Goal: Task Accomplishment & Management: Complete application form

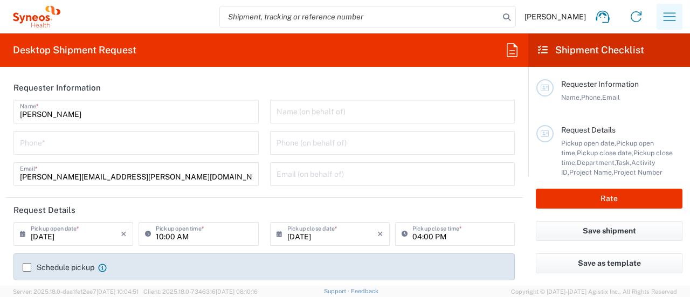
click at [673, 8] on button "button" at bounding box center [669, 17] width 26 height 26
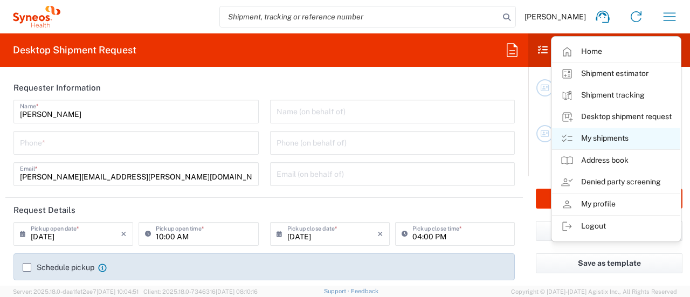
click at [589, 147] on link "My shipments" at bounding box center [616, 139] width 128 height 22
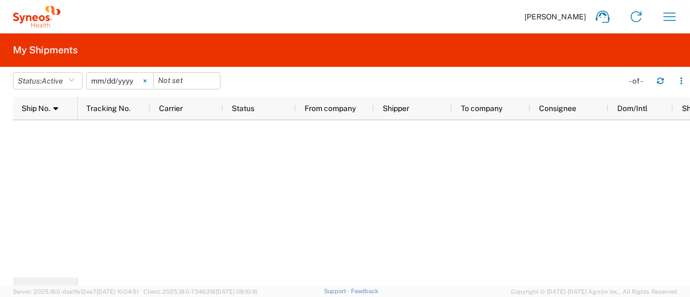
click at [146, 80] on icon at bounding box center [144, 81] width 3 height 3
click at [670, 13] on icon "button" at bounding box center [668, 16] width 17 height 17
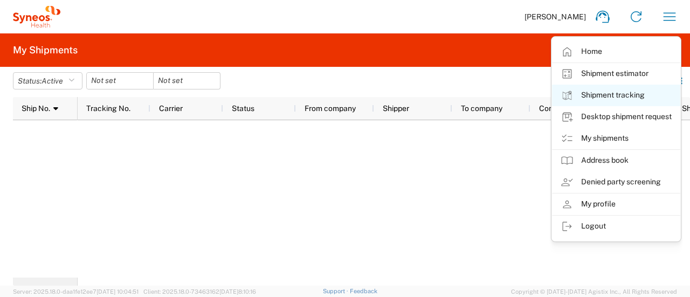
click at [607, 97] on link "Shipment tracking" at bounding box center [616, 96] width 128 height 22
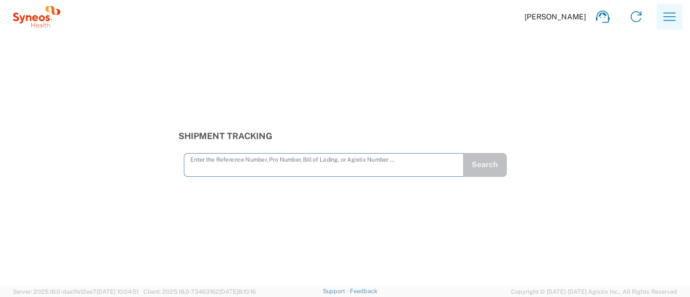
click at [668, 16] on icon "button" at bounding box center [668, 16] width 17 height 17
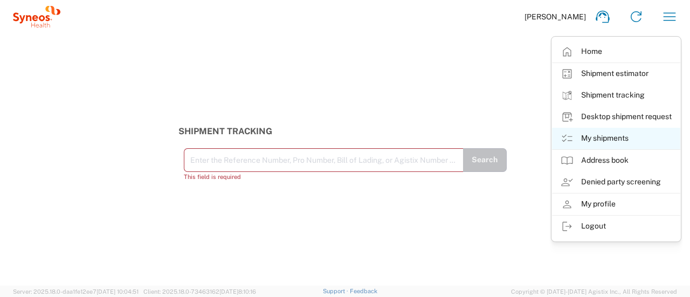
click at [611, 144] on link "My shipments" at bounding box center [616, 139] width 128 height 22
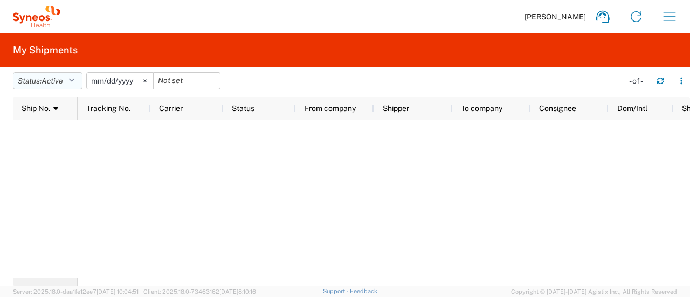
click at [60, 80] on span "Active" at bounding box center [52, 80] width 22 height 9
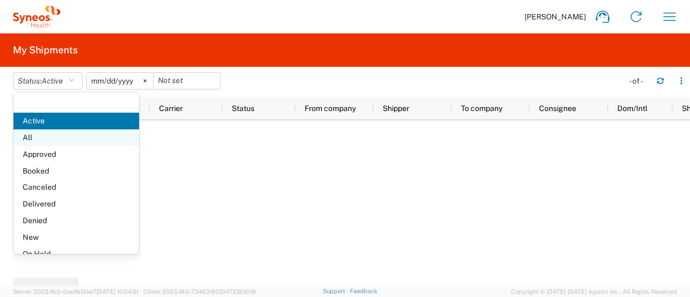
click at [55, 140] on span "All" at bounding box center [76, 137] width 126 height 17
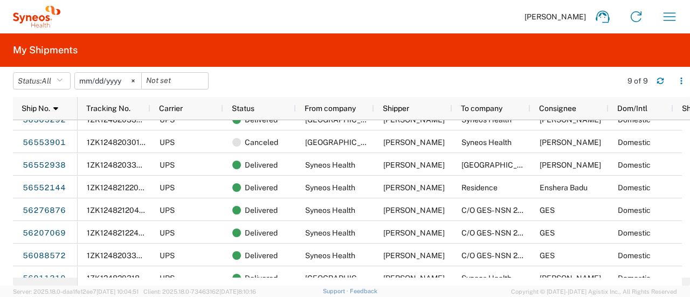
scroll to position [3, 0]
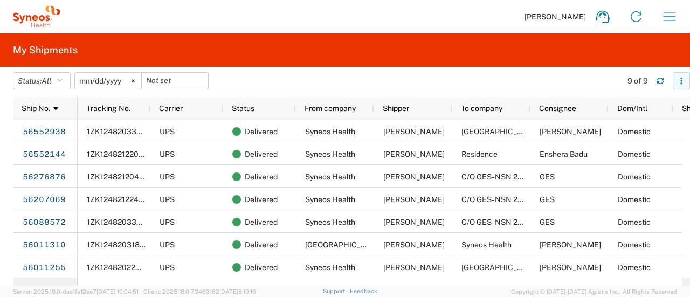
click at [681, 80] on icon "button" at bounding box center [681, 81] width 2 height 2
click at [134, 80] on icon at bounding box center [132, 81] width 3 height 3
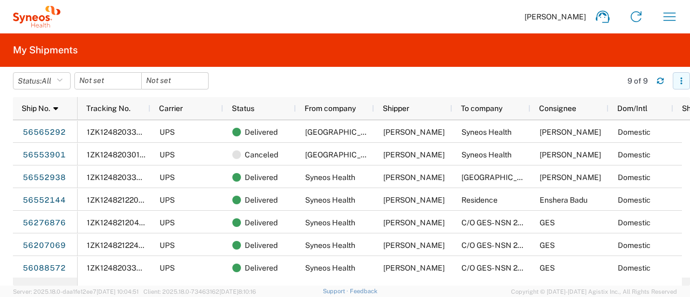
click at [683, 83] on icon "button" at bounding box center [681, 81] width 8 height 8
click at [538, 90] on agx-table-filter-chips "Status: All Active All Approved Booked Canceled Delivered Denied New On Hold Pe…" at bounding box center [314, 84] width 603 height 25
click at [42, 83] on button "Status: All" at bounding box center [42, 80] width 58 height 17
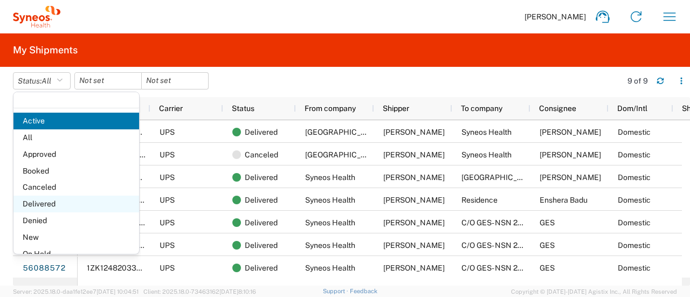
click at [51, 206] on span "Delivered" at bounding box center [76, 204] width 126 height 17
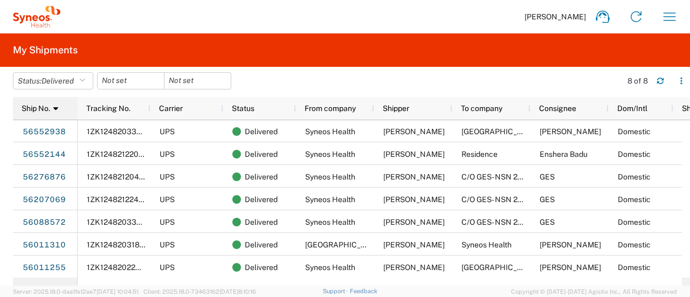
click at [32, 116] on div "Ship No. 1" at bounding box center [48, 108] width 52 height 17
click at [32, 116] on div "Ship No." at bounding box center [48, 108] width 52 height 17
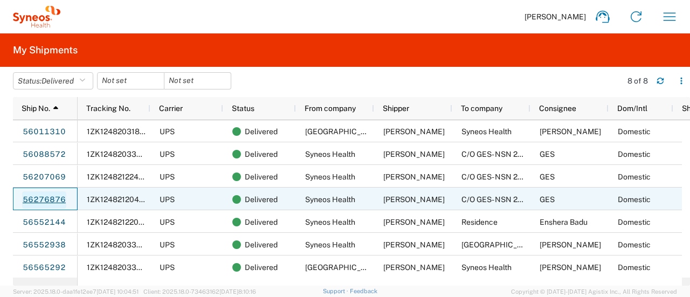
click at [45, 198] on link "56276876" at bounding box center [44, 199] width 44 height 17
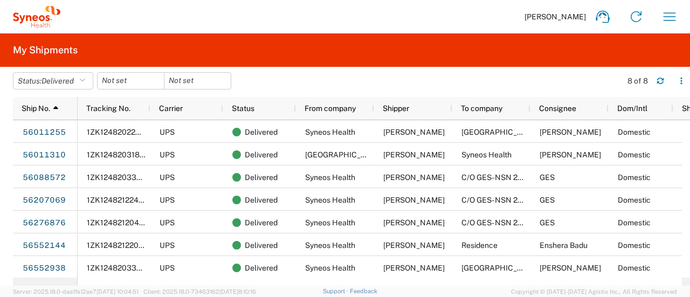
scroll to position [23, 0]
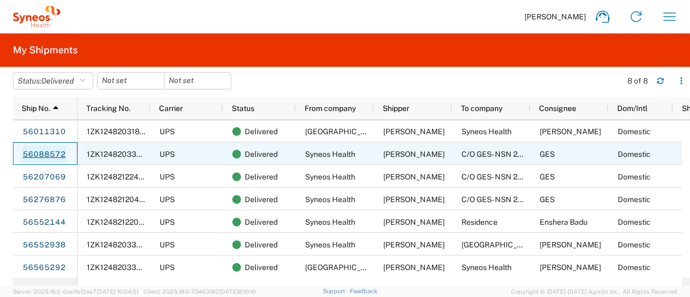
click at [51, 154] on link "56088572" at bounding box center [44, 154] width 44 height 17
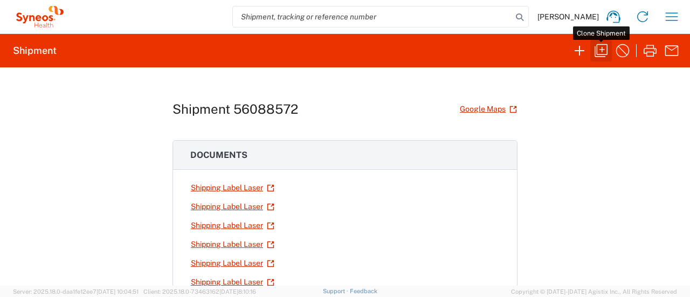
click at [600, 53] on icon "button" at bounding box center [600, 50] width 17 height 17
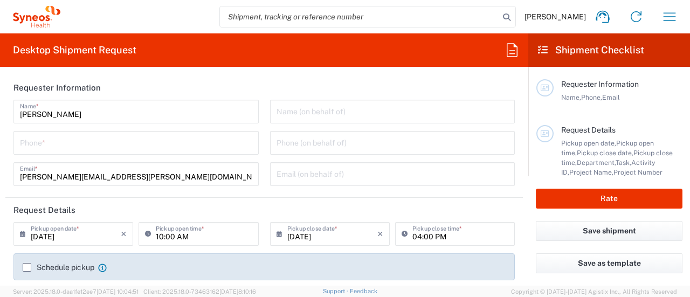
type input "[GEOGRAPHIC_DATA]"
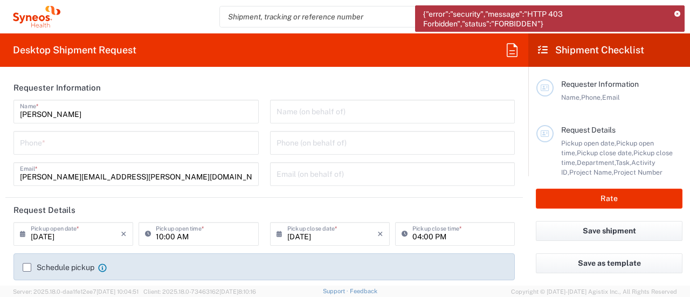
click at [82, 143] on input "tel" at bounding box center [136, 142] width 232 height 19
type input "7325374995"
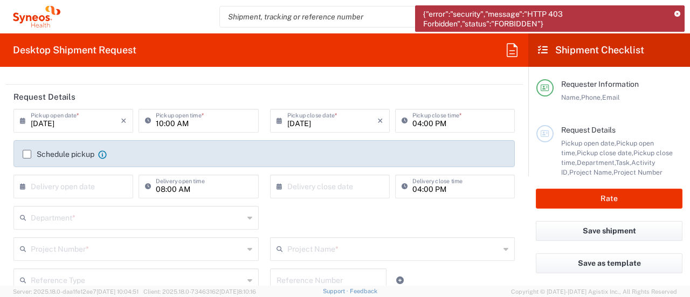
scroll to position [116, 0]
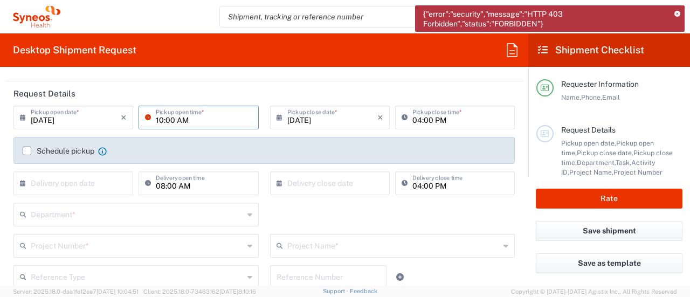
click at [177, 115] on input "10:00 AM" at bounding box center [204, 116] width 96 height 19
click at [162, 121] on input "02:00 PM" at bounding box center [204, 116] width 96 height 19
type input "04:00 PM"
click at [413, 119] on input "04:00 PM" at bounding box center [460, 116] width 96 height 19
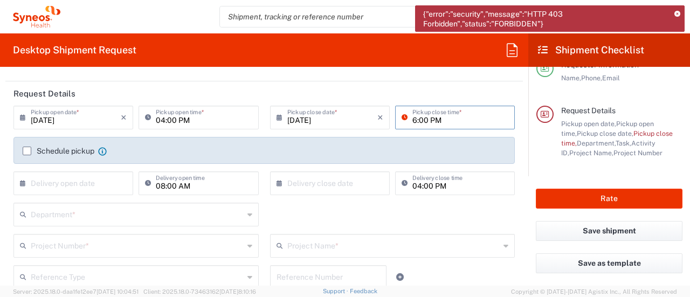
scroll to position [31, 0]
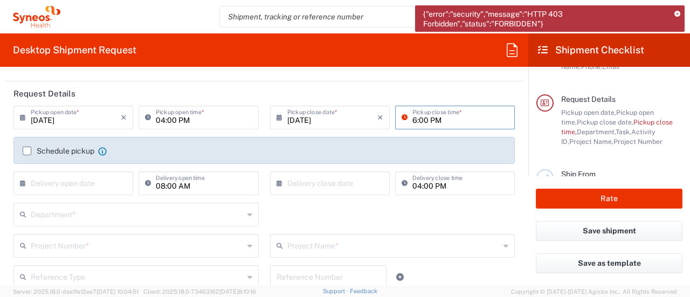
type input "06:00 PM"
click at [362, 226] on div "Department * 3000 3100 3109 3110 3111 3112 3125 3130 3135 3136 3150 3155 3165 3…" at bounding box center [264, 218] width 512 height 31
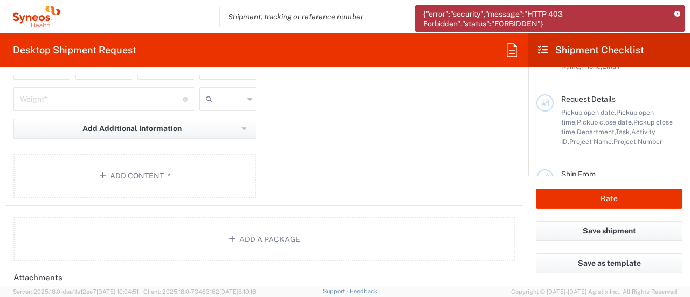
scroll to position [1086, 0]
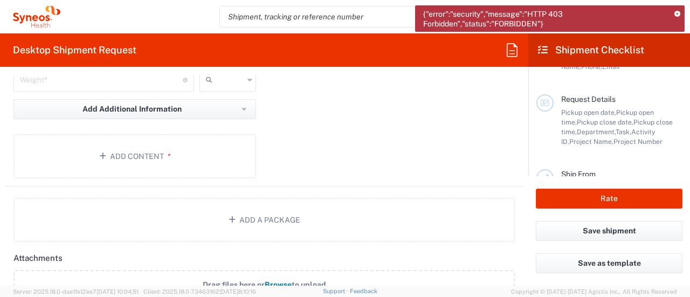
click at [678, 13] on icon at bounding box center [677, 14] width 6 height 6
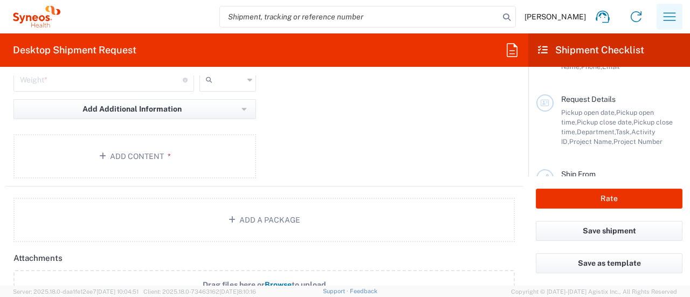
click at [659, 23] on button "button" at bounding box center [669, 17] width 26 height 26
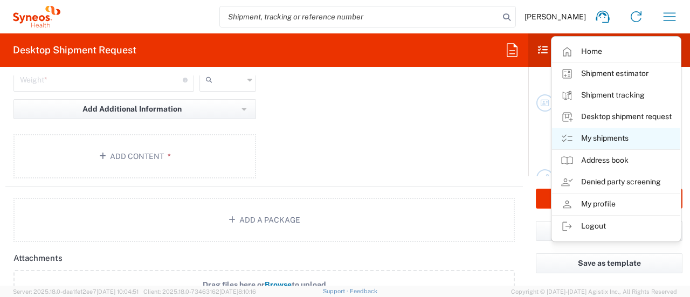
click at [600, 141] on link "My shipments" at bounding box center [616, 139] width 128 height 22
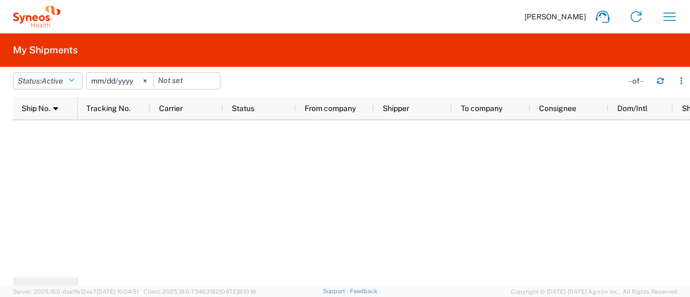
click at [69, 83] on button "Status: Active" at bounding box center [47, 80] width 69 height 17
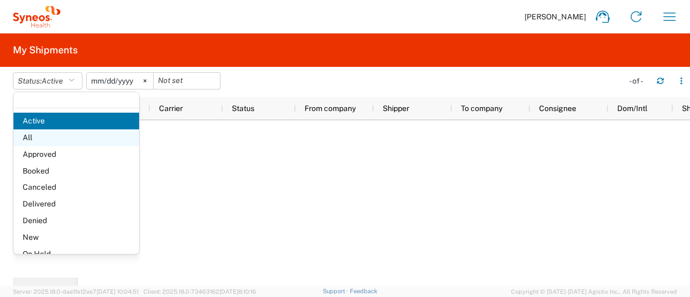
click at [41, 141] on span "All" at bounding box center [76, 137] width 126 height 17
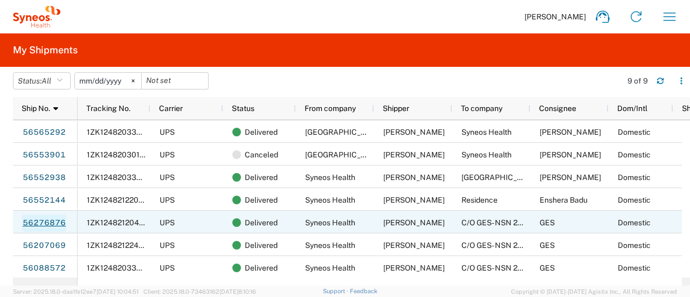
click at [36, 222] on link "56276876" at bounding box center [44, 222] width 44 height 17
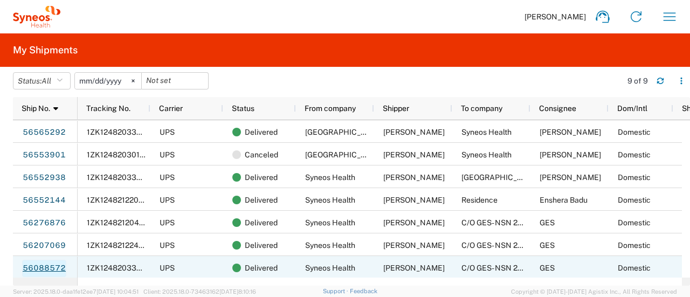
click at [37, 266] on link "56088572" at bounding box center [44, 268] width 44 height 17
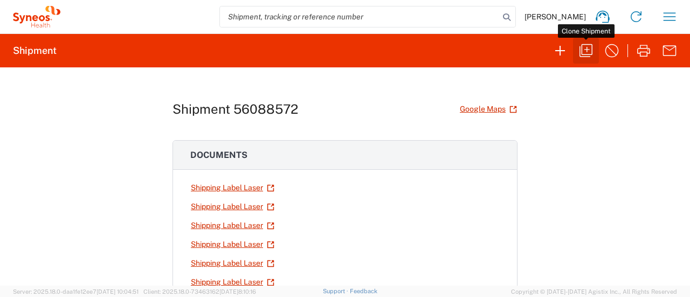
click at [573, 52] on button "button" at bounding box center [586, 51] width 26 height 26
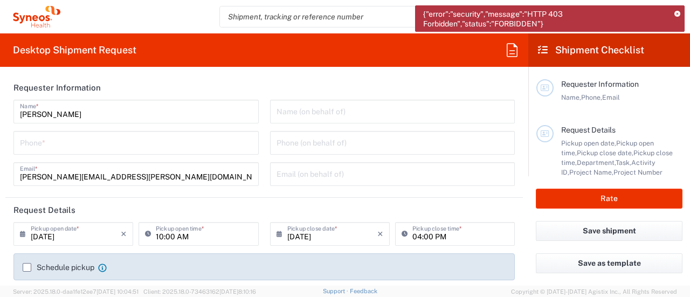
scroll to position [237, 0]
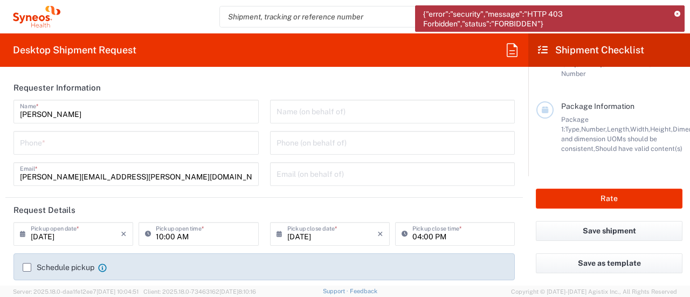
click at [384, 127] on div "Name (on behalf of) Phone (on behalf of) Email (on behalf of)" at bounding box center [392, 147] width 256 height 94
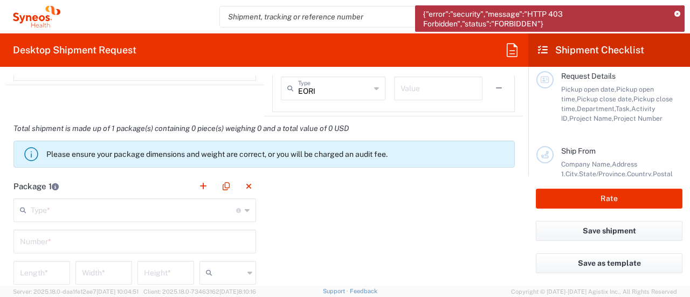
scroll to position [0, 0]
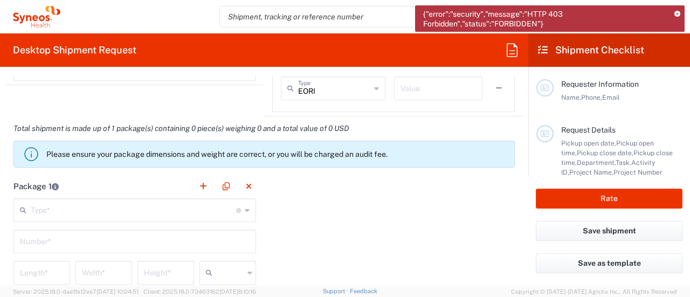
click at [322, 232] on div "Package 1 Type * Material used to package goods Envelope Large Box Medium Box P…" at bounding box center [263, 292] width 517 height 236
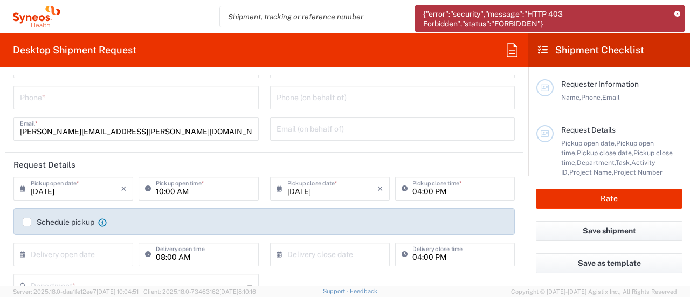
scroll to position [43, 0]
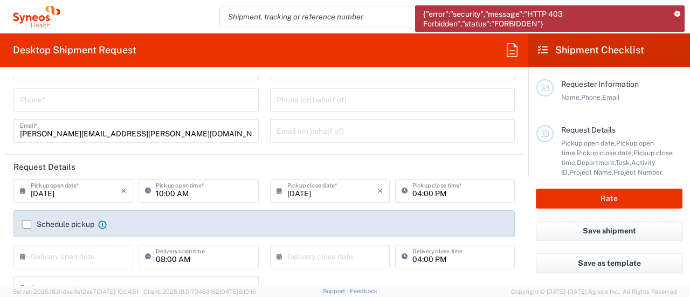
click at [192, 100] on input "tel" at bounding box center [136, 98] width 232 height 19
type input "7325374995"
click at [172, 191] on input "10:00 AM" at bounding box center [204, 189] width 96 height 19
type input "04:00 PM"
click at [412, 194] on input "04:00 PM" at bounding box center [460, 189] width 96 height 19
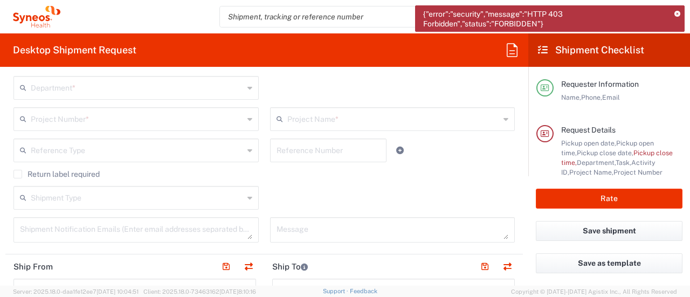
scroll to position [232, 0]
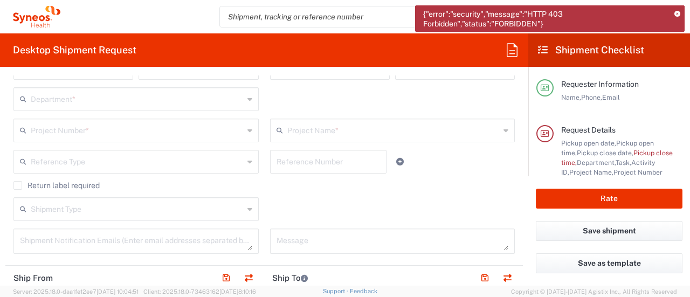
type input "6 :00 PM"
click at [56, 132] on input "text" at bounding box center [137, 129] width 213 height 19
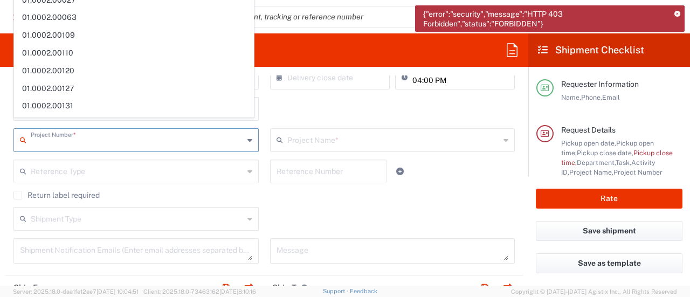
scroll to position [241, 0]
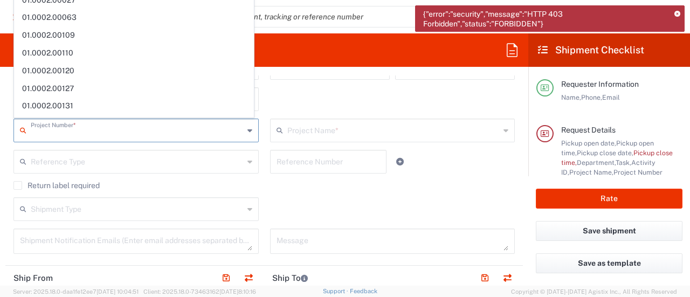
type input "7"
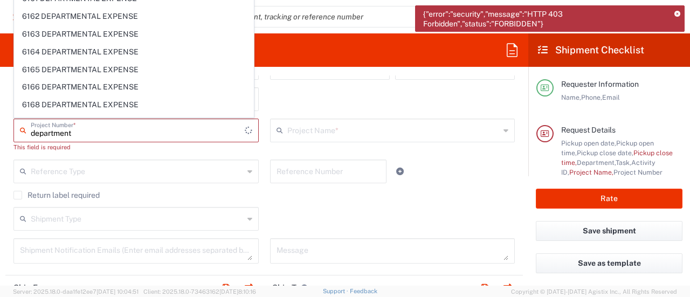
scroll to position [4740, 0]
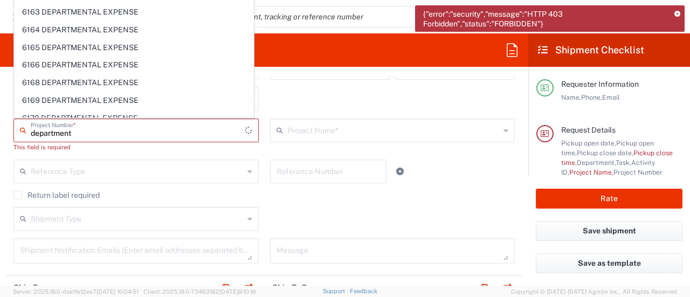
type input "department"
click at [249, 113] on div "Department * 3000 3100 3109 3110 3111 3112 3125 3130 3135 3136 3150 3155 3165 3…" at bounding box center [136, 102] width 256 height 31
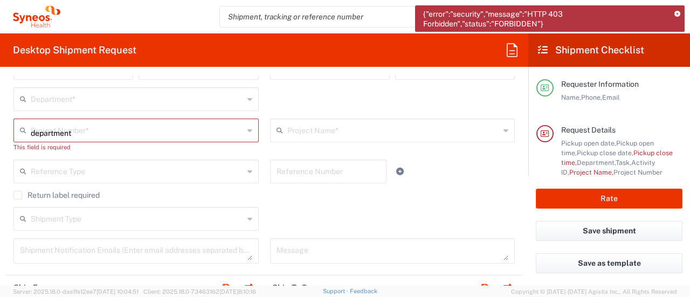
click at [249, 113] on div "Department * 3000 3100 3109 3110 3111 3112 3125 3130 3135 3136 3150 3155 3165 3…" at bounding box center [136, 102] width 256 height 31
click at [247, 126] on icon at bounding box center [249, 130] width 5 height 17
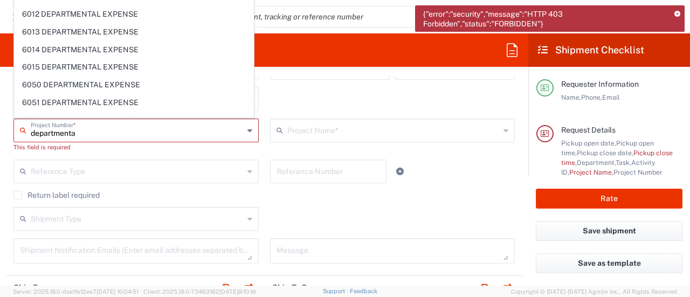
scroll to position [3703, 0]
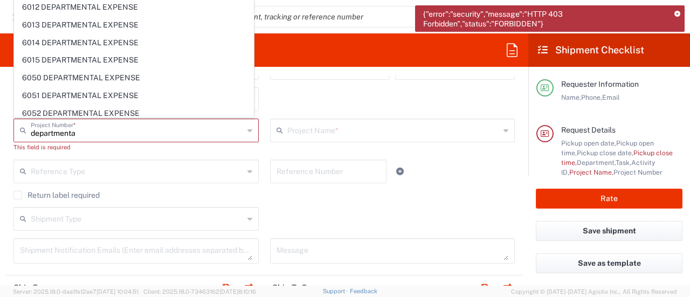
click at [172, 158] on span "6055 DEPARTMENTAL EXPENSE" at bounding box center [134, 166] width 239 height 17
type input "6055 DEPARTMENTAL EXPENSE"
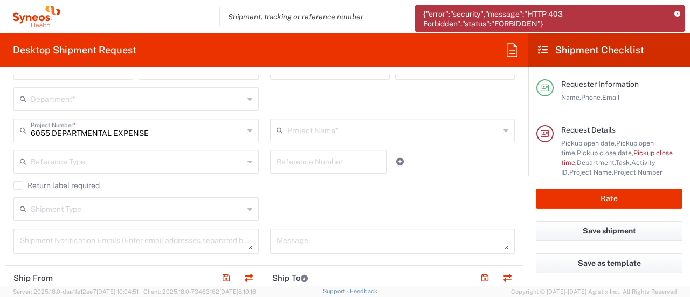
type input "6055 DEPARTMENTAL EXPENSE"
click at [455, 173] on div "Reference Type Account Type Activity ID Airline Appointment Number ASN Batch Re…" at bounding box center [264, 165] width 512 height 31
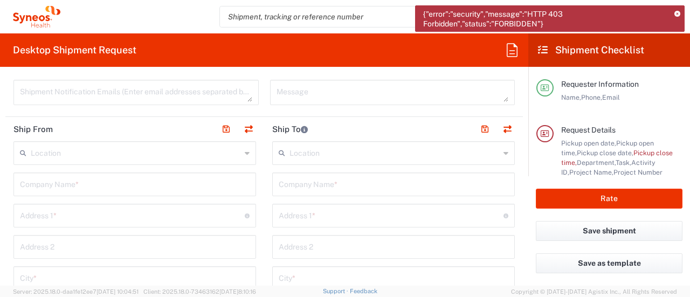
scroll to position [396, 0]
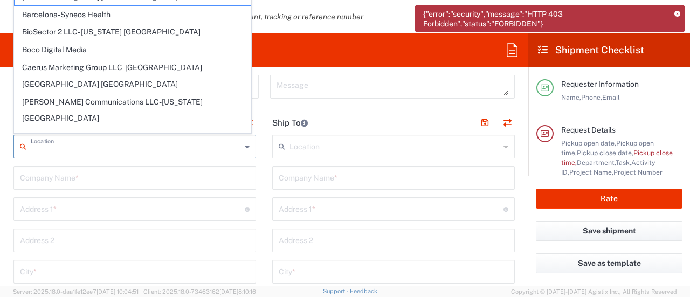
click at [111, 151] on input "text" at bounding box center [136, 145] width 210 height 19
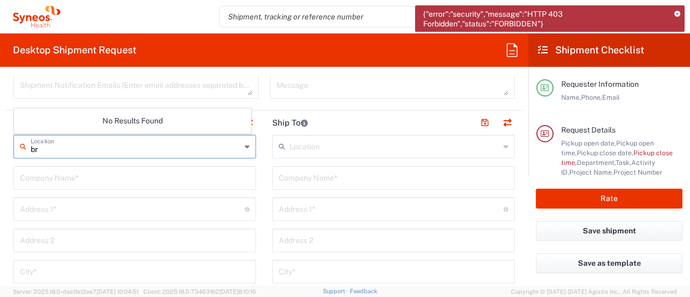
type input "b"
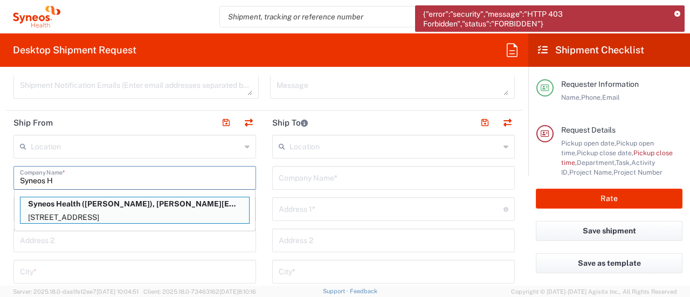
type input "Syneos Health"
type input "[STREET_ADDRESS]"
type input "BRIDGEWATER"
type input "New Jersey"
type input "08807"
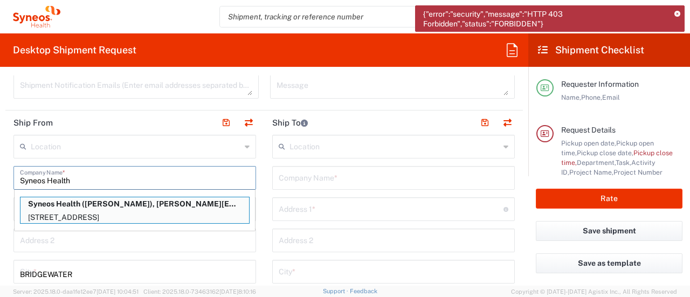
type input "7325374995"
click at [138, 211] on p "200 Crossing Blvd, Bridgewater, NJ, 08807, US" at bounding box center [134, 217] width 228 height 13
type input "Bridgewater"
type input "New Jersey"
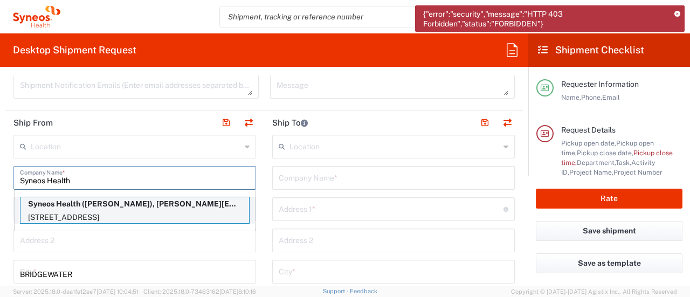
type input "[PERSON_NAME]"
type input "[PERSON_NAME][EMAIL_ADDRESS][PERSON_NAME][DOMAIN_NAME]"
click at [157, 140] on input "text" at bounding box center [136, 145] width 210 height 19
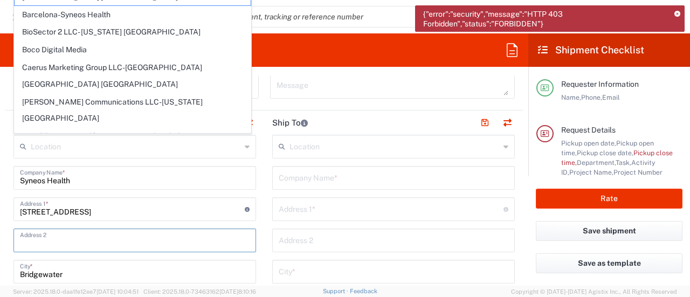
click at [159, 236] on input "text" at bounding box center [134, 239] width 229 height 19
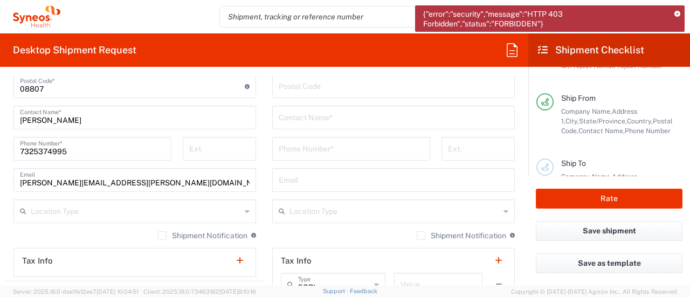
scroll to position [682, 0]
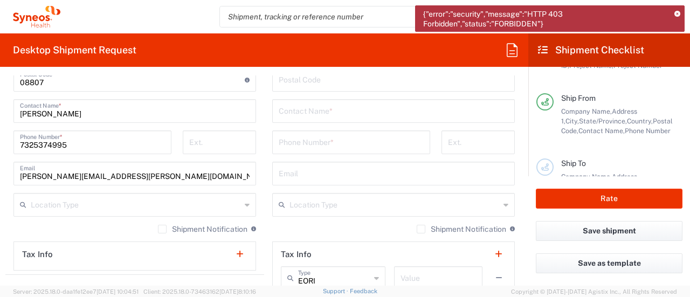
click at [158, 231] on label "Shipment Notification" at bounding box center [202, 229] width 89 height 9
click at [162, 229] on input "Shipment Notification" at bounding box center [162, 229] width 0 height 0
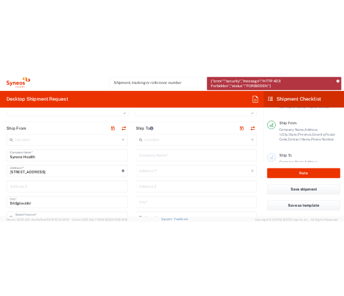
scroll to position [399, 0]
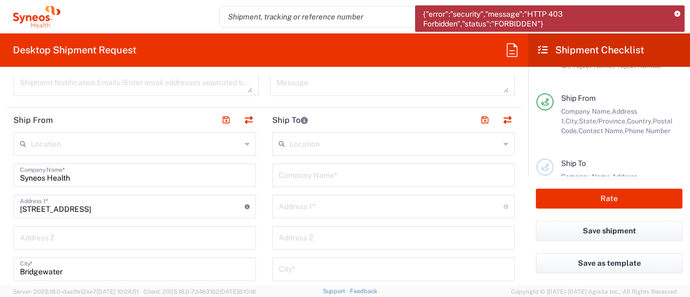
click at [375, 170] on input "text" at bounding box center [392, 174] width 229 height 19
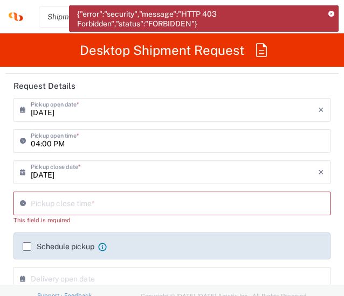
scroll to position [204, 0]
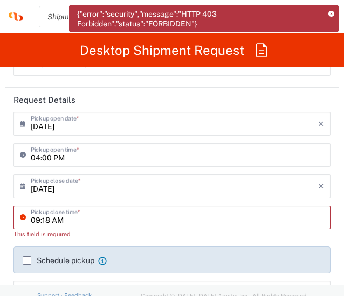
click at [70, 224] on input "09:18 AM" at bounding box center [177, 216] width 293 height 19
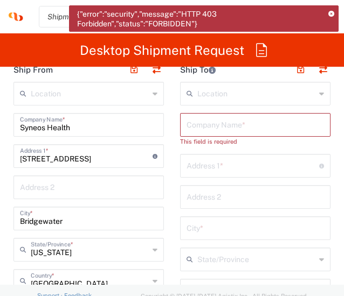
type input "06:00 PM"
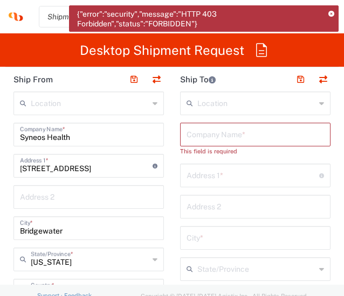
click at [215, 130] on input "text" at bounding box center [254, 133] width 137 height 19
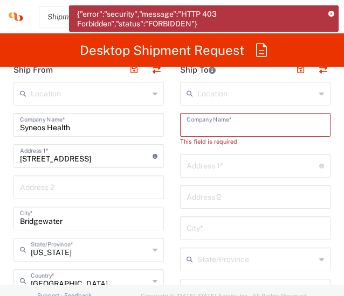
paste input "NBMBAA Annual Conference & Exposition"
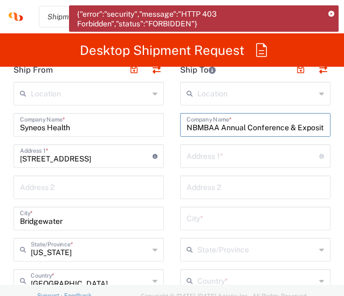
scroll to position [0, 13]
type input "NBMBAA Annual Conference & Exposition"
click at [213, 151] on input "text" at bounding box center [252, 155] width 133 height 19
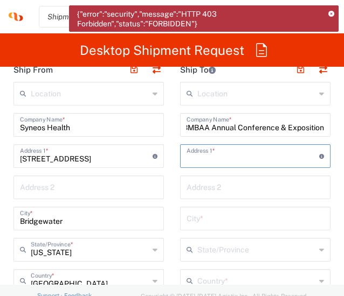
scroll to position [0, 0]
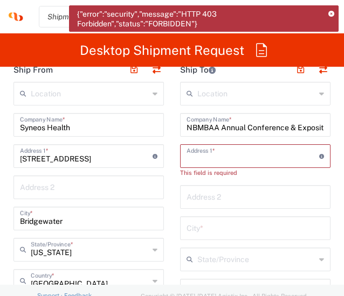
paste input "[STREET_ADDRESS][PERSON_NAME]"
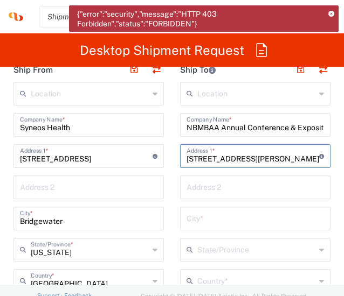
type input "[STREET_ADDRESS][PERSON_NAME]"
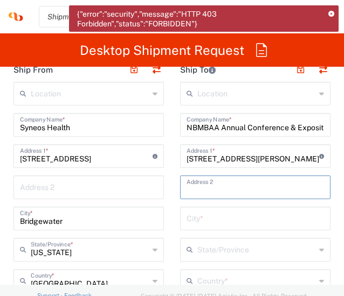
click at [186, 189] on input "text" at bounding box center [254, 186] width 137 height 19
paste input "Shepard Exposition Services C/O Shepard Expo C/O NBMBAA 47th Annual Conference …"
type input "Shepard Exposition Services C/O Shepard Expo C/O NBMBAA 47th Annual Conference …"
click at [191, 215] on input "text" at bounding box center [254, 217] width 137 height 19
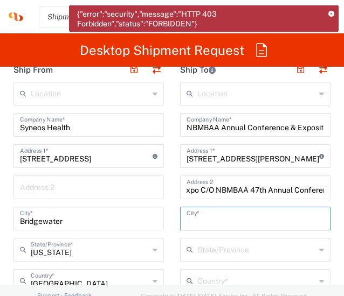
scroll to position [0, 0]
click at [191, 215] on input "text" at bounding box center [254, 217] width 137 height 19
click at [198, 250] on input "text" at bounding box center [256, 249] width 118 height 19
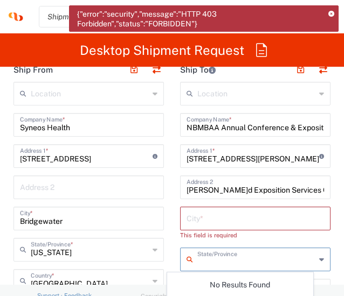
click at [186, 211] on input "text" at bounding box center [254, 217] width 137 height 19
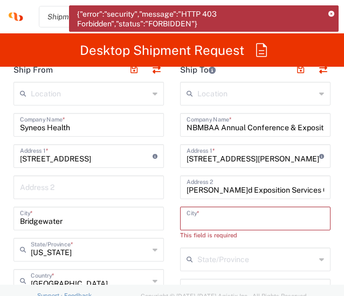
click at [213, 220] on input "text" at bounding box center [254, 217] width 137 height 19
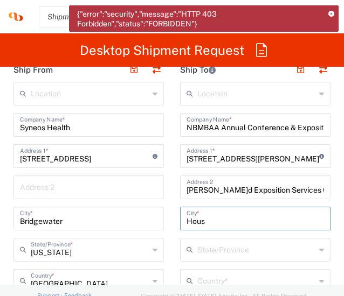
click at [288, 215] on input "Hous" at bounding box center [254, 217] width 137 height 19
type input "[GEOGRAPHIC_DATA]"
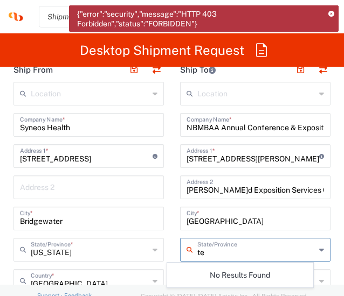
type input "t"
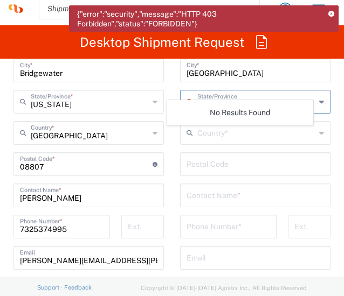
scroll to position [949, 0]
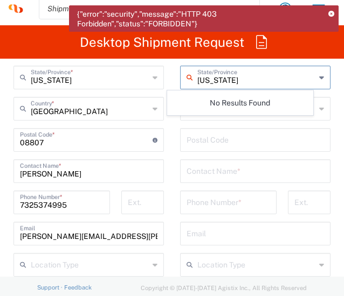
type input "Texas"
click at [324, 79] on form "Requester Information Krista Slowikowski Name * 7325374995 Phone * krista.slowi…" at bounding box center [172, 224] width 344 height 2213
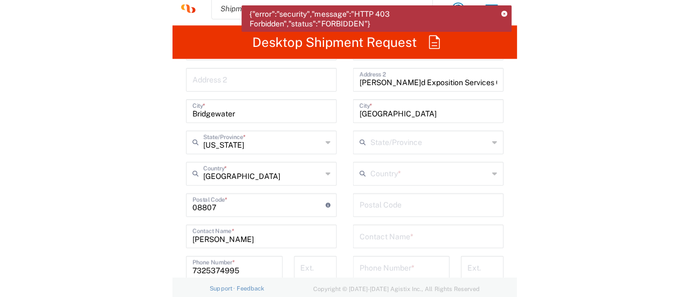
scroll to position [875, 0]
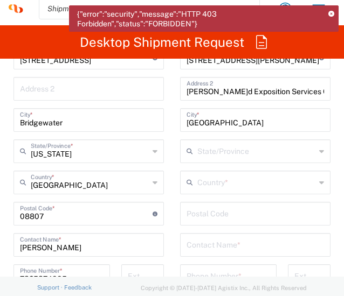
click at [239, 155] on input "text" at bounding box center [256, 150] width 118 height 19
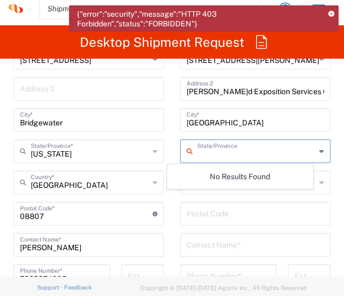
click at [239, 155] on input "text" at bounding box center [256, 150] width 118 height 19
type input "texas"
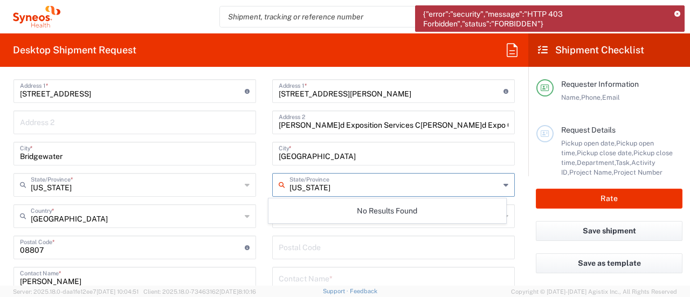
scroll to position [519, 0]
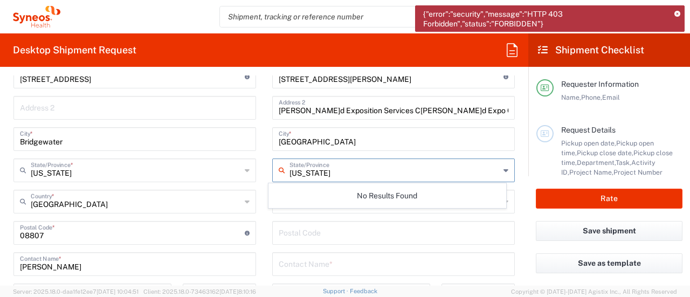
drag, startPoint x: 346, startPoint y: 173, endPoint x: 269, endPoint y: 176, distance: 77.1
click at [272, 176] on div "texas State/Province" at bounding box center [393, 170] width 242 height 24
click at [331, 137] on input "[GEOGRAPHIC_DATA]" at bounding box center [392, 138] width 229 height 19
click at [358, 175] on input "text" at bounding box center [394, 169] width 210 height 19
click at [337, 229] on input "undefined" at bounding box center [392, 231] width 229 height 19
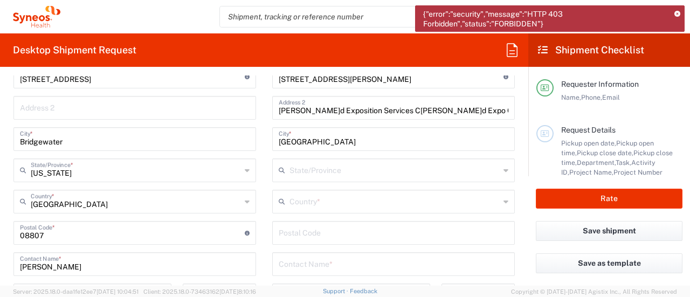
click at [331, 211] on div "Country *" at bounding box center [393, 202] width 242 height 24
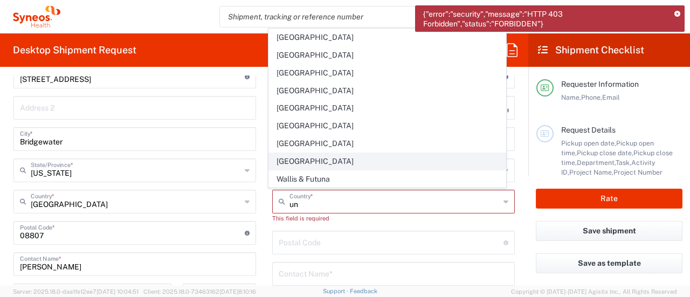
click at [323, 166] on span "United States" at bounding box center [387, 161] width 236 height 17
type input "United States"
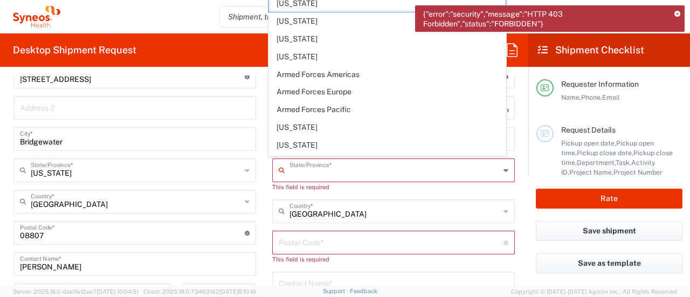
click at [321, 173] on input "text" at bounding box center [394, 169] width 210 height 19
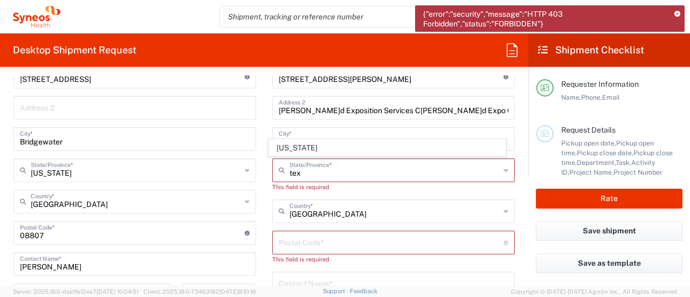
click at [309, 147] on span "Texas" at bounding box center [387, 148] width 236 height 17
type input "Texas"
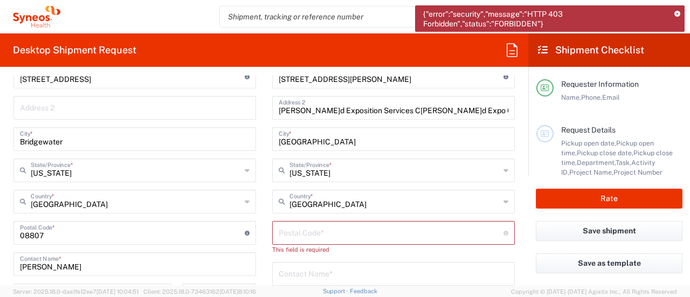
click at [389, 232] on input "undefined" at bounding box center [390, 231] width 225 height 19
paste input "77045"
type input "77045"
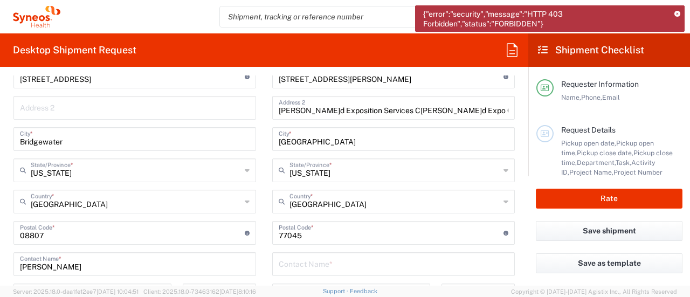
drag, startPoint x: 681, startPoint y: 100, endPoint x: 677, endPoint y: 113, distance: 13.1
click at [677, 113] on main "Requester Information Name, Phone, Email Request Details Pickup open date, Pick…" at bounding box center [609, 121] width 162 height 109
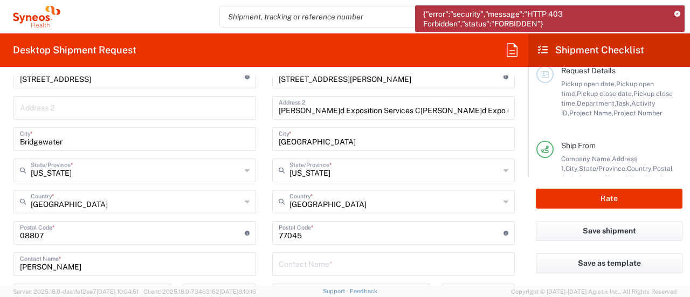
scroll to position [68, 0]
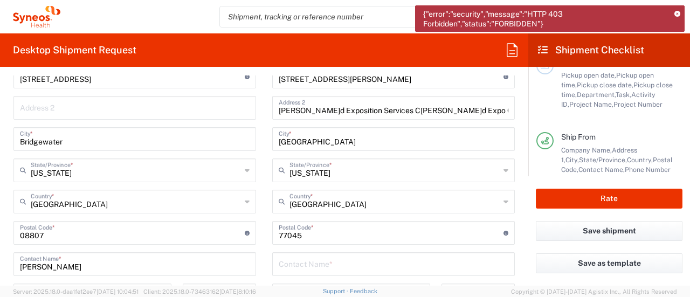
click at [377, 258] on input "text" at bounding box center [392, 263] width 229 height 19
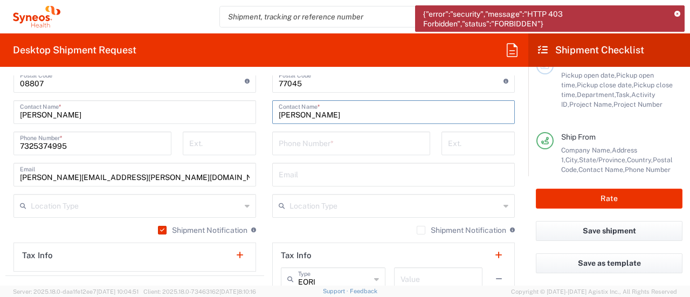
scroll to position [674, 0]
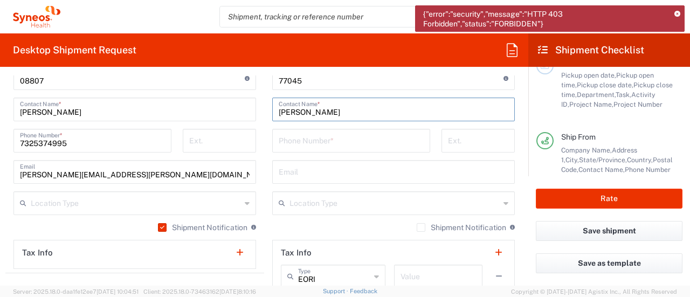
type input "Ivy Robertson"
click at [330, 141] on input "tel" at bounding box center [350, 139] width 145 height 19
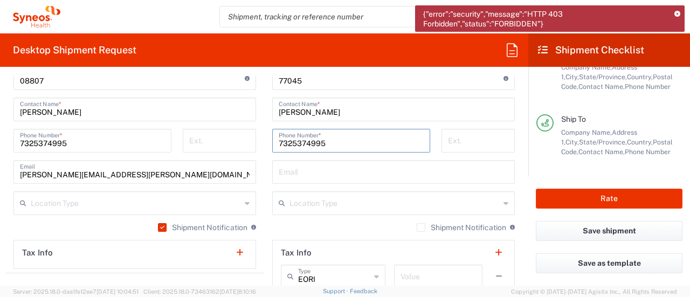
scroll to position [156, 0]
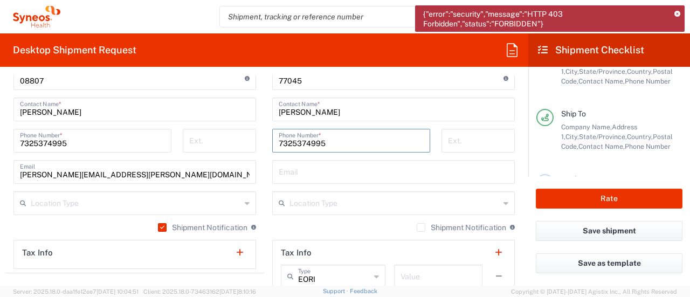
type input "7325374995"
click at [237, 213] on div "Location Type" at bounding box center [134, 203] width 242 height 24
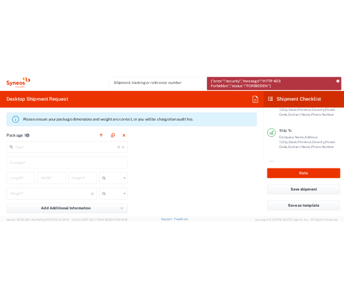
scroll to position [929, 0]
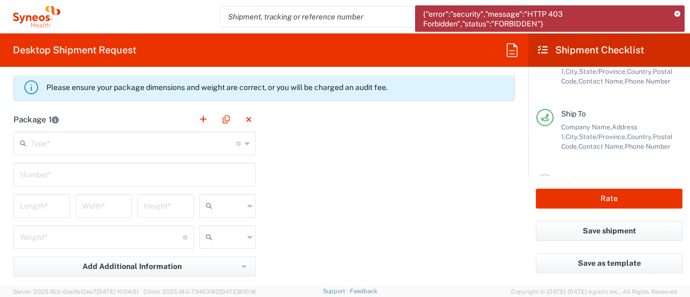
click at [534, 24] on span "{"error":"security","message":"HTTP 403 Forbidden","status":"FORBIDDEN"}" at bounding box center [544, 18] width 243 height 19
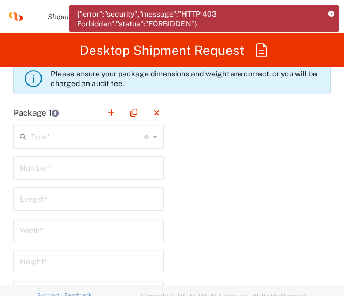
scroll to position [1333, 0]
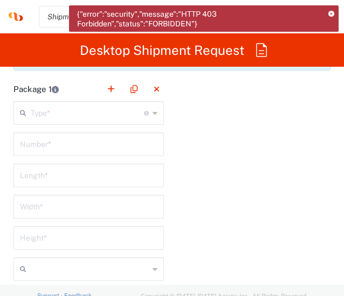
click at [152, 115] on icon at bounding box center [154, 113] width 5 height 17
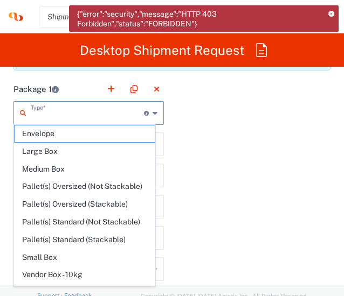
scroll to position [61, 0]
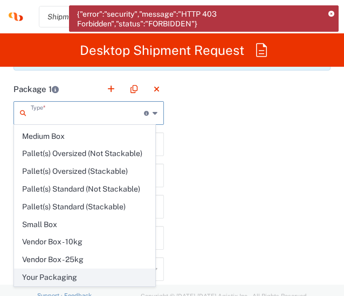
click at [75, 285] on span "Your Packaging" at bounding box center [85, 277] width 140 height 17
type input "Your Packaging"
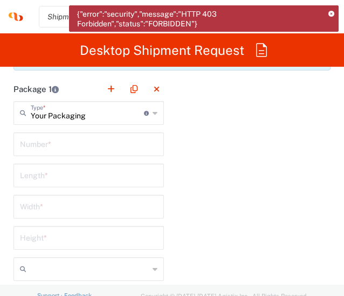
click at [92, 146] on input "text" at bounding box center [88, 143] width 137 height 19
type input "1"
click at [78, 176] on input "number" at bounding box center [88, 174] width 137 height 19
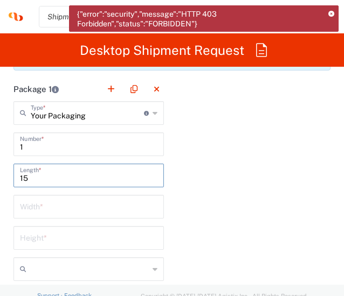
type input "15"
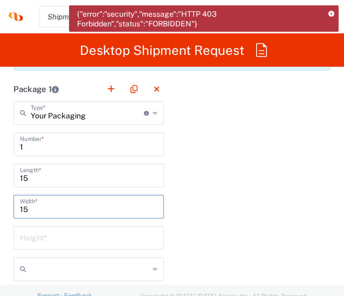
type input "15"
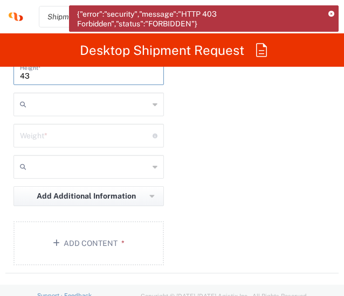
scroll to position [1531, 0]
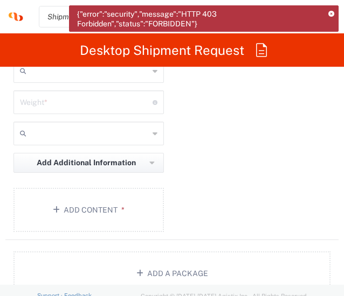
type input "43"
click at [46, 97] on input "number" at bounding box center [86, 101] width 133 height 19
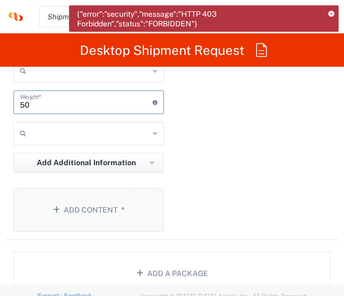
type input "50"
click at [82, 212] on button "Add Content *" at bounding box center [88, 210] width 150 height 44
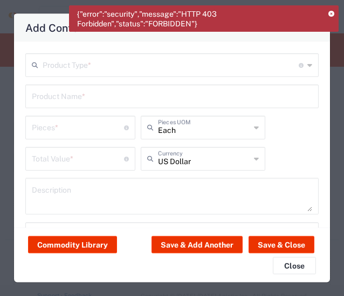
click at [71, 73] on input "text" at bounding box center [171, 64] width 256 height 19
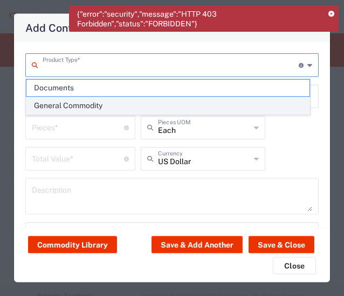
click at [69, 104] on span "General Commodity" at bounding box center [167, 106] width 283 height 17
type input "General Commodity"
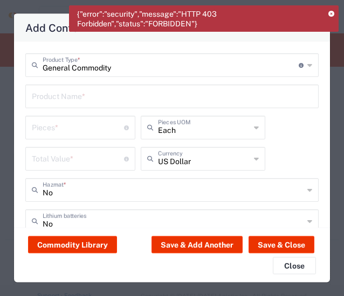
click at [65, 95] on input "text" at bounding box center [172, 95] width 280 height 19
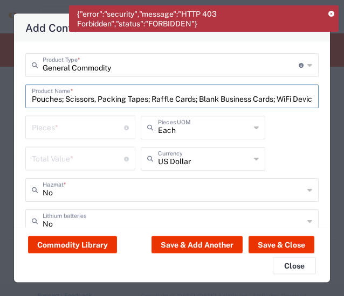
scroll to position [0, 94]
type input "Career Fair Banner #1; Pouches; Scissors, Packing Tapes; Raffle Cards; Blank Bu…"
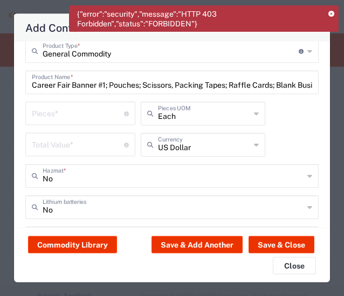
scroll to position [8, 0]
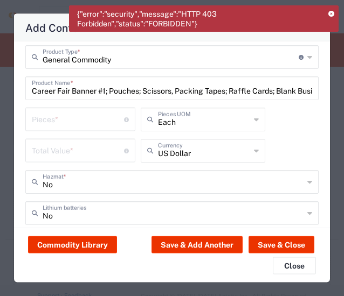
click at [78, 123] on input "number" at bounding box center [78, 118] width 92 height 19
type input "9"
click at [85, 157] on input "number" at bounding box center [78, 150] width 92 height 19
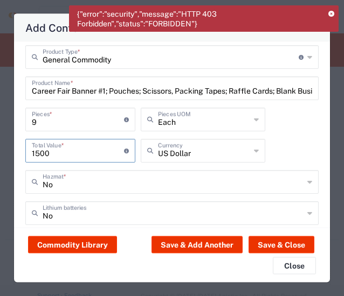
type input "1500"
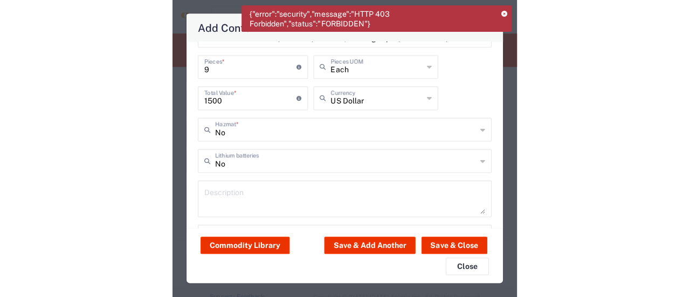
scroll to position [90, 0]
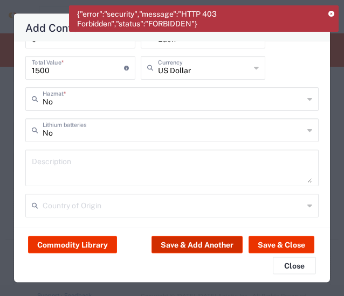
click at [208, 243] on button "Save & Add Another" at bounding box center [196, 244] width 91 height 17
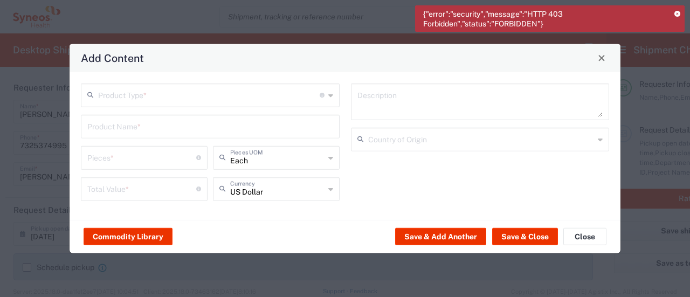
scroll to position [0, 0]
click at [591, 236] on button "Close" at bounding box center [584, 236] width 43 height 17
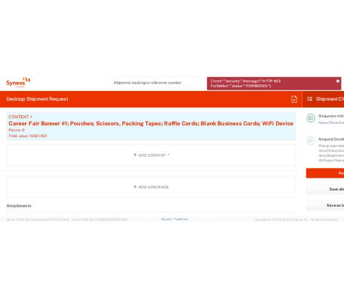
scroll to position [1167, 0]
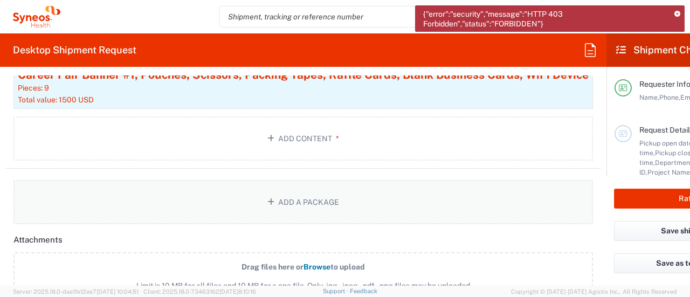
click at [318, 206] on button "Add a Package" at bounding box center [302, 202] width 579 height 44
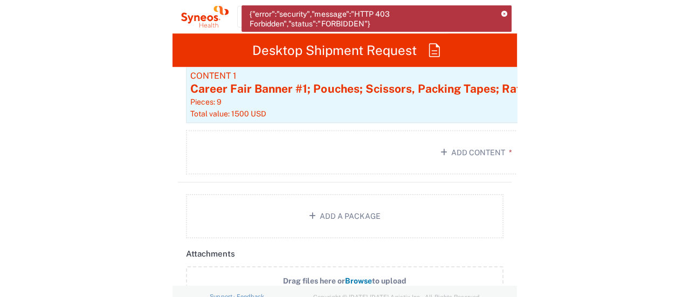
scroll to position [0, 0]
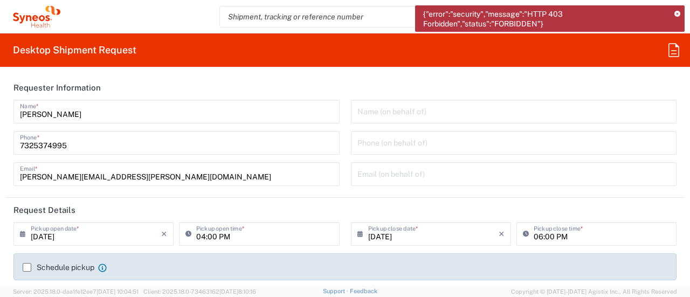
click at [680, 91] on form "Requester Information Krista Slowikowski Name * 7325374995 Phone * krista.slowi…" at bounding box center [345, 180] width 690 height 210
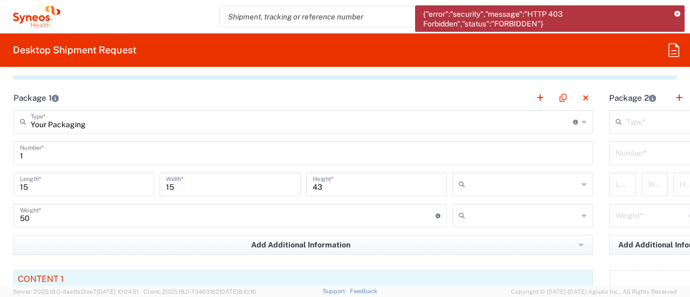
scroll to position [956, 0]
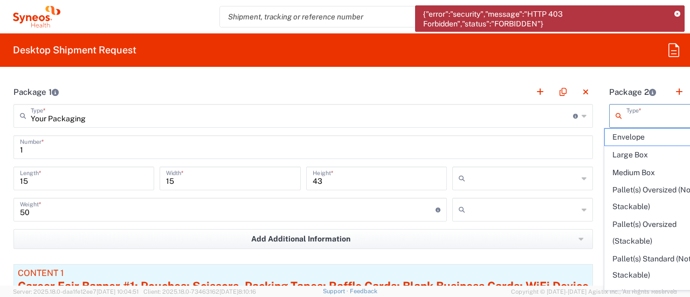
click at [662, 115] on input "text" at bounding box center [669, 115] width 86 height 19
click at [636, 290] on span "Copyright © [DATE]-[DATE] Agistix Inc., All Rights Reserved" at bounding box center [594, 292] width 166 height 10
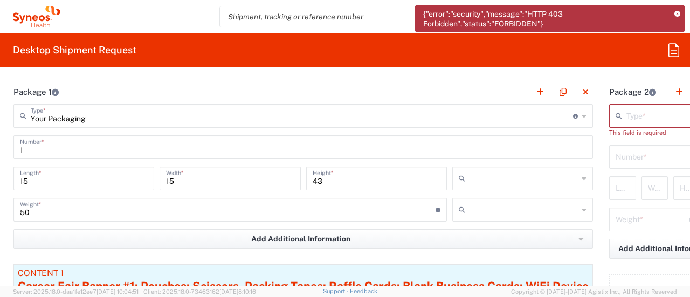
click at [660, 124] on div "Type * Material used to package goods" at bounding box center [670, 116] width 123 height 24
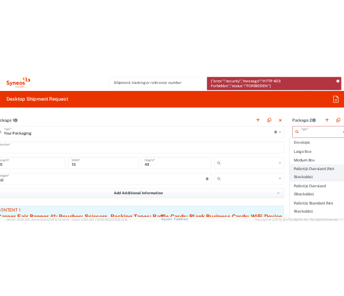
scroll to position [95, 0]
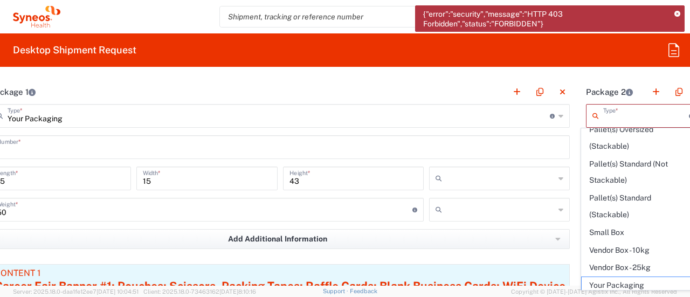
type input "Your Packaging"
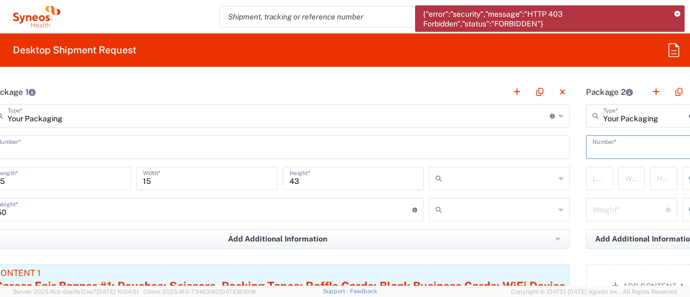
click at [617, 144] on input "text" at bounding box center [647, 146] width 110 height 19
type input "2"
click at [592, 182] on input "number" at bounding box center [605, 177] width 27 height 19
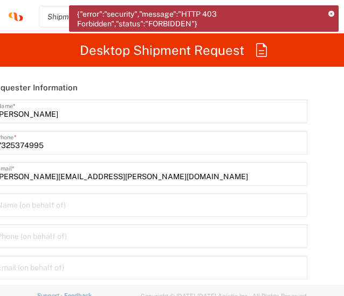
scroll to position [1229, 0]
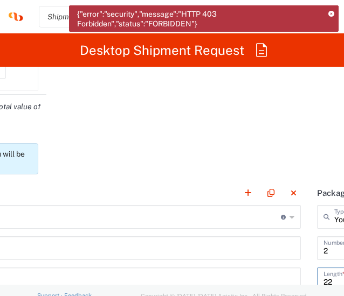
type input "22"
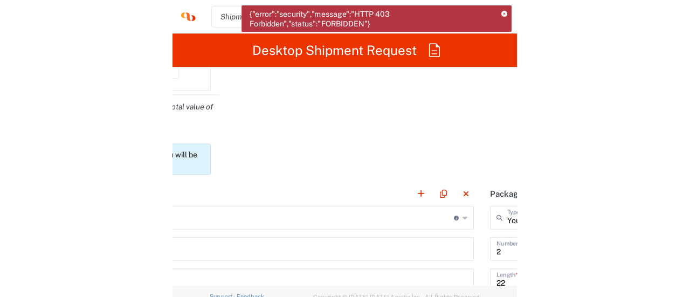
scroll to position [1361, 0]
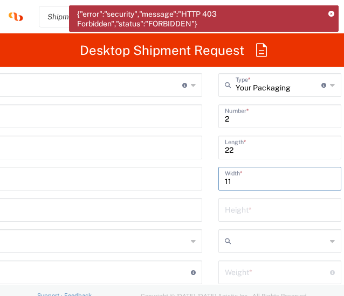
type input "11"
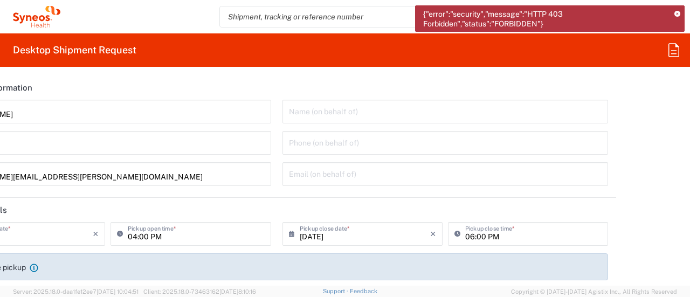
scroll to position [0, 0]
type input "38"
click at [681, 96] on form "Requester Information Krista Slowikowski Name * 7325374995 Phone * krista.slowi…" at bounding box center [345, 180] width 690 height 210
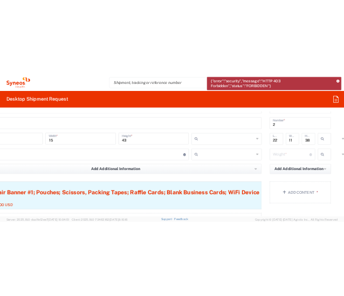
scroll to position [1012, 69]
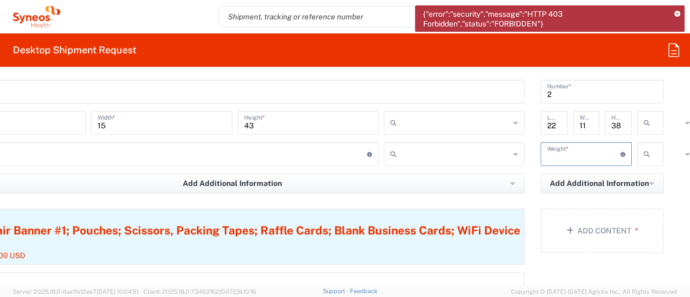
click at [587, 155] on input "number" at bounding box center [583, 153] width 73 height 19
type input "50"
click at [584, 221] on button "Add Content *" at bounding box center [601, 230] width 123 height 44
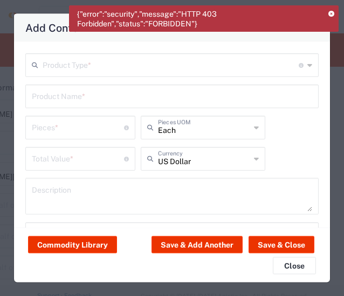
scroll to position [0, 69]
click at [197, 71] on input "text" at bounding box center [171, 64] width 256 height 19
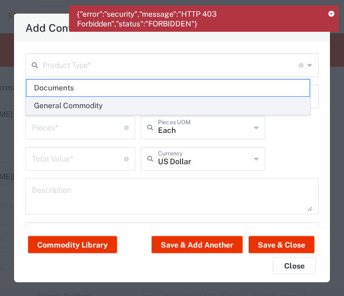
click at [140, 106] on span "General Commodity" at bounding box center [167, 106] width 283 height 17
type input "General Commodity"
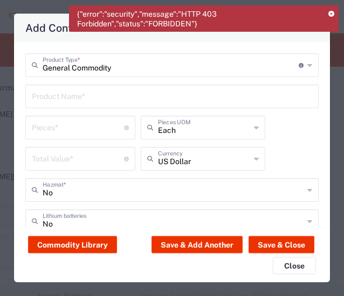
click at [62, 99] on input "text" at bounding box center [172, 95] width 280 height 19
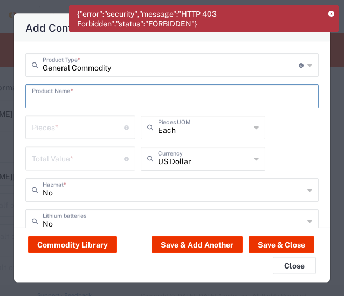
paste input "Career Fair Banner #2 - Laptop ; Powerstrip; extension cord; display risers flo…"
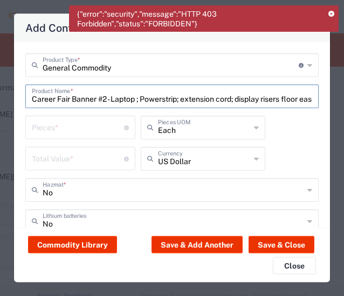
scroll to position [0, 72]
click at [62, 99] on input "Career Fair Banner #2 - Laptop ; Powerstrip; extension cord; display risers flo…" at bounding box center [168, 95] width 273 height 19
type input "Career Fair Banner #2 - Laptop ; Powerstrip; extension cord; display risers flo…"
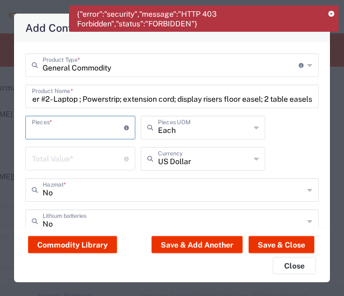
click at [60, 125] on input "number" at bounding box center [78, 126] width 92 height 19
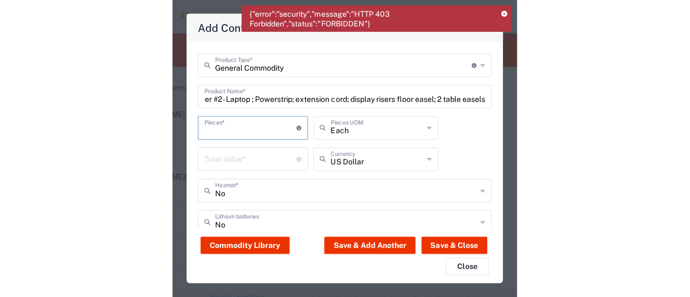
scroll to position [0, 0]
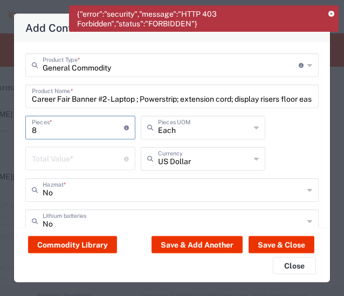
type input "8"
click at [69, 161] on input "number" at bounding box center [78, 158] width 92 height 19
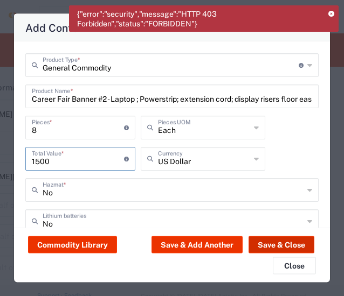
type input "1500"
click at [267, 247] on button "Save & Close" at bounding box center [281, 244] width 66 height 17
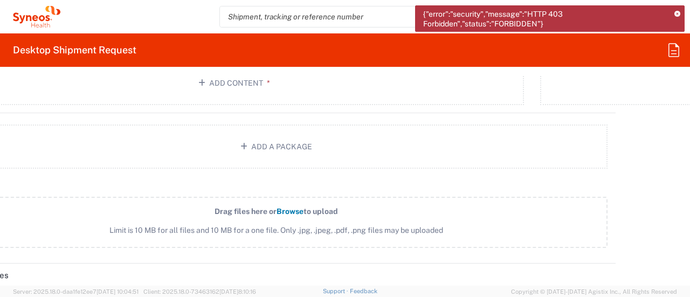
scroll to position [1231, 69]
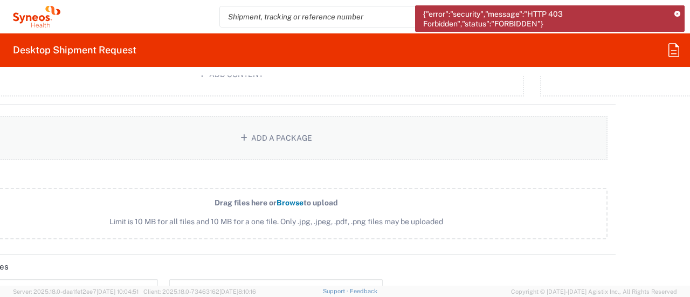
click at [283, 141] on button "Add a Package" at bounding box center [276, 138] width 663 height 44
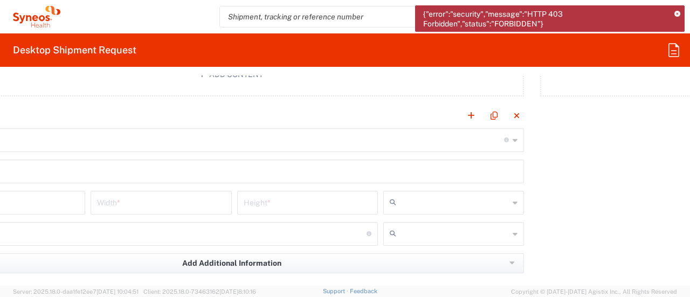
click at [603, 189] on div "Package 1 Your Packaging Type * Material used to package goods Envelope Large B…" at bounding box center [275, 72] width 679 height 536
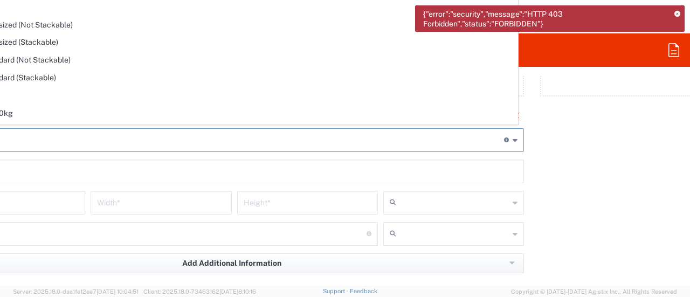
click at [87, 136] on input "text" at bounding box center [233, 139] width 542 height 19
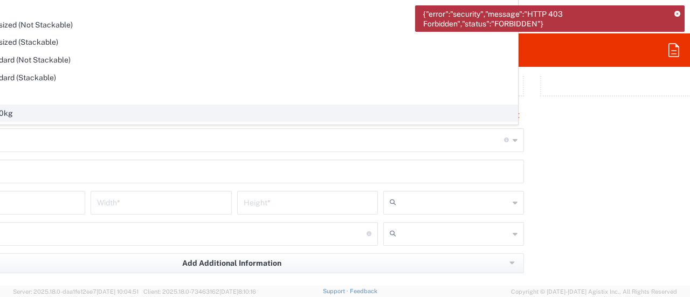
click at [108, 113] on span "Vendor Box - 10kg" at bounding box center [231, 113] width 572 height 17
type input "Vendor Box - 10kg"
type input "41.5"
type input "34"
type input "27"
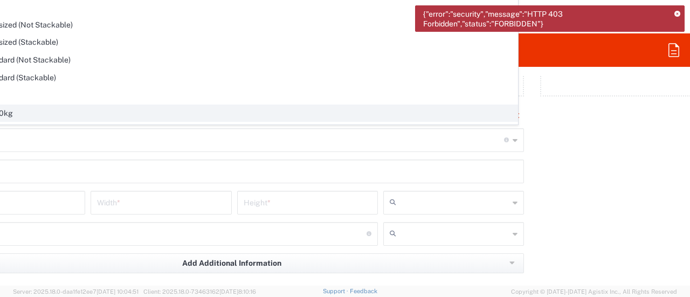
type input "cm"
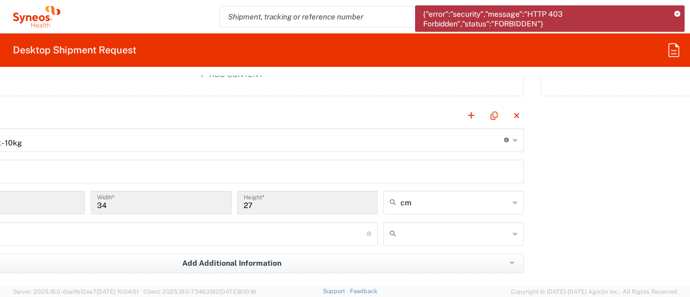
click at [109, 134] on input "Vendor Box - 10kg" at bounding box center [233, 139] width 542 height 19
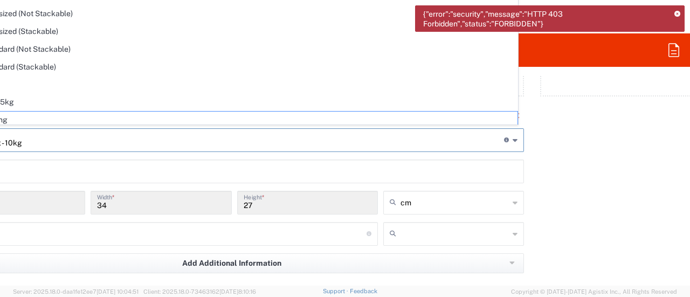
scroll to position [0, 0]
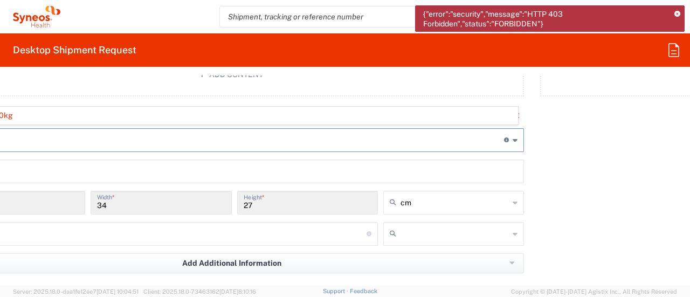
type input "V"
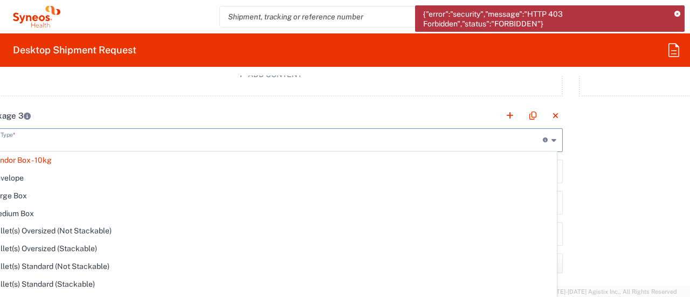
click at [107, 138] on input "text" at bounding box center [272, 139] width 542 height 19
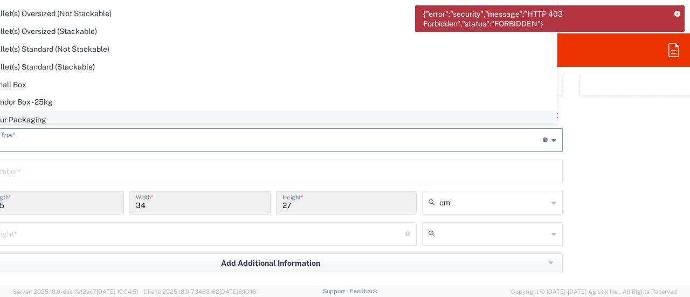
click at [178, 122] on span "Your Packaging" at bounding box center [270, 120] width 572 height 17
type input "Your Packaging"
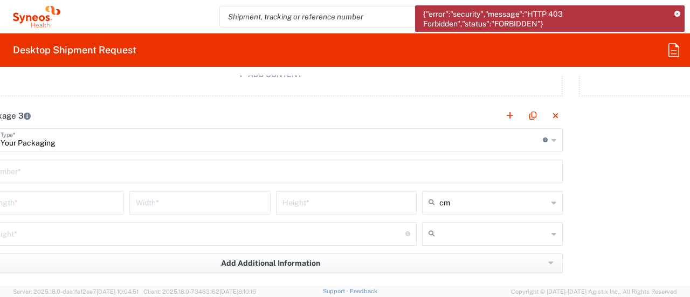
click at [108, 164] on input "text" at bounding box center [273, 170] width 566 height 19
type input "3"
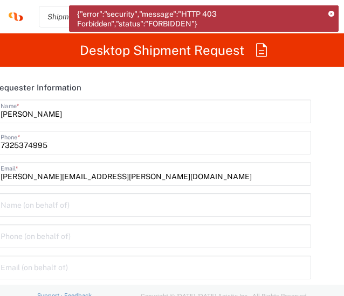
scroll to position [1653, 0]
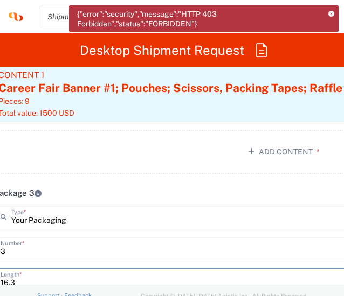
type input "16.3"
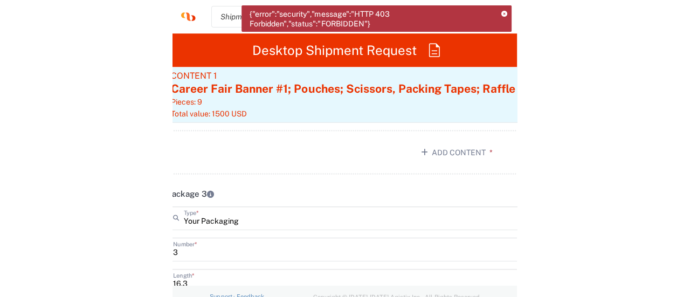
scroll to position [1784, 0]
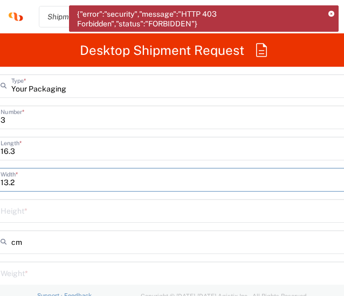
type input "13.2"
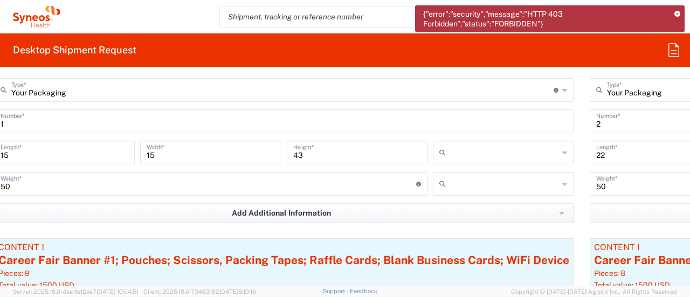
scroll to position [951, 19]
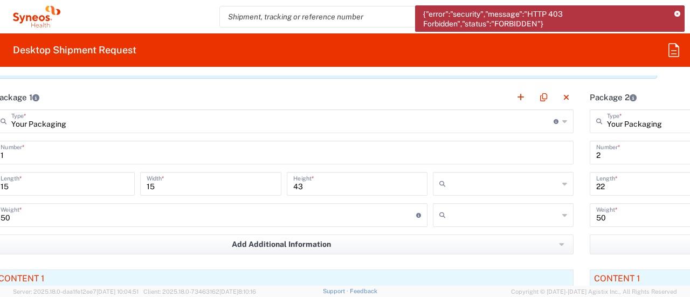
type input "9.3"
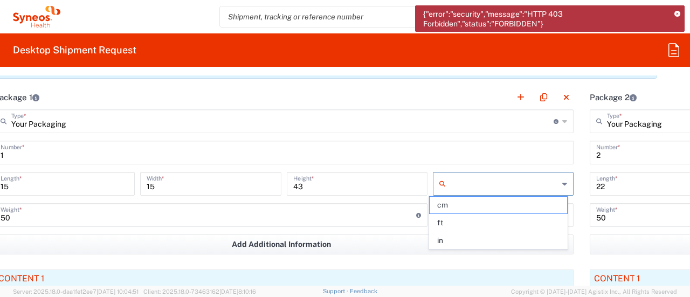
click at [505, 186] on input "text" at bounding box center [504, 183] width 108 height 17
click at [483, 238] on span "in" at bounding box center [497, 240] width 137 height 17
type input "in"
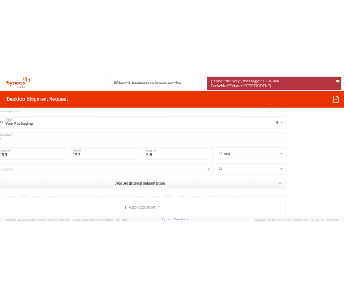
scroll to position [1271, 19]
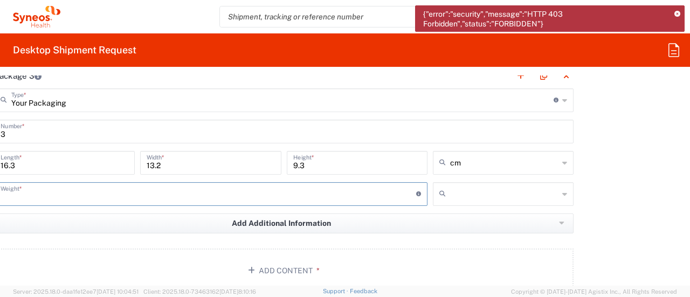
click at [349, 194] on input "number" at bounding box center [208, 193] width 415 height 19
type input "20"
click at [474, 163] on input "text" at bounding box center [504, 162] width 108 height 17
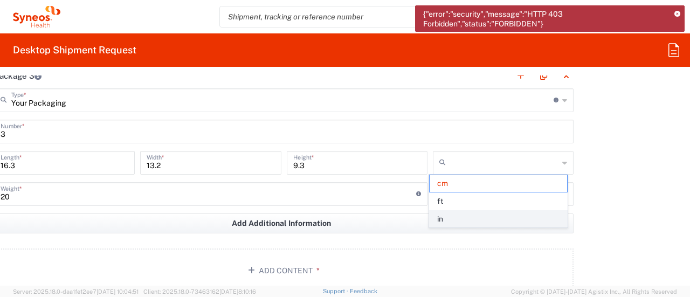
click at [461, 219] on span "in" at bounding box center [497, 219] width 137 height 17
type input "6.42"
type input "5.2"
type input "3.66"
type input "in"
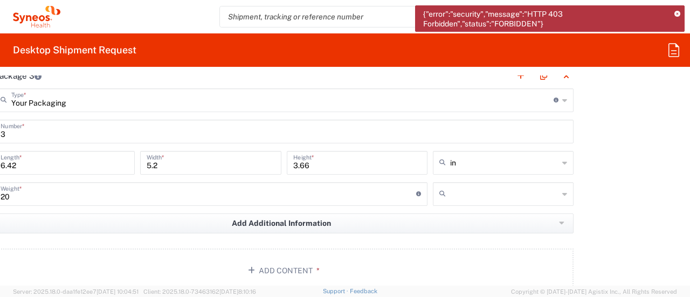
click at [450, 188] on input "text" at bounding box center [504, 193] width 108 height 17
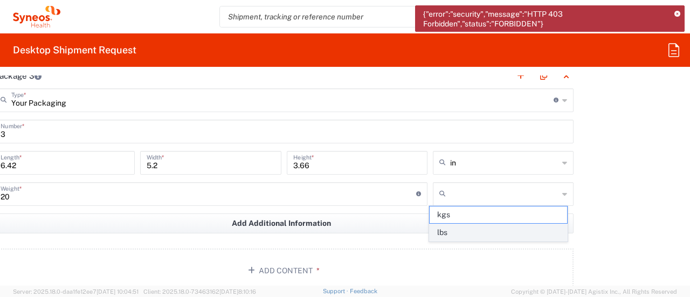
click at [447, 232] on span "lbs" at bounding box center [497, 232] width 137 height 17
type input "lbs"
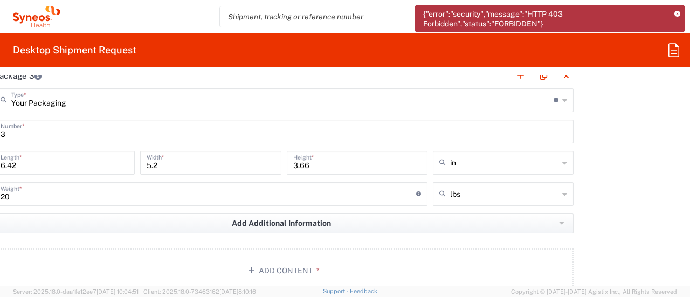
click at [89, 168] on input "6.42" at bounding box center [65, 161] width 128 height 19
type input "6"
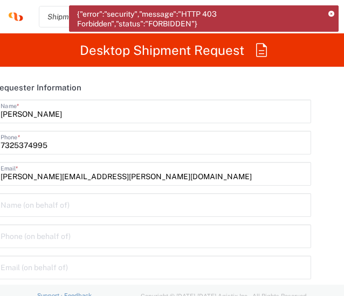
scroll to position [1653, 0]
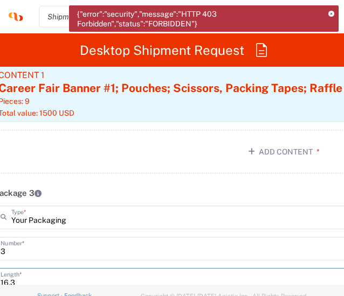
type input "16.3"
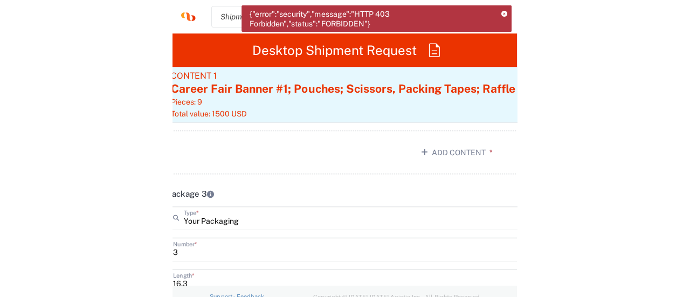
scroll to position [1784, 0]
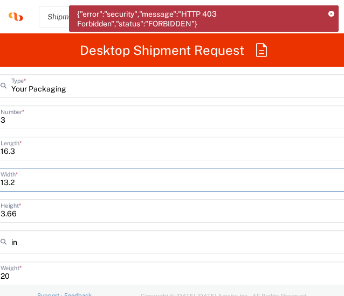
type input "13.2"
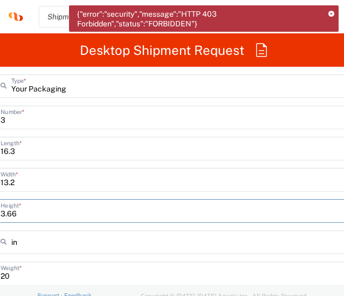
type input "8"
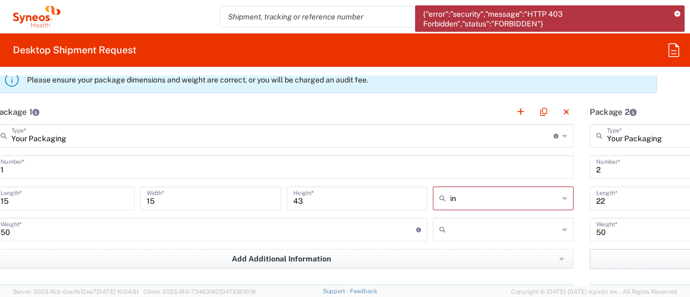
scroll to position [947, 19]
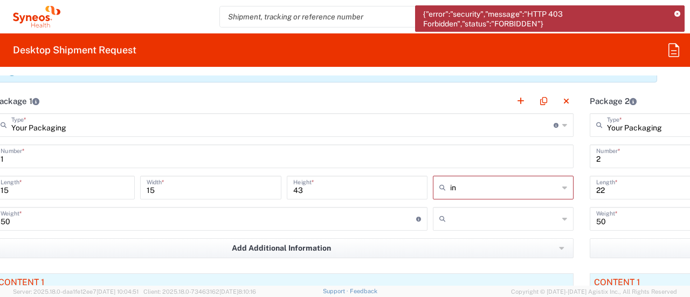
type input "9.3"
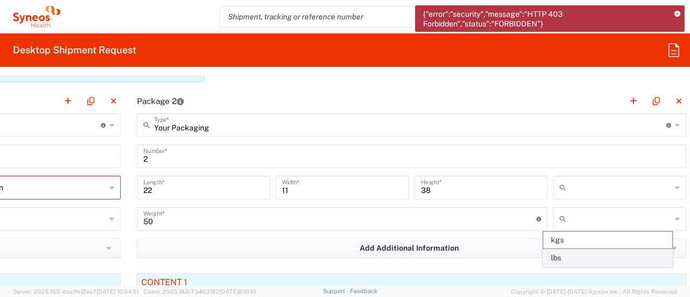
click at [609, 259] on span "lbs" at bounding box center [607, 257] width 129 height 17
type input "lbs"
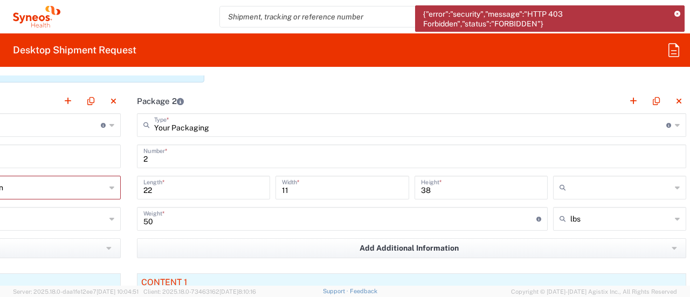
click at [568, 176] on div at bounding box center [619, 188] width 133 height 24
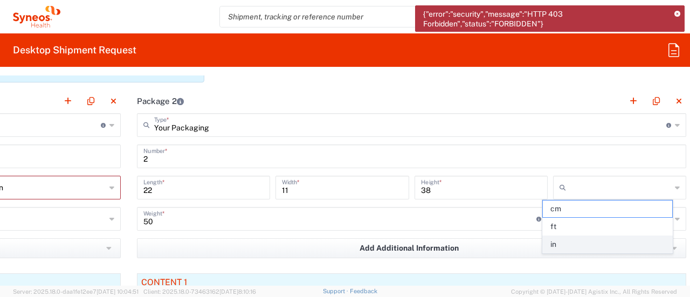
click at [572, 247] on span "in" at bounding box center [606, 244] width 129 height 17
type input "in"
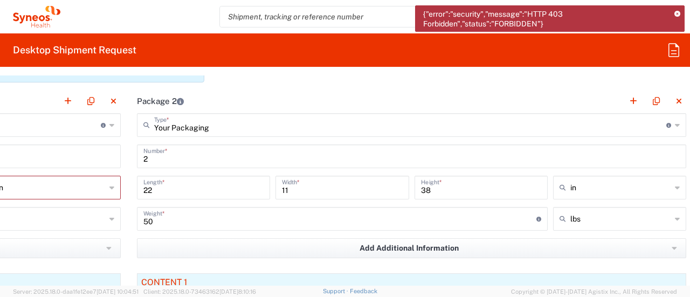
click at [310, 219] on input "50" at bounding box center [339, 217] width 393 height 19
type input "lbs"
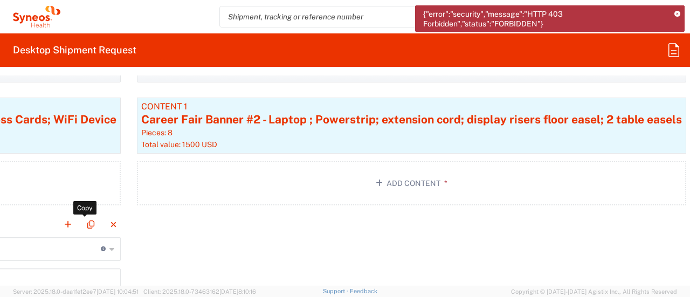
type input "Your Packaging"
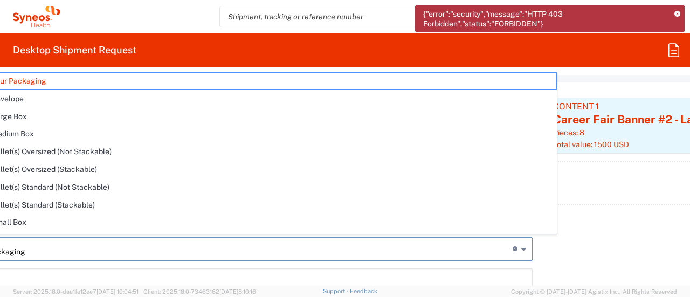
scroll to position [1123, 30]
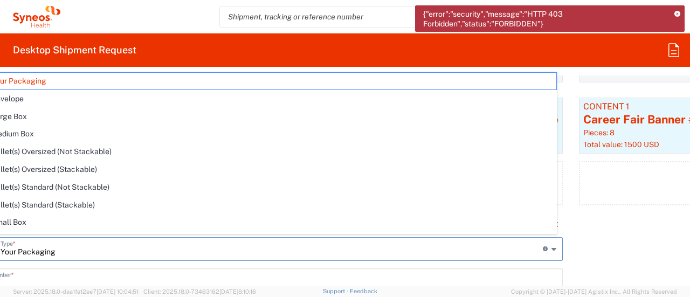
click at [39, 246] on input "Your Packaging" at bounding box center [272, 248] width 542 height 19
click at [40, 268] on div "3 Number *" at bounding box center [272, 280] width 579 height 24
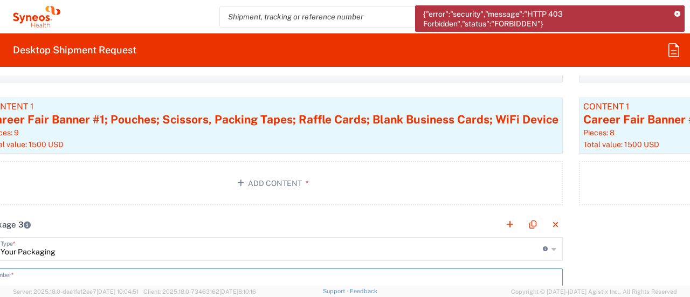
scroll to position [1123, 19]
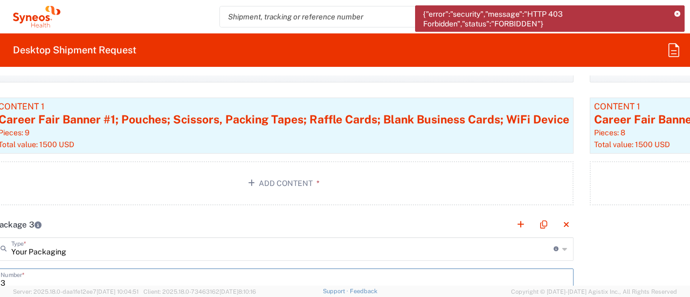
click at [40, 270] on input "3" at bounding box center [284, 279] width 566 height 19
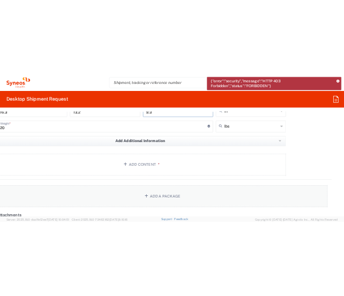
scroll to position [1367, 19]
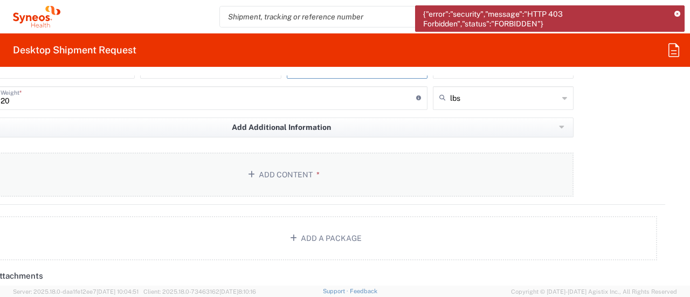
click at [252, 172] on icon "button" at bounding box center [253, 175] width 11 height 8
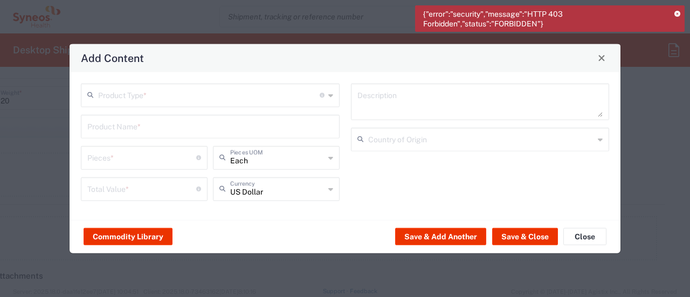
click at [137, 93] on input "text" at bounding box center [208, 94] width 221 height 19
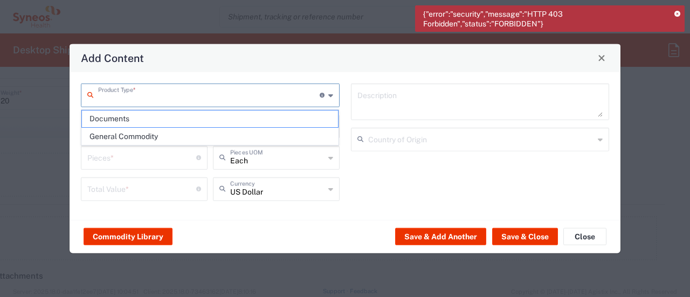
click at [133, 138] on span "General Commodity" at bounding box center [210, 136] width 256 height 17
type input "General Commodity"
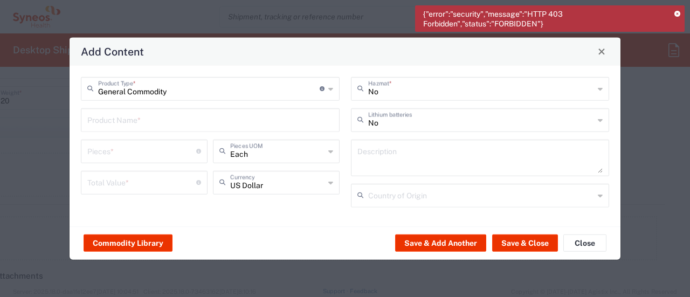
click at [108, 117] on input "text" at bounding box center [210, 118] width 246 height 19
type input "Journals"
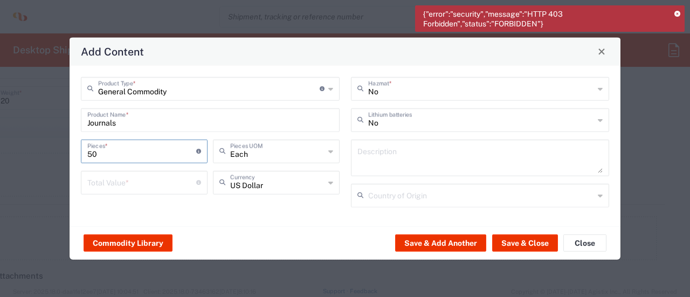
scroll to position [0, 19]
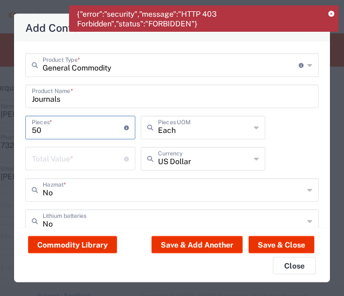
type input "50"
click at [89, 170] on div "Total Value * Total value of all the pieces" at bounding box center [80, 159] width 110 height 24
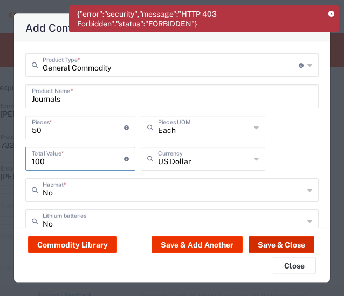
type input "100"
click at [284, 247] on button "Save & Close" at bounding box center [281, 244] width 66 height 17
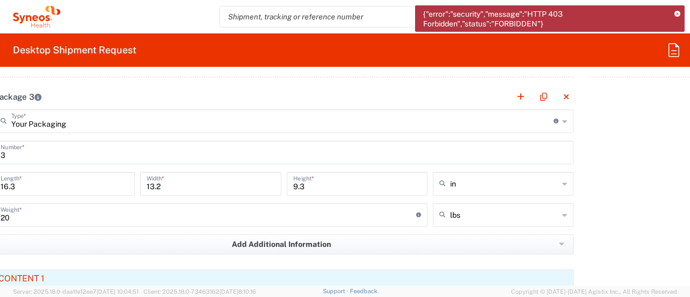
scroll to position [1240, 19]
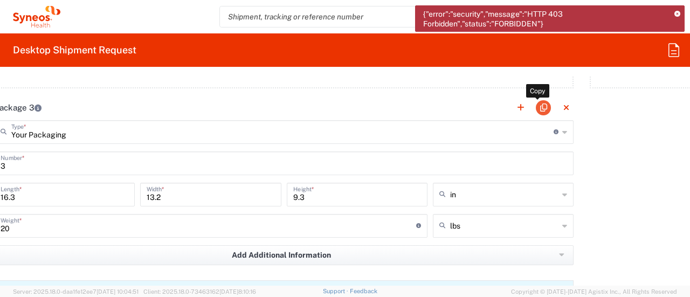
click at [535, 103] on button "button" at bounding box center [542, 107] width 15 height 15
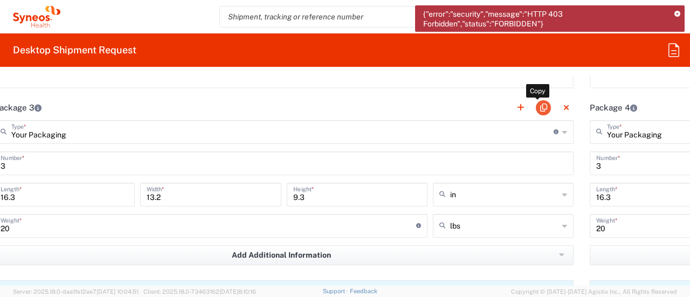
click at [535, 103] on button "button" at bounding box center [542, 107] width 15 height 15
type input "Your Packaging"
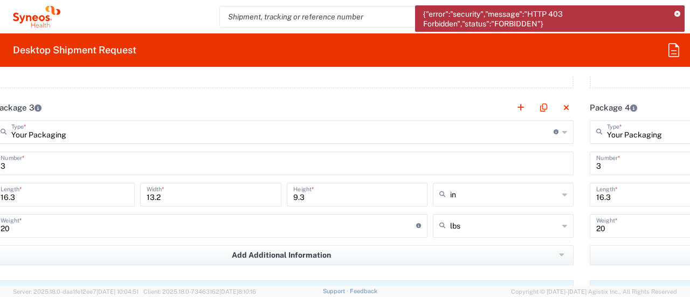
type input "Your Packaging"
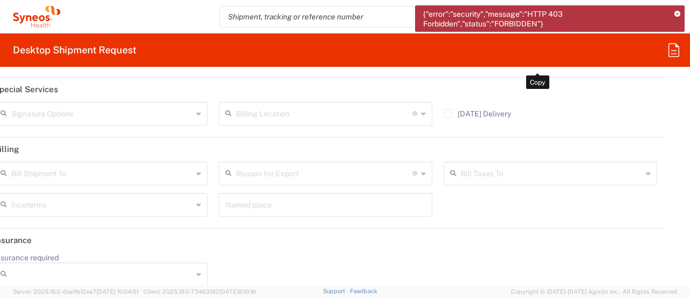
scroll to position [2046, 19]
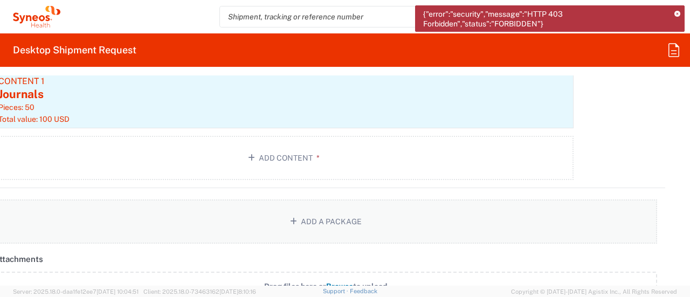
click at [314, 214] on button "Add a Package" at bounding box center [325, 221] width 663 height 44
click at [316, 214] on button "Add a Package" at bounding box center [325, 221] width 663 height 44
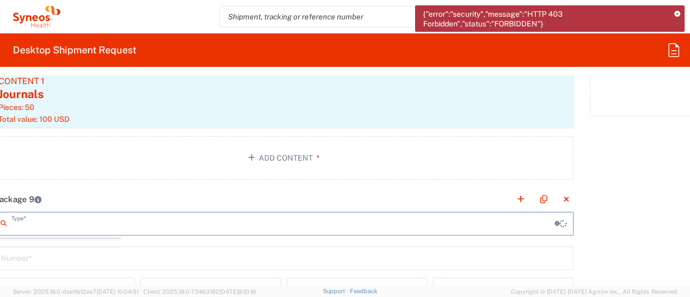
click at [316, 214] on input "text" at bounding box center [282, 222] width 543 height 19
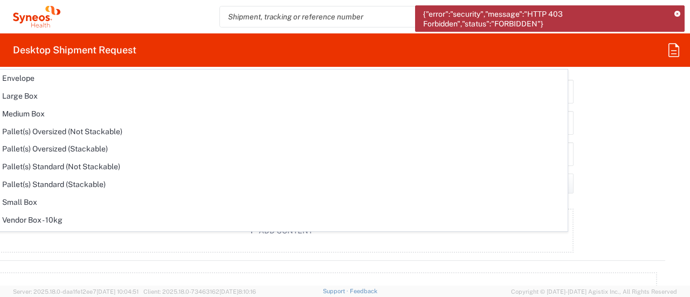
scroll to position [29, 0]
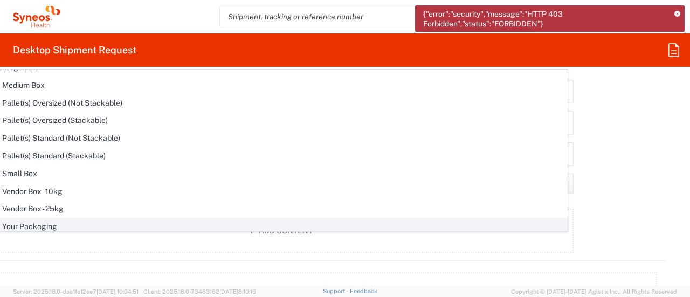
click at [119, 225] on span "Your Packaging" at bounding box center [281, 226] width 572 height 17
type input "Your Packaging"
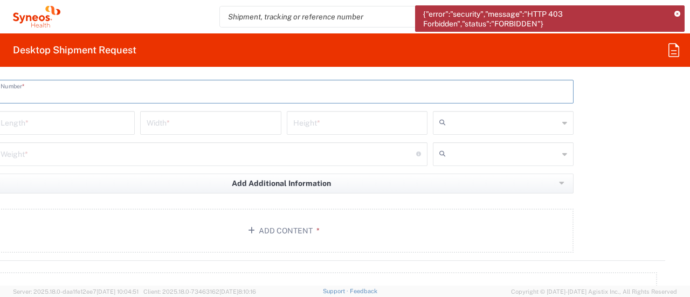
click at [169, 83] on input "text" at bounding box center [284, 90] width 566 height 19
type input "1"
click at [96, 128] on div "Length *" at bounding box center [64, 123] width 141 height 24
click at [96, 115] on input "number" at bounding box center [65, 122] width 128 height 19
click at [112, 124] on input "number" at bounding box center [65, 122] width 128 height 19
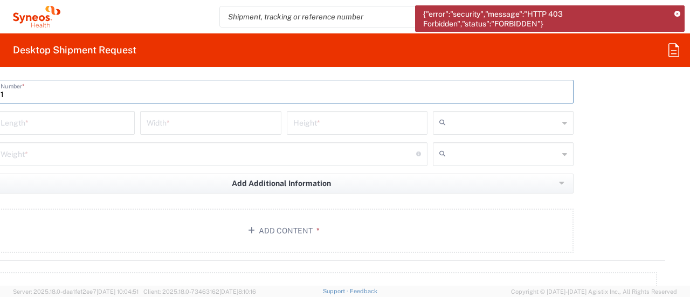
click at [113, 124] on input "number" at bounding box center [65, 122] width 128 height 19
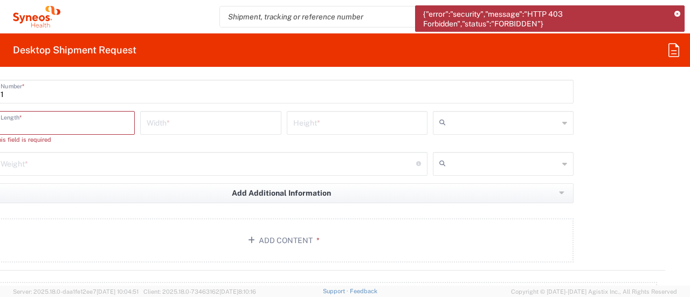
click at [300, 115] on input "number" at bounding box center [357, 122] width 128 height 19
type input "15"
click at [172, 124] on input "number" at bounding box center [211, 122] width 128 height 19
type input "16.5"
click at [88, 119] on input "number" at bounding box center [65, 122] width 128 height 19
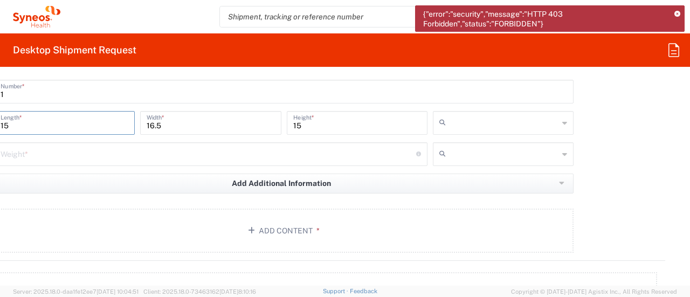
type input "15"
click at [465, 119] on input "text" at bounding box center [504, 122] width 108 height 17
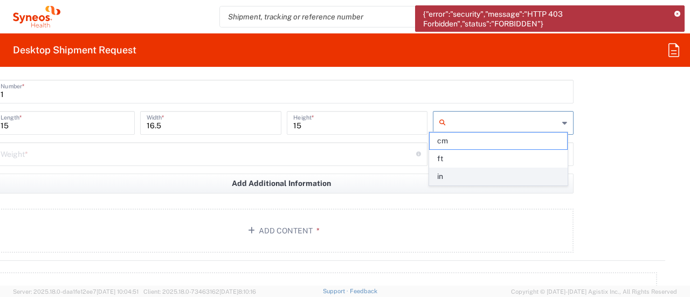
click at [458, 172] on span "in" at bounding box center [497, 176] width 137 height 17
type input "in"
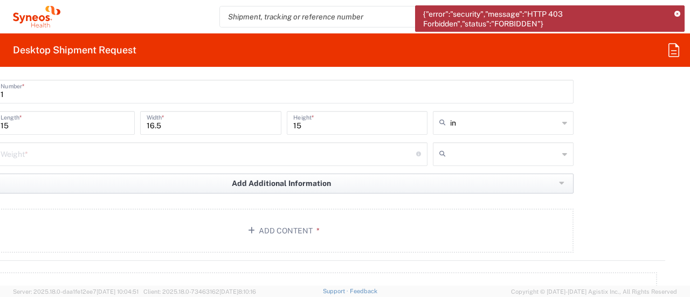
click at [455, 175] on button "Add Additional Information" at bounding box center [283, 183] width 579 height 20
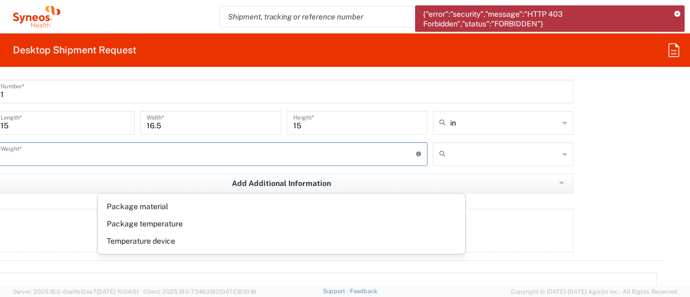
click at [101, 150] on input "number" at bounding box center [208, 153] width 415 height 19
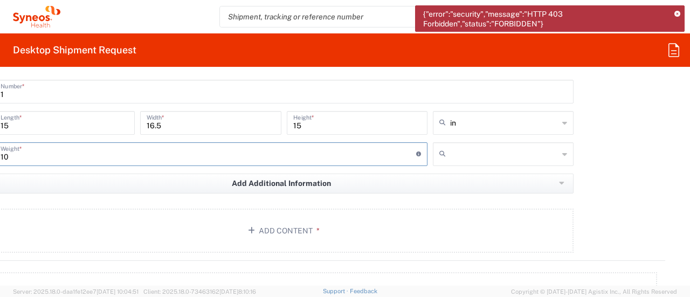
type input "10"
click at [485, 157] on input "text" at bounding box center [504, 153] width 108 height 17
click at [245, 1] on agx-forms-host "{"error":"security","message":"HTTP 403 Forbidden","status":"FORBIDDEN"} Krista…" at bounding box center [345, 148] width 690 height 297
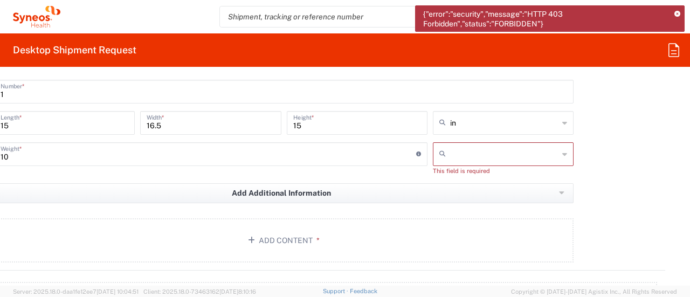
scroll to position [2129, 19]
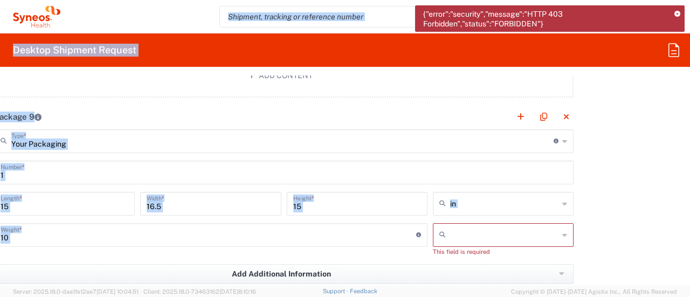
click at [477, 239] on div at bounding box center [503, 235] width 141 height 24
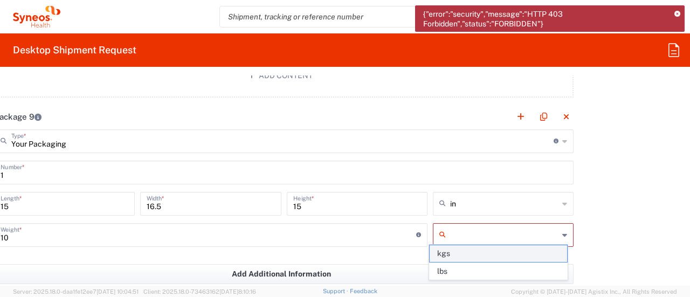
drag, startPoint x: 477, startPoint y: 238, endPoint x: 468, endPoint y: 257, distance: 21.4
click at [477, 236] on input "text" at bounding box center [504, 234] width 108 height 17
click at [464, 272] on span "lbs" at bounding box center [497, 271] width 137 height 17
type input "lbs"
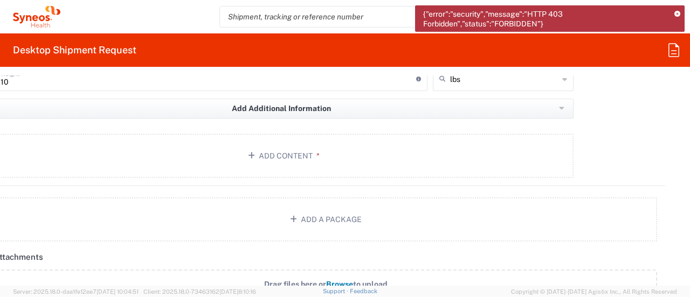
scroll to position [2264, 19]
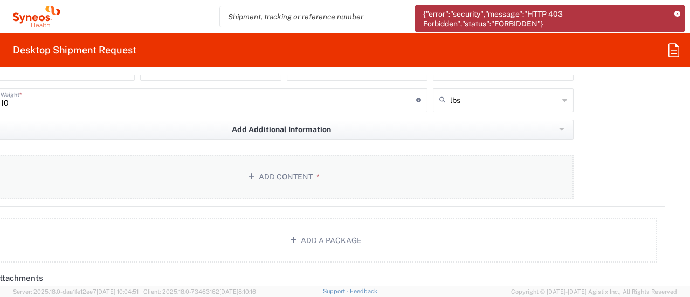
click at [295, 178] on button "Add Content *" at bounding box center [283, 177] width 579 height 44
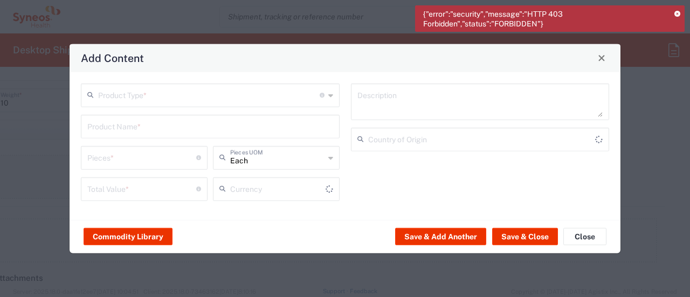
type input "US Dollar"
click at [169, 95] on input "text" at bounding box center [208, 94] width 221 height 19
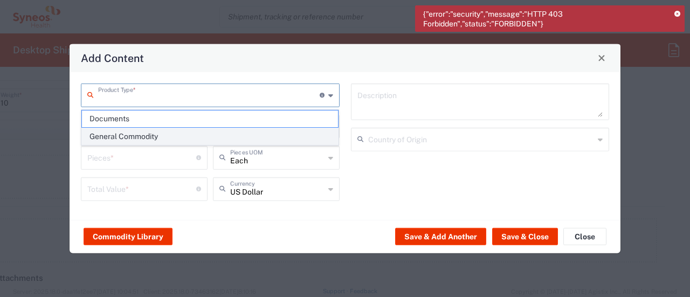
click at [152, 144] on li "General Commodity" at bounding box center [209, 137] width 257 height 18
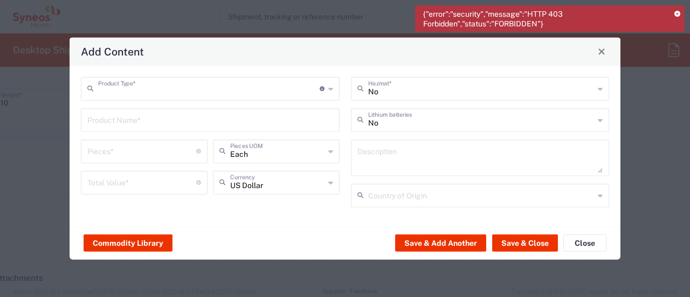
type input "General Commodity"
click at [110, 125] on input "text" at bounding box center [210, 118] width 246 height 19
click at [110, 125] on input "Totes" at bounding box center [210, 118] width 246 height 19
type input "Totes and tablecloths"
click at [109, 154] on input "number" at bounding box center [141, 150] width 109 height 19
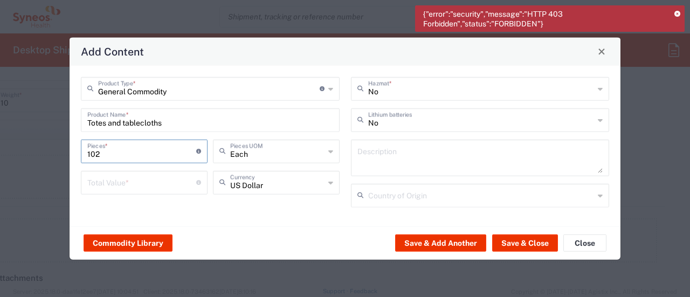
type input "102"
click at [140, 184] on input "number" at bounding box center [141, 181] width 109 height 19
type input "3"
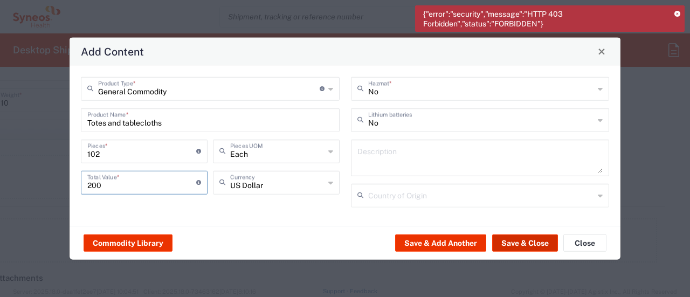
type input "200"
click at [517, 245] on button "Save & Close" at bounding box center [525, 242] width 66 height 17
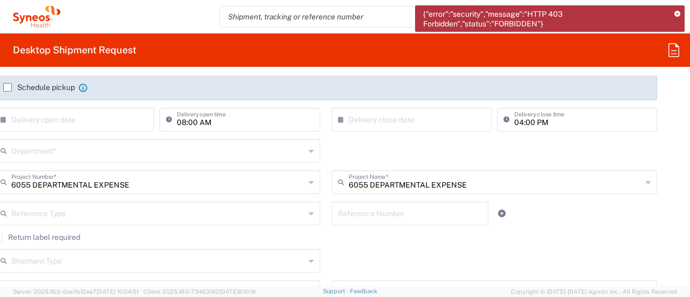
scroll to position [0, 19]
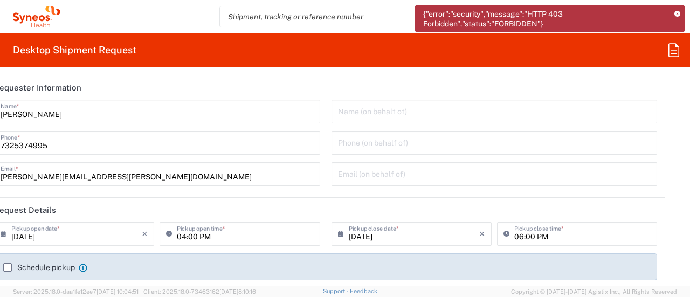
click at [668, 50] on agx-forms-root "{"error":"security","message":"HTTP 403 Forbidden","status":"FORBIDDEN"} Krista…" at bounding box center [345, 148] width 690 height 297
click at [667, 54] on agx-forms-root "{"error":"security","message":"HTTP 403 Forbidden","status":"FORBIDDEN"} Krista…" at bounding box center [345, 148] width 690 height 297
click at [225, 98] on header "Requester Information" at bounding box center [325, 87] width 679 height 24
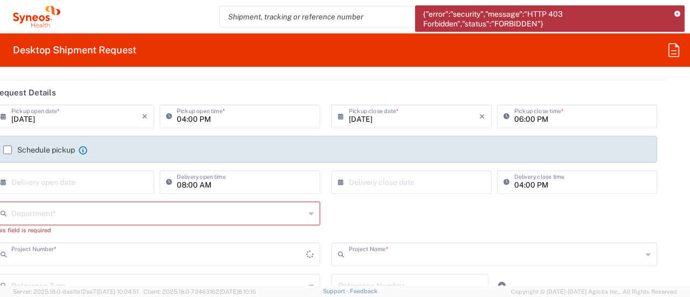
type input "6055 DEPARTMENTAL EXPENSE"
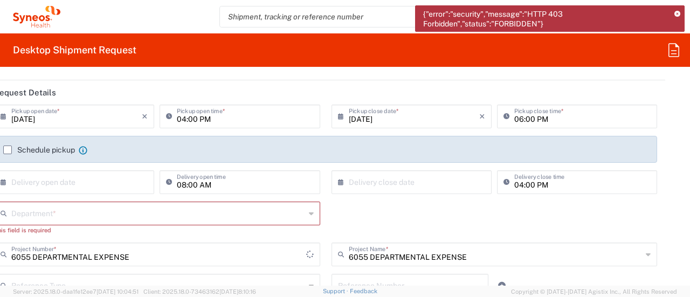
type input "New Jersey"
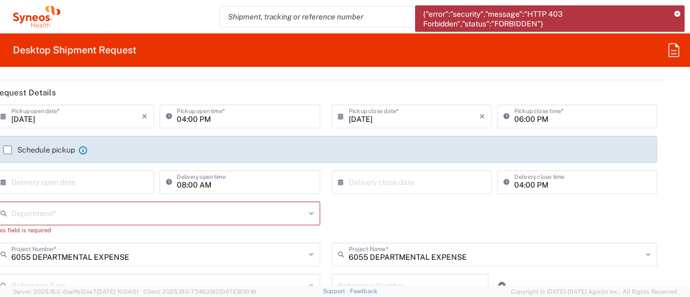
type input "United States"
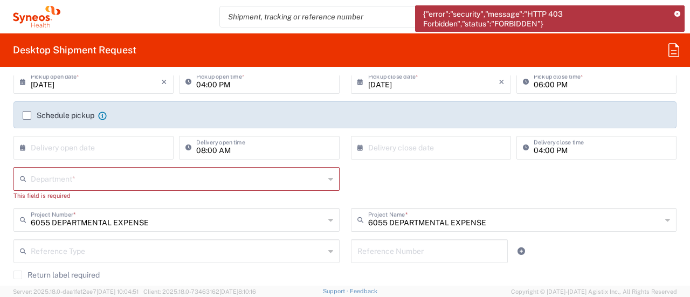
scroll to position [168, 0]
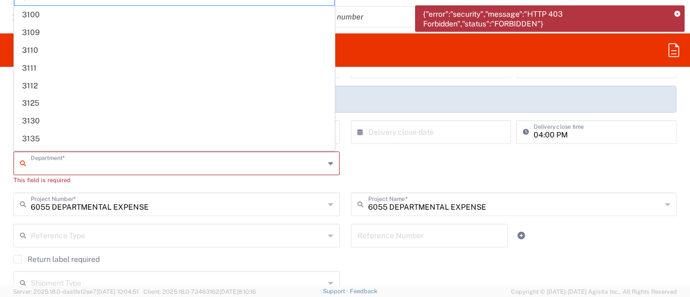
click at [109, 168] on input "text" at bounding box center [178, 162] width 294 height 19
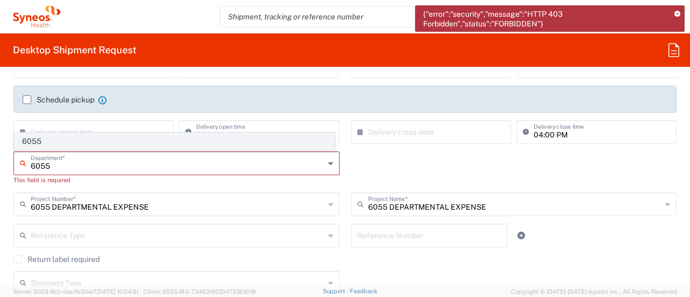
type input "6055"
click at [87, 144] on span "6055" at bounding box center [174, 141] width 319 height 17
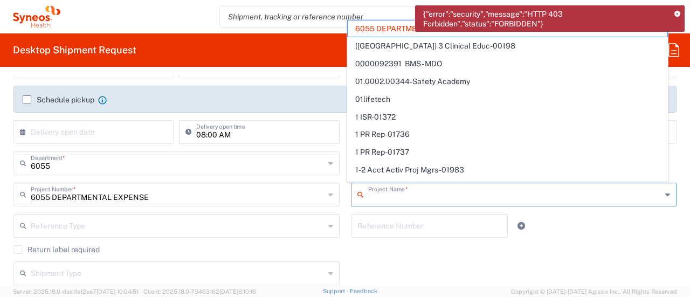
click at [560, 193] on input "text" at bounding box center [515, 193] width 294 height 19
click at [458, 239] on div "Reference Number" at bounding box center [429, 229] width 169 height 31
click at [444, 226] on input "text" at bounding box center [429, 224] width 144 height 19
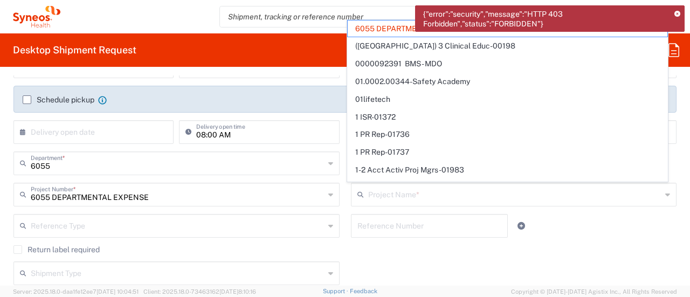
click at [444, 226] on input "text" at bounding box center [429, 224] width 144 height 19
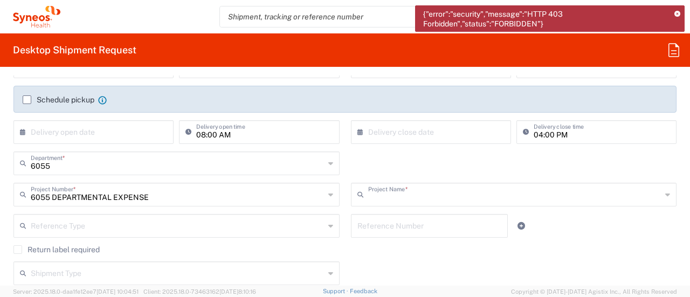
type input "6055 DEPARTMENTAL EXPENSE"
click at [345, 288] on agx-app-version "Server: 2025.18.0-daa1fe12ee7 2025-09-03 10:04:51 Client: 2025.18.0-7346316 202…" at bounding box center [345, 291] width 690 height 11
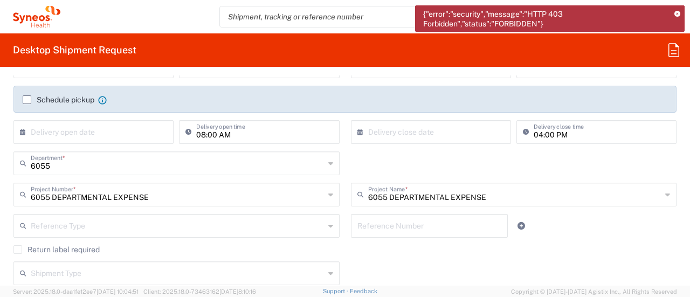
type input "New Jersey"
type input "United States"
type input "Texas"
type input "United States"
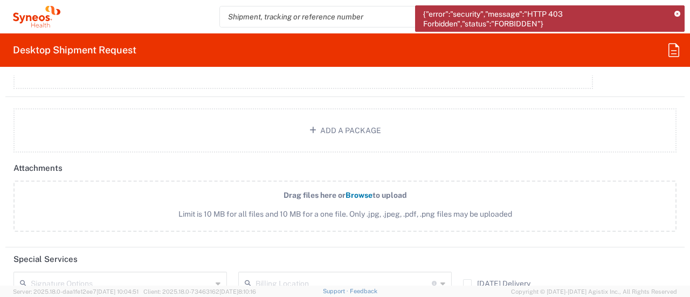
scroll to position [2463, 0]
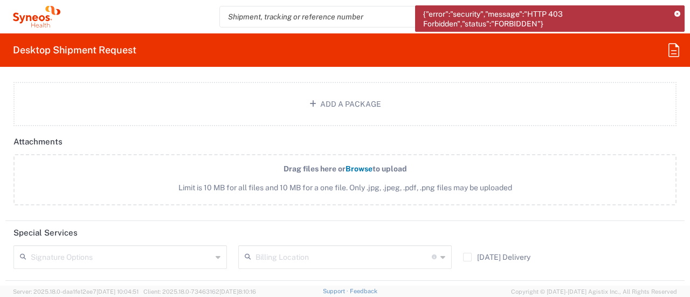
drag, startPoint x: 681, startPoint y: 255, endPoint x: 683, endPoint y: 261, distance: 6.1
click at [681, 263] on form "Requester Information Krista Slowikowski Name * 7325374995 Phone * krista.slowi…" at bounding box center [345, 180] width 690 height 210
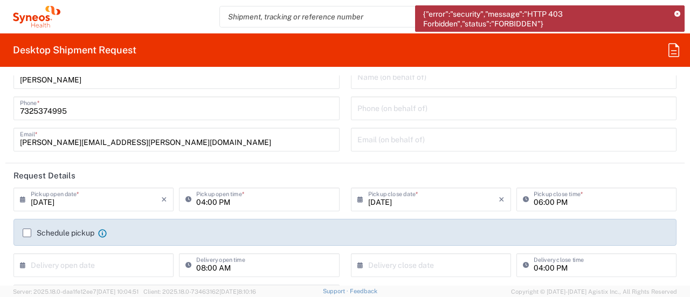
scroll to position [0, 0]
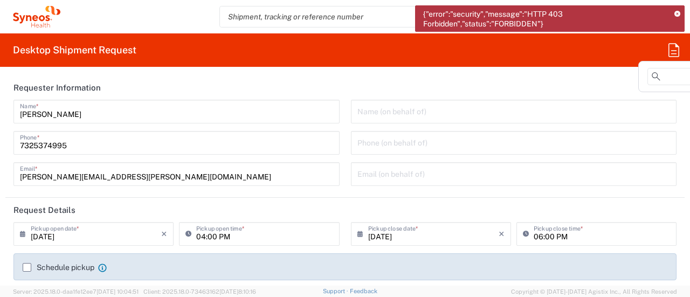
click at [671, 46] on agx-forms-root "{"error":"security","message":"HTTP 403 Forbidden","status":"FORBIDDEN"} Krista…" at bounding box center [345, 148] width 690 height 297
click at [679, 48] on agx-forms-root "{"error":"security","message":"HTTP 403 Forbidden","status":"FORBIDDEN"} Krista…" at bounding box center [345, 148] width 690 height 297
click at [668, 57] on agx-forms-root "{"error":"security","message":"HTTP 403 Forbidden","status":"FORBIDDEN"} Krista…" at bounding box center [345, 148] width 690 height 297
drag, startPoint x: 642, startPoint y: 79, endPoint x: 647, endPoint y: 73, distance: 8.1
click at [641, 80] on header "Requester Information" at bounding box center [344, 87] width 679 height 24
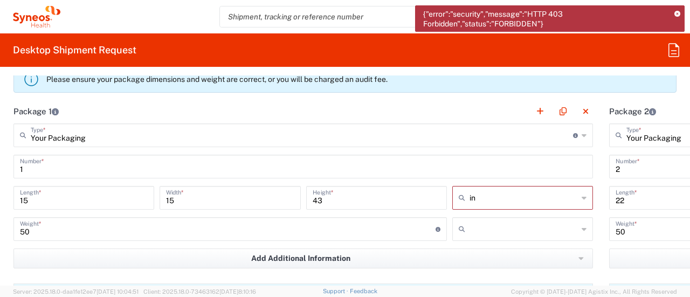
scroll to position [894, 0]
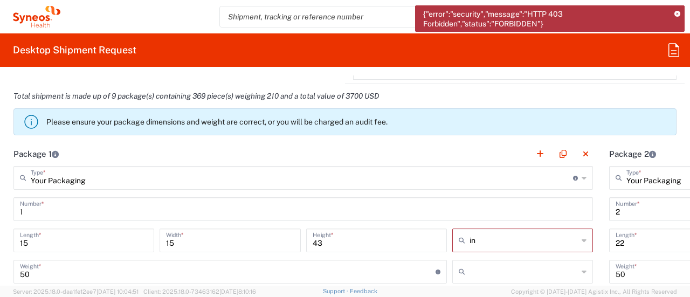
type input "Your Packaging"
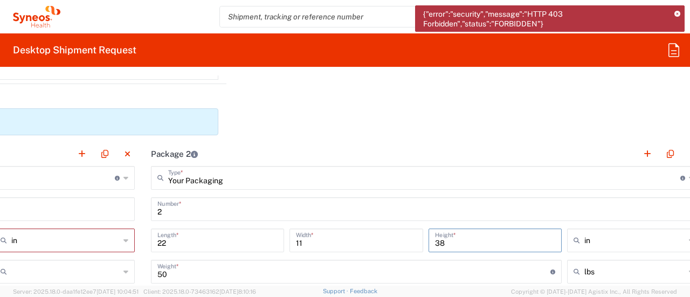
type input "in"
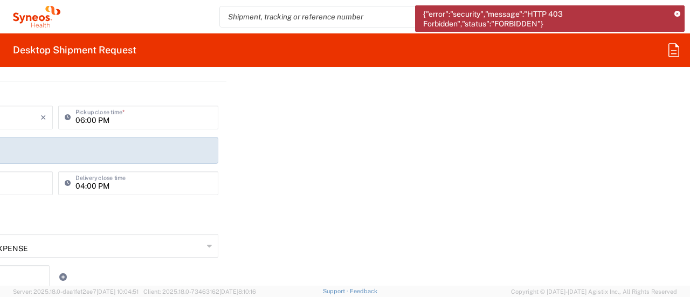
scroll to position [0, 458]
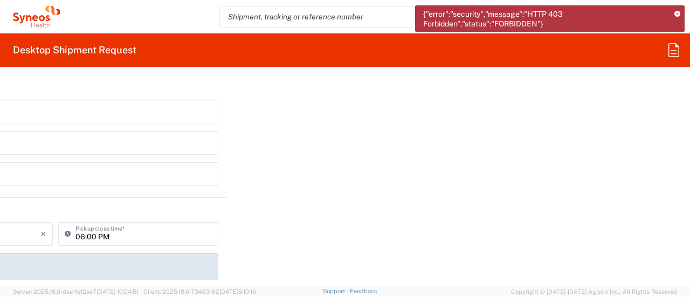
click at [677, 15] on icon at bounding box center [677, 14] width 6 height 6
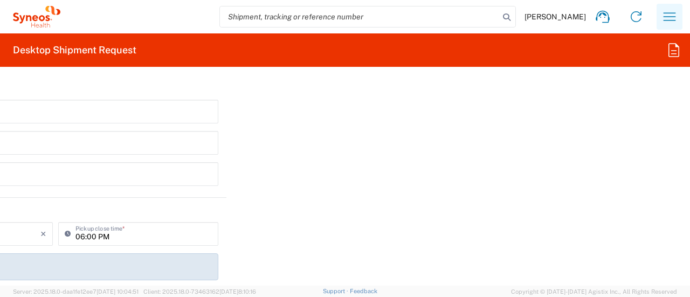
click at [669, 20] on icon "button" at bounding box center [669, 16] width 12 height 8
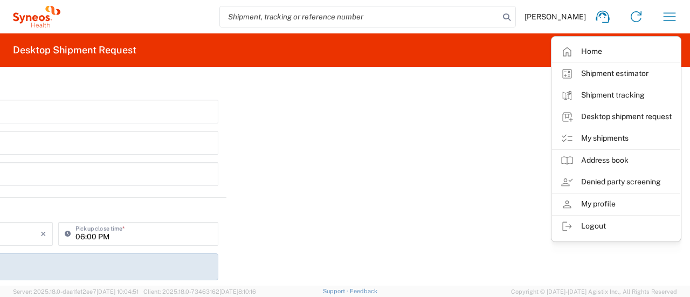
click at [476, 164] on form "Requester Information Krista Slowikowski Name * 7325374995 Phone * krista.slowi…" at bounding box center [345, 180] width 690 height 210
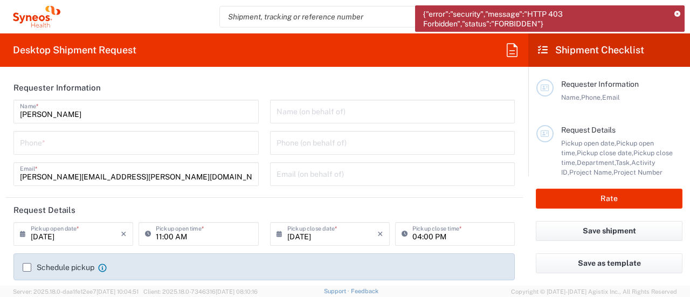
click at [678, 15] on icon at bounding box center [677, 14] width 6 height 6
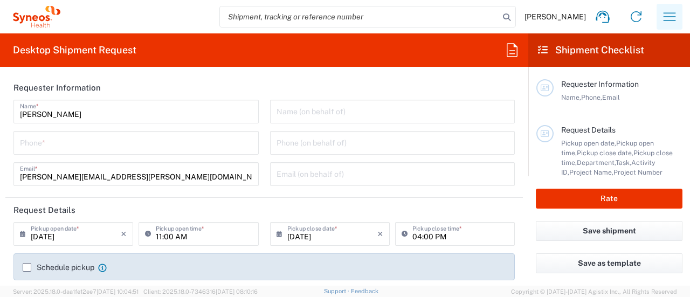
click at [666, 15] on icon "button" at bounding box center [668, 16] width 17 height 17
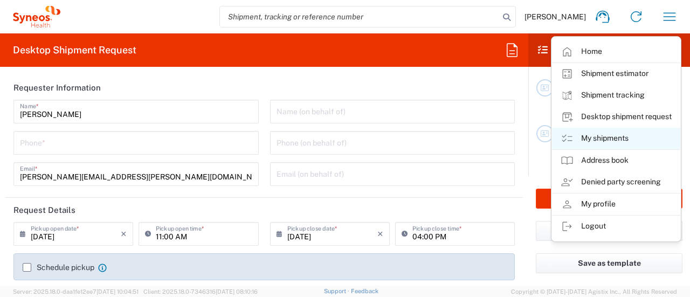
click at [619, 137] on link "My shipments" at bounding box center [616, 139] width 128 height 22
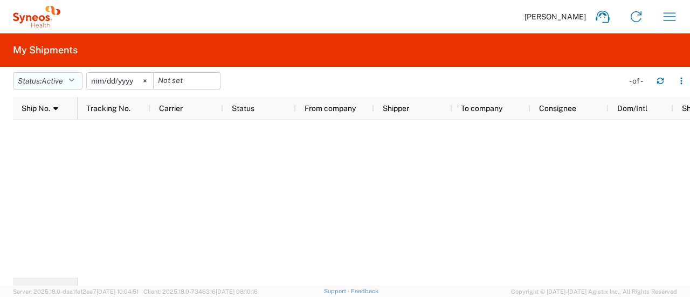
click at [73, 79] on icon "button" at bounding box center [71, 81] width 6 height 8
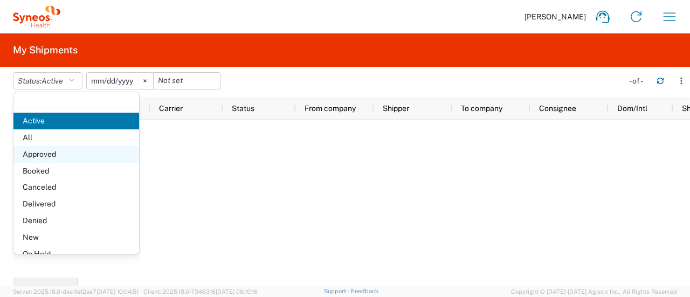
click at [46, 158] on span "Approved" at bounding box center [76, 154] width 126 height 17
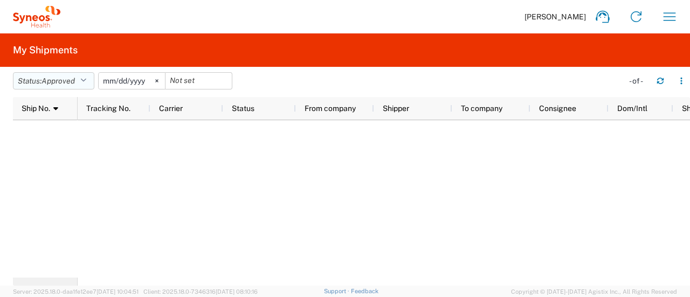
click at [46, 82] on span "Approved" at bounding box center [57, 80] width 33 height 9
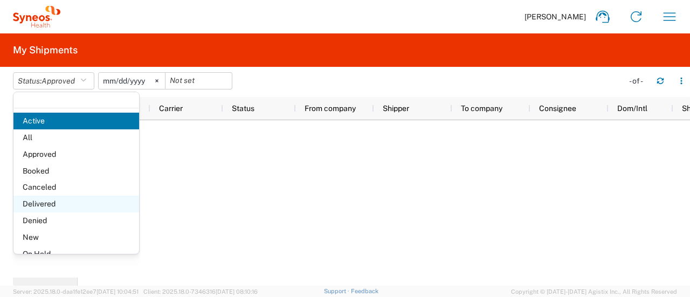
click at [40, 206] on span "Delivered" at bounding box center [76, 204] width 126 height 17
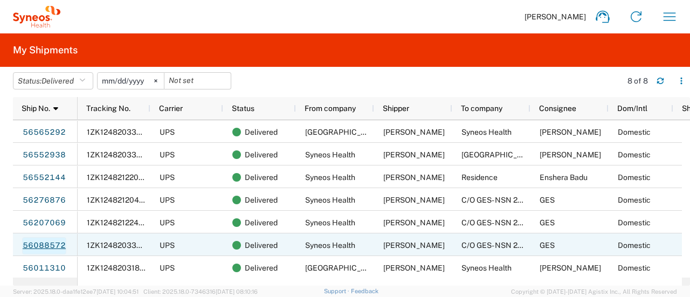
click at [26, 243] on link "56088572" at bounding box center [44, 245] width 44 height 17
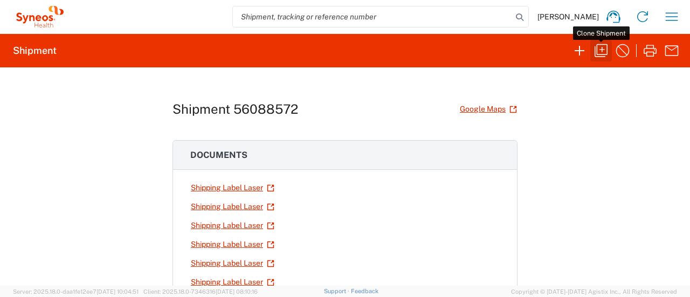
click at [600, 51] on icon "button" at bounding box center [600, 50] width 17 height 17
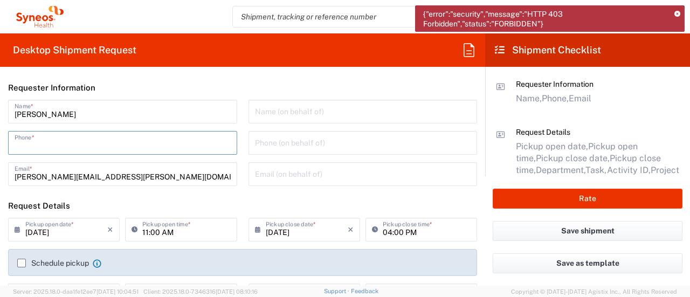
click at [196, 141] on input "tel" at bounding box center [123, 142] width 216 height 19
type input "7325374995"
click at [169, 232] on input "11:00 AM" at bounding box center [186, 228] width 88 height 19
type input "04:00 PM"
click at [382, 226] on input "04:00 PM" at bounding box center [426, 228] width 88 height 19
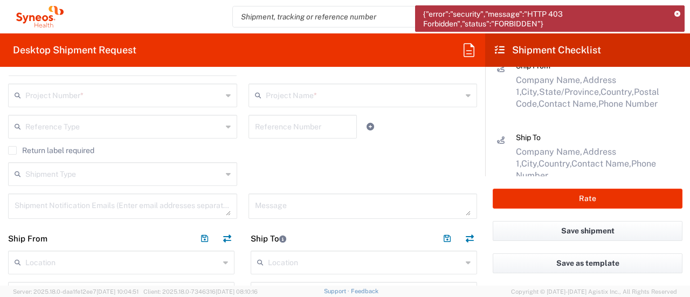
scroll to position [150, 0]
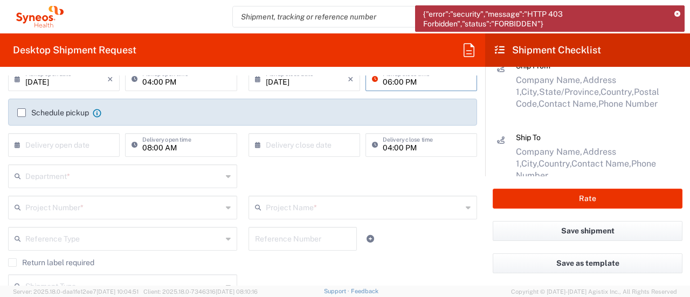
type input "06:00 PM"
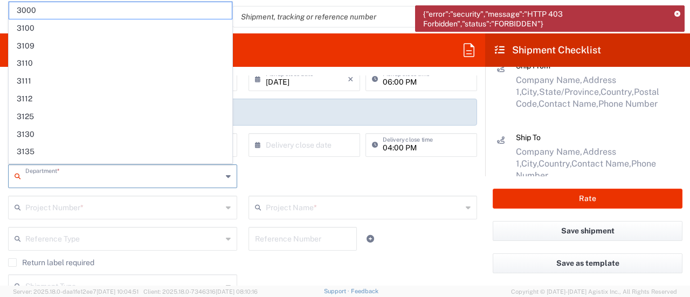
click at [135, 175] on input "text" at bounding box center [123, 175] width 197 height 19
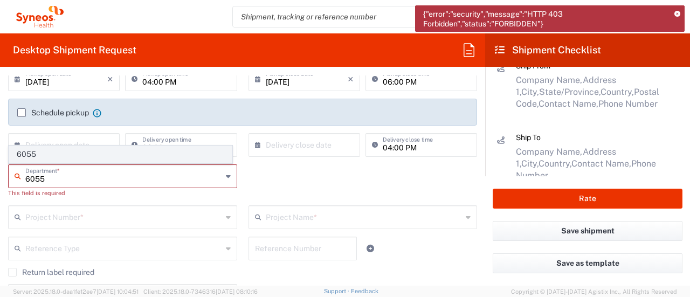
type input "6055"
click at [92, 147] on span "6055" at bounding box center [120, 154] width 222 height 17
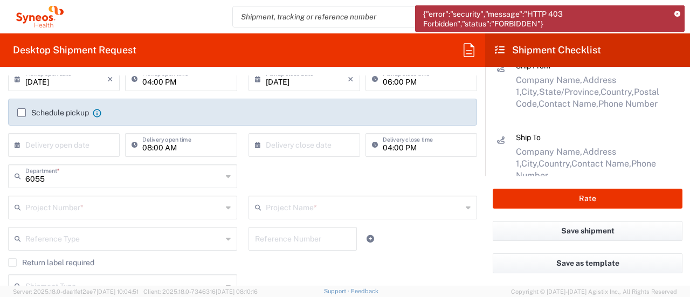
click at [58, 213] on input "text" at bounding box center [123, 206] width 197 height 19
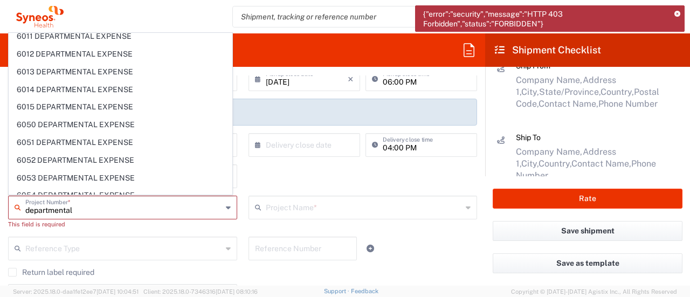
scroll to position [3720, 0]
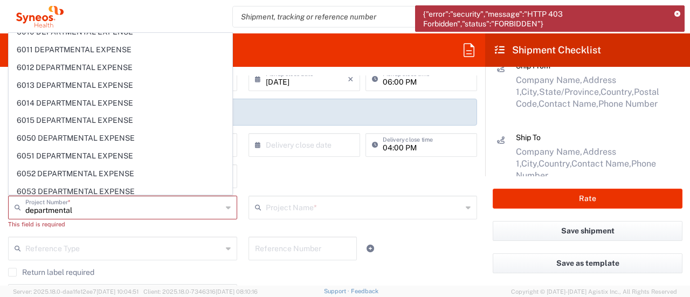
click at [110, 218] on span "6055 DEPARTMENTAL EXPENSE" at bounding box center [120, 226] width 222 height 17
type input "6055 DEPARTMENTAL EXPENSE"
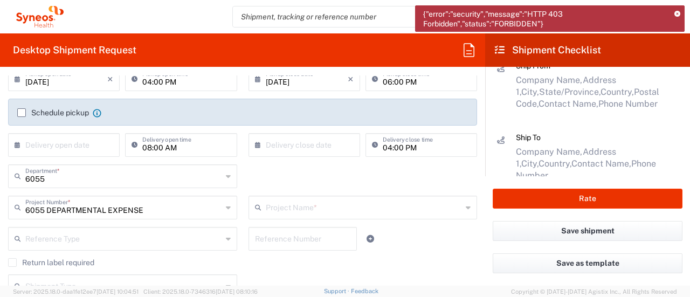
type input "6055 DEPARTMENTAL EXPENSE"
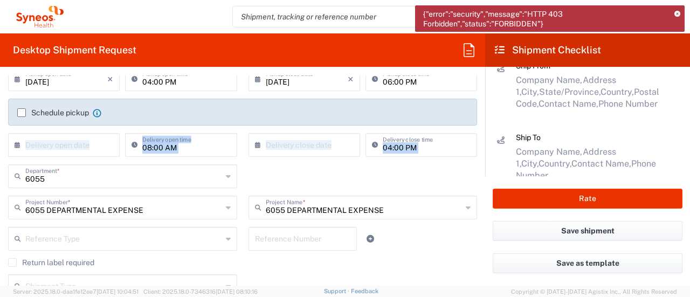
drag, startPoint x: 476, startPoint y: 126, endPoint x: 478, endPoint y: 143, distance: 17.4
click at [478, 143] on form "Requester Information Krista Slowikowski Name * 7325374995 Phone * krista.slowi…" at bounding box center [242, 180] width 485 height 210
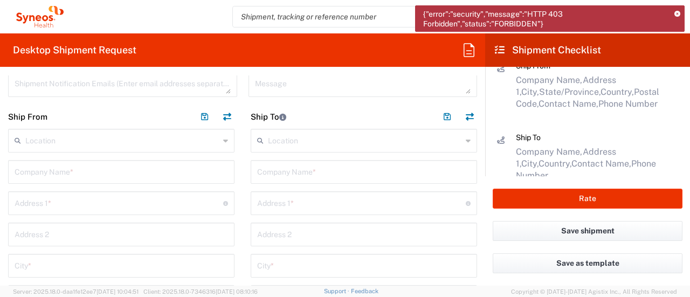
scroll to position [387, 0]
click at [51, 173] on input "text" at bounding box center [121, 168] width 213 height 19
type input "Syneos Health"
type input "[STREET_ADDRESS]"
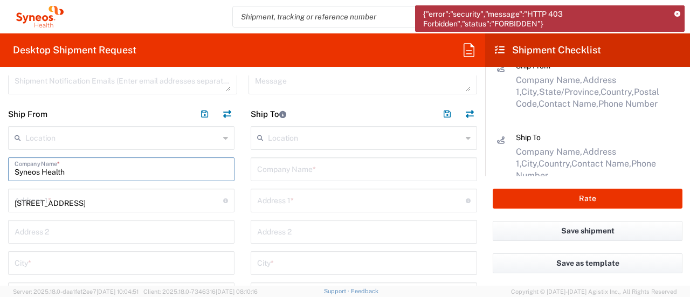
type input "BRIDGEWATER"
type input "[US_STATE]"
type input "08807"
type input "7325374995"
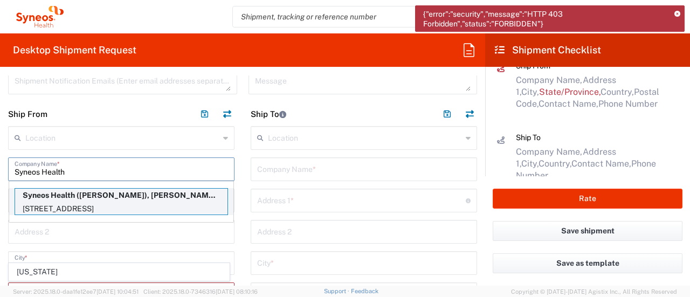
click at [139, 197] on p "Syneos Health (Krista Slowikowski), krista.slowikowski@syneoshealth.com" at bounding box center [121, 195] width 212 height 13
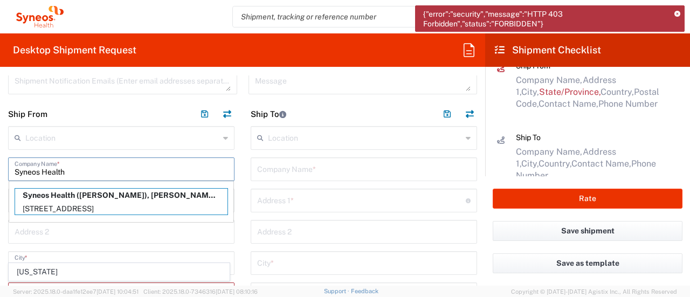
type input "Bridgewater"
type input "[US_STATE]"
type input "[PERSON_NAME]"
type input "[PERSON_NAME][EMAIL_ADDRESS][PERSON_NAME][DOMAIN_NAME]"
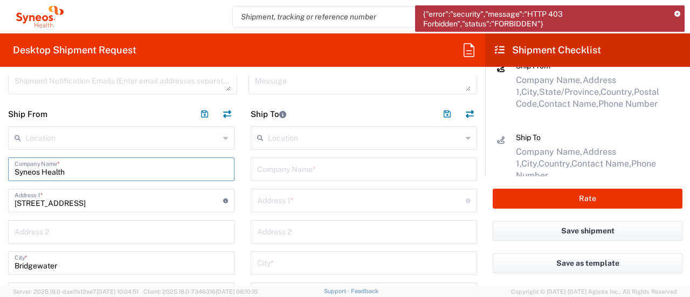
click at [195, 159] on input "Syneos Health" at bounding box center [121, 168] width 213 height 19
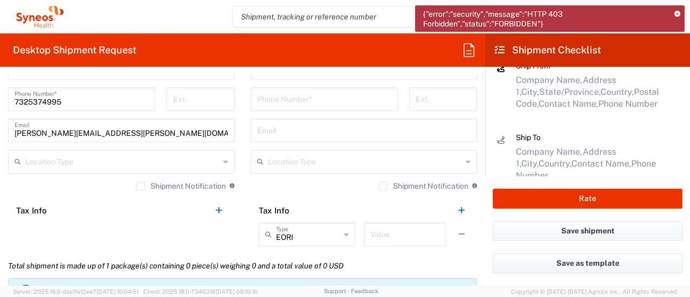
scroll to position [710, 0]
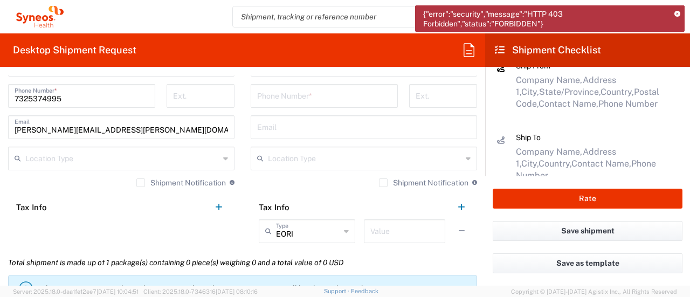
click at [136, 182] on label "Shipment Notification" at bounding box center [180, 182] width 89 height 9
click at [141, 183] on input "Shipment Notification" at bounding box center [141, 183] width 0 height 0
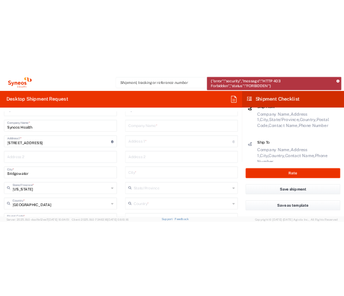
scroll to position [419, 0]
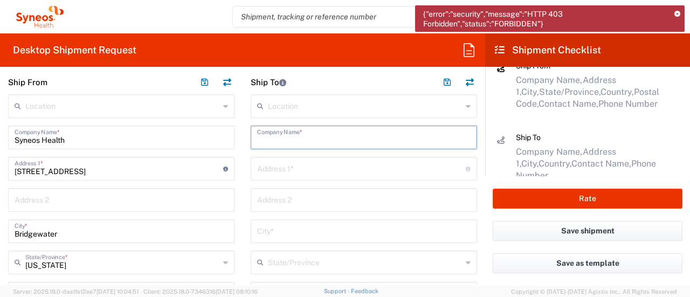
click at [327, 132] on input "text" at bounding box center [363, 136] width 213 height 19
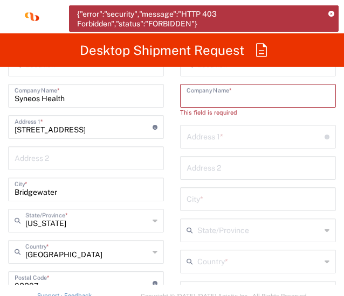
scroll to position [796, 0]
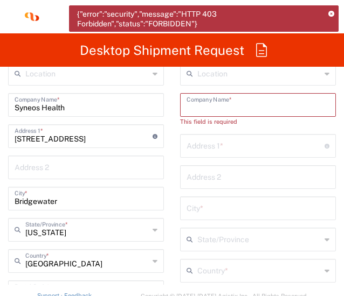
click at [218, 144] on input "text" at bounding box center [255, 145] width 138 height 19
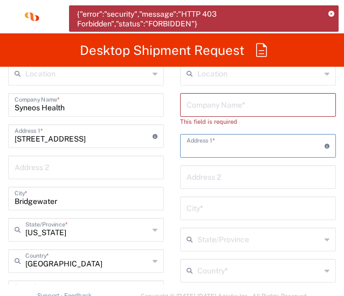
paste input "[STREET_ADDRESS][PERSON_NAME]"
type input "[STREET_ADDRESS][PERSON_NAME]"
click at [218, 106] on input "text" at bounding box center [257, 104] width 143 height 19
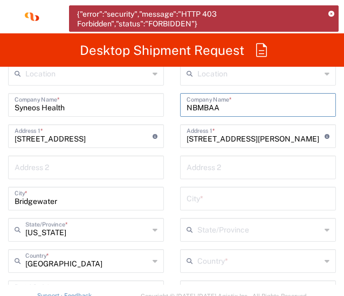
drag, startPoint x: 212, startPoint y: 107, endPoint x: 141, endPoint y: 124, distance: 73.3
click at [141, 124] on div "Ship From Location Addison Whitney LLC-Morrisvile NC US Barcelona-Syneos Health…" at bounding box center [172, 274] width 344 height 472
paste input "Annual Conference & Exposition"
type input "NBMBAA Annual Conference & Exposition"
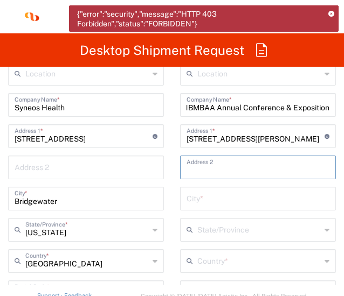
click at [193, 169] on input "text" at bounding box center [257, 166] width 143 height 19
paste input "hepard Exposition Services C/O Shepard Expo C/O NBMBAA 47th Annual Conference &…"
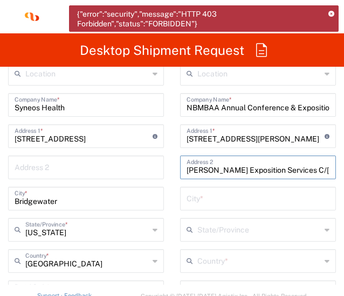
scroll to position [0, 214]
type input "Shepard Exposition Services C/O Shepard Expo C/O NBMBAA 47th Annual Conference …"
click at [191, 199] on input "text" at bounding box center [257, 198] width 143 height 19
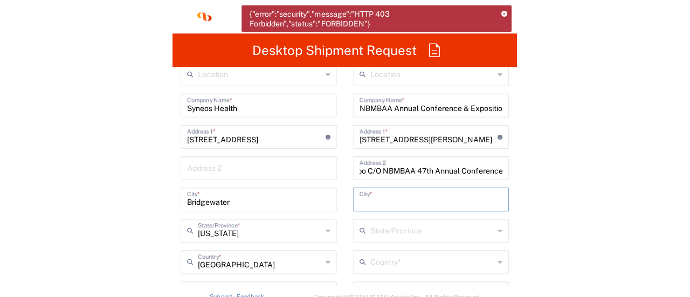
scroll to position [0, 0]
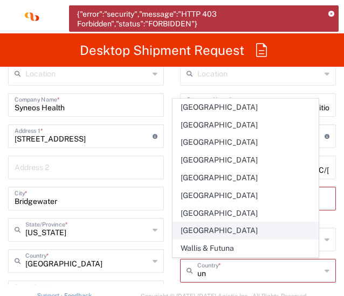
click at [190, 225] on span "United States" at bounding box center [245, 230] width 145 height 17
type input "United States"
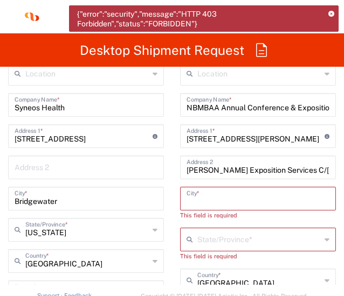
click at [205, 193] on input "text" at bounding box center [257, 198] width 143 height 19
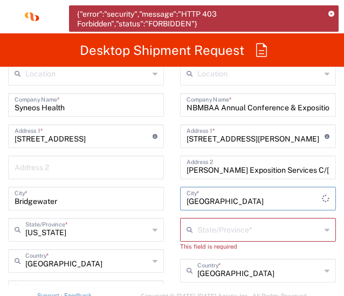
type input "[GEOGRAPHIC_DATA]"
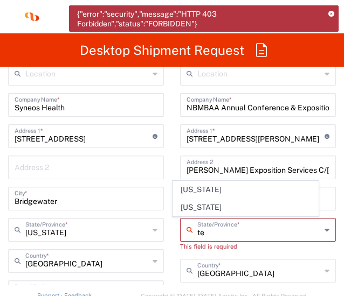
type input "Texas"
type input "krista.slowikowski@inventivhealth.com"
type input "75261"
type input "7325374995"
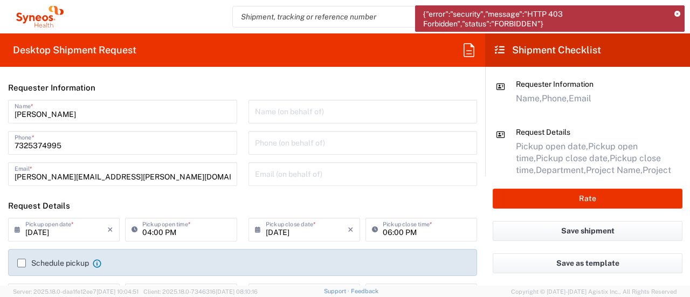
click at [289, 150] on input "tel" at bounding box center [363, 142] width 216 height 19
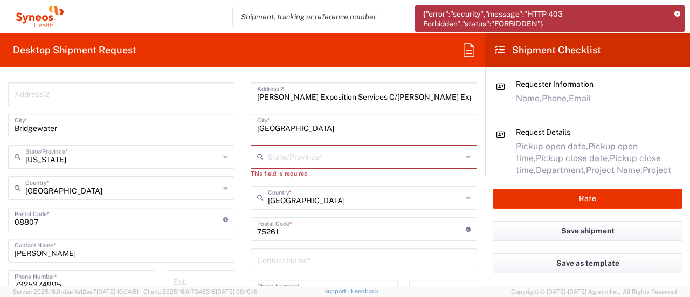
scroll to position [535, 0]
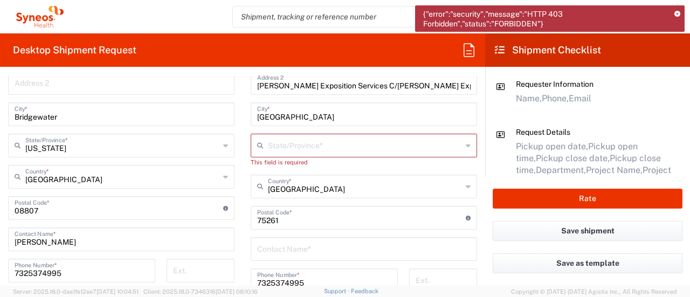
click at [391, 143] on input "text" at bounding box center [365, 144] width 194 height 19
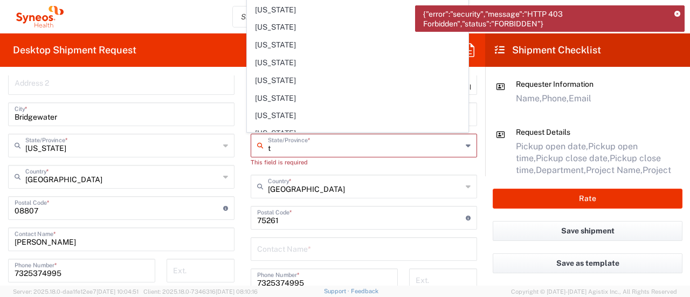
scroll to position [133, 0]
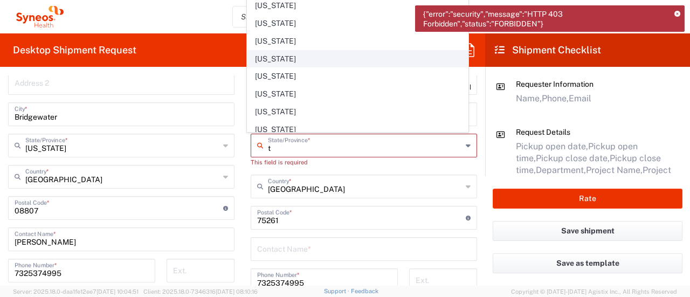
click at [276, 53] on span "Texas" at bounding box center [357, 59] width 220 height 17
type input "Texas"
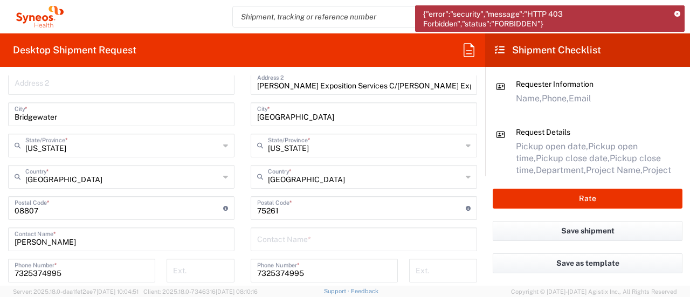
click at [318, 223] on div "Location Addison Whitney LLC-Morrisvile NC US Barcelona-Syneos Health BioSector…" at bounding box center [363, 201] width 226 height 448
click at [317, 246] on input "text" at bounding box center [363, 238] width 213 height 19
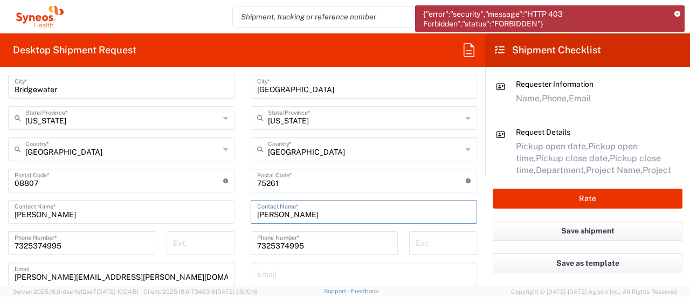
scroll to position [643, 0]
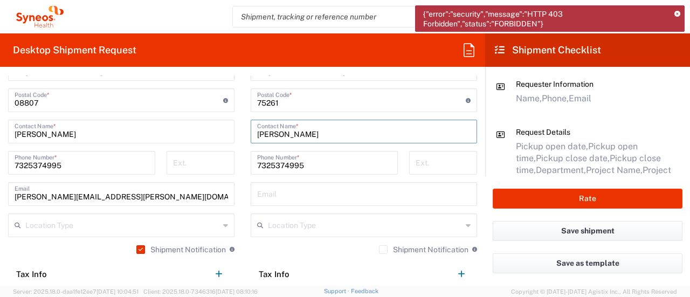
type input "Ivy Robertson"
drag, startPoint x: 157, startPoint y: 194, endPoint x: 85, endPoint y: 197, distance: 72.2
click at [85, 197] on input "krista.slowikowski@inventivhealth.com" at bounding box center [121, 193] width 213 height 19
type input "[PERSON_NAME][EMAIL_ADDRESS][PERSON_NAME][DOMAIN_NAME]"
click at [297, 190] on input "text" at bounding box center [363, 193] width 213 height 19
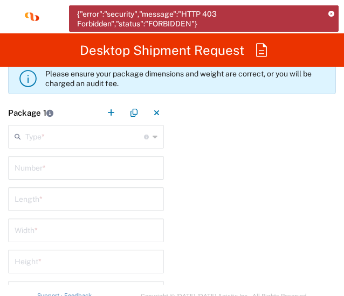
scroll to position [1320, 0]
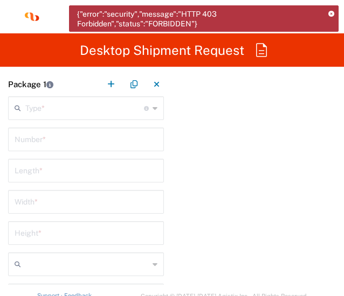
click at [153, 108] on div "Type * Material used to package goods" at bounding box center [86, 108] width 156 height 24
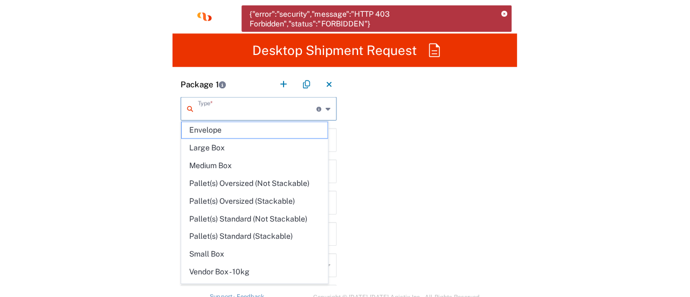
scroll to position [29, 0]
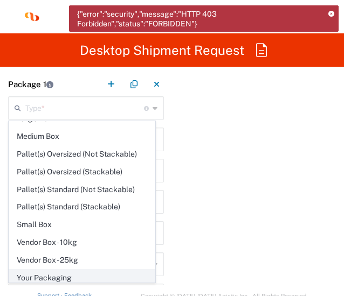
click at [103, 274] on span "Your Packaging" at bounding box center [81, 278] width 145 height 17
type input "Your Packaging"
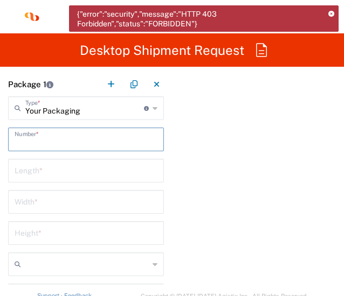
click at [63, 138] on input "text" at bounding box center [86, 138] width 143 height 19
type input "1"
click at [61, 170] on input "number" at bounding box center [86, 170] width 143 height 19
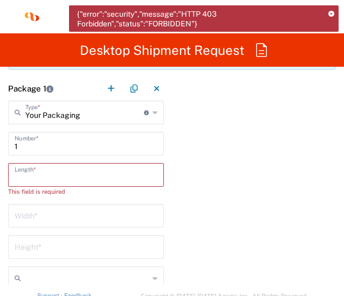
scroll to position [1325, 0]
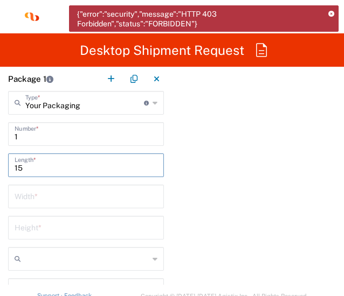
type input "15"
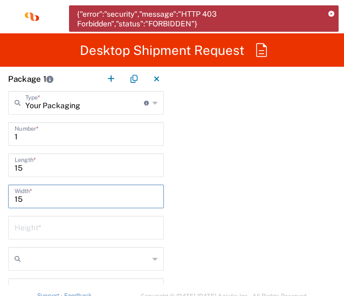
type input "15"
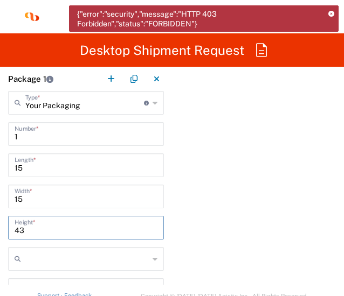
type input "43"
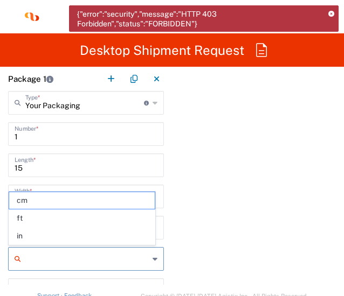
click at [140, 253] on input "text" at bounding box center [86, 258] width 123 height 17
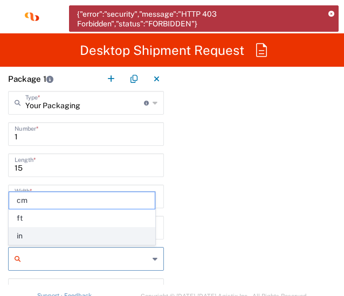
click at [106, 239] on span "in" at bounding box center [81, 236] width 145 height 17
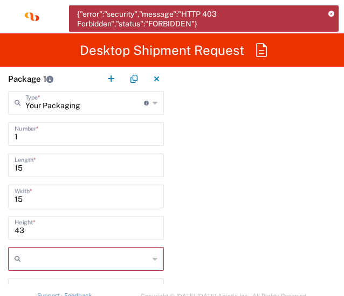
type input "in"
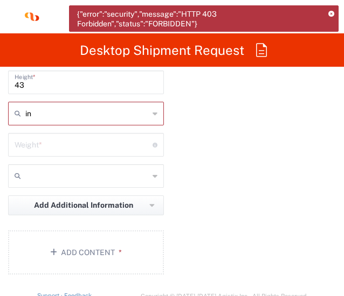
scroll to position [1475, 0]
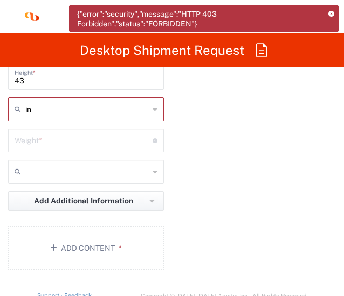
click at [83, 142] on input "number" at bounding box center [84, 139] width 138 height 19
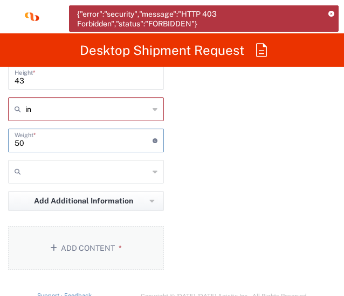
type input "50"
click at [89, 255] on button "Add Content *" at bounding box center [86, 248] width 156 height 44
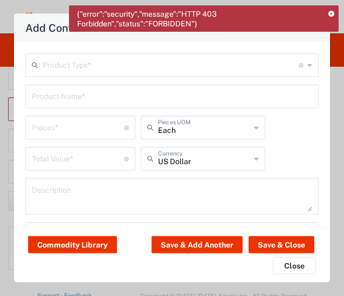
click at [68, 69] on input "text" at bounding box center [171, 64] width 256 height 19
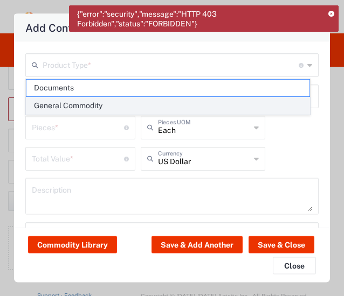
click at [71, 107] on span "General Commodity" at bounding box center [167, 106] width 283 height 17
type input "General Commodity"
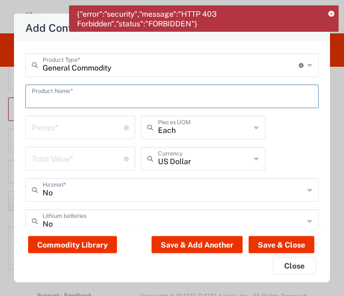
click at [57, 94] on input "text" at bounding box center [172, 95] width 280 height 19
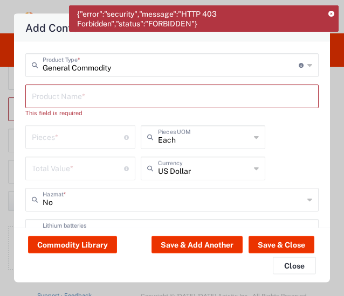
click at [167, 97] on input "text" at bounding box center [172, 95] width 280 height 19
paste input "Career Fair Banner #1; Pouches; Scissors; Packing tape; Raffle Cards Blank Busi…"
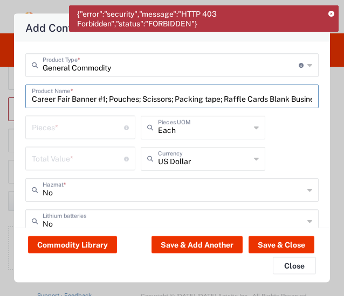
scroll to position [0, 86]
type input "Career Fair Banner #1; Pouches; Scissors; Packing tape; Raffle Cards Blank Busi…"
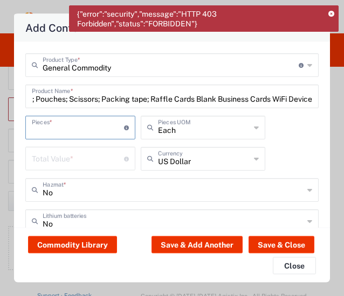
click at [59, 128] on input "number" at bounding box center [78, 126] width 92 height 19
type input "9"
click at [73, 157] on input "number" at bounding box center [78, 158] width 92 height 19
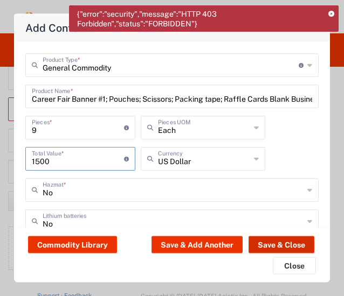
type input "1500"
click at [277, 245] on button "Save & Close" at bounding box center [281, 244] width 66 height 17
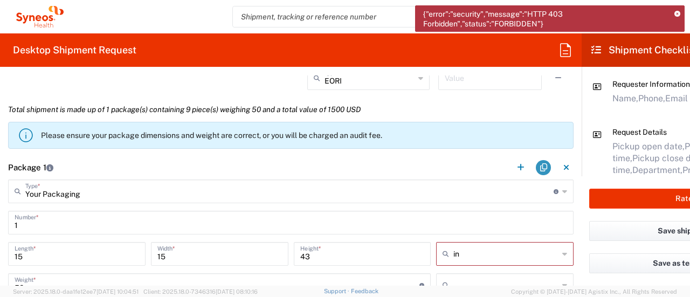
scroll to position [854, 0]
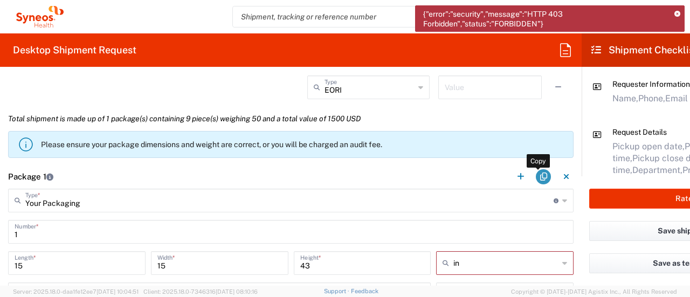
click at [535, 178] on button "button" at bounding box center [542, 176] width 15 height 15
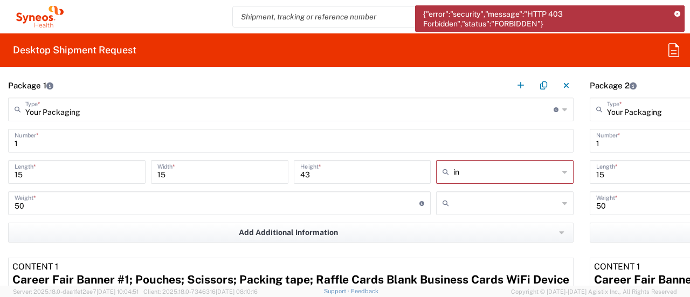
scroll to position [960, 0]
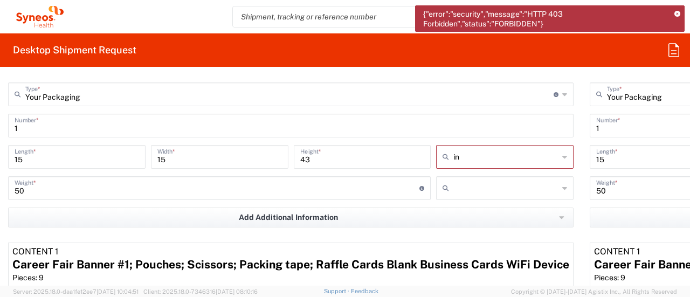
drag, startPoint x: 609, startPoint y: 158, endPoint x: 586, endPoint y: 162, distance: 23.5
click at [603, 158] on input "15" at bounding box center [658, 156] width 124 height 19
type input "1"
type input "22"
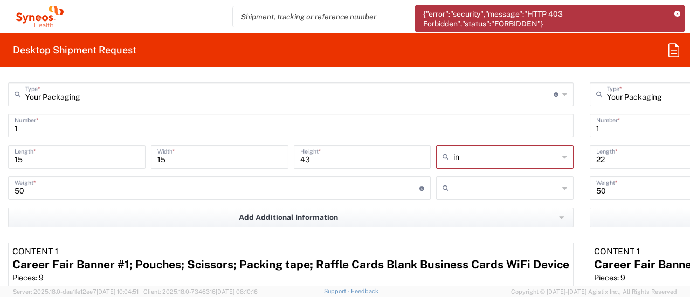
scroll to position [960, 452]
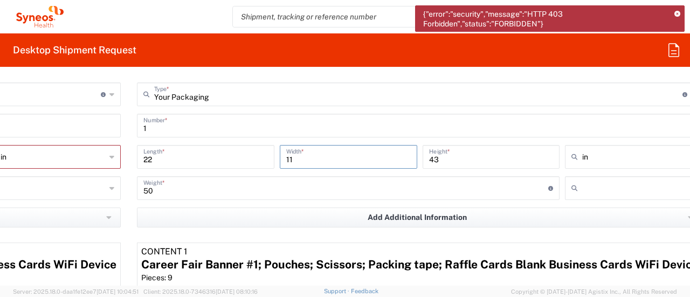
type input "11"
type input "4"
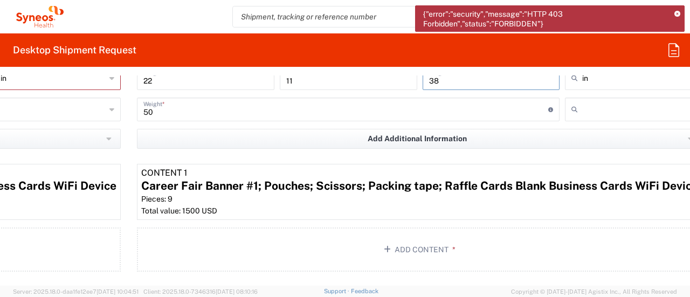
scroll to position [1048, 452]
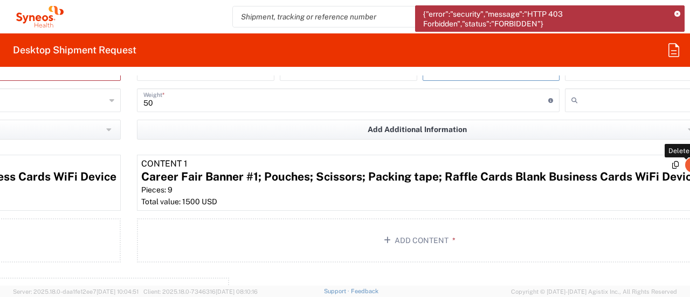
type input "38"
click at [685, 163] on button "button" at bounding box center [692, 164] width 15 height 15
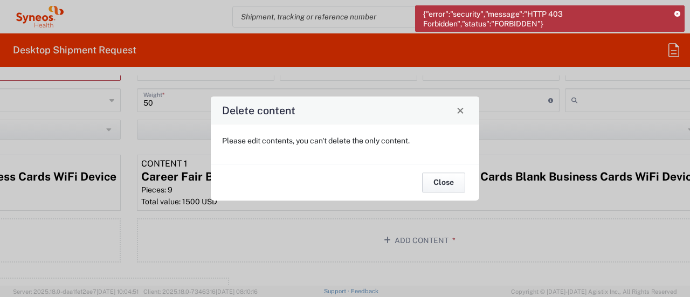
click at [440, 185] on button "Close" at bounding box center [443, 183] width 43 height 20
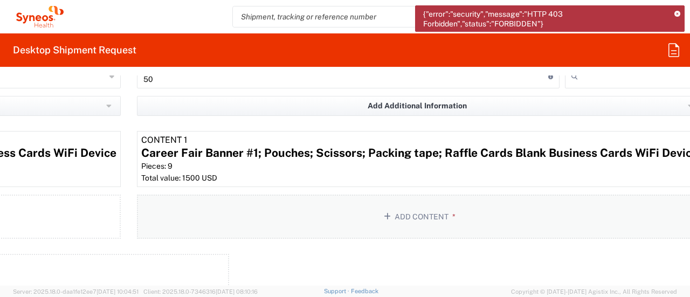
scroll to position [1066, 452]
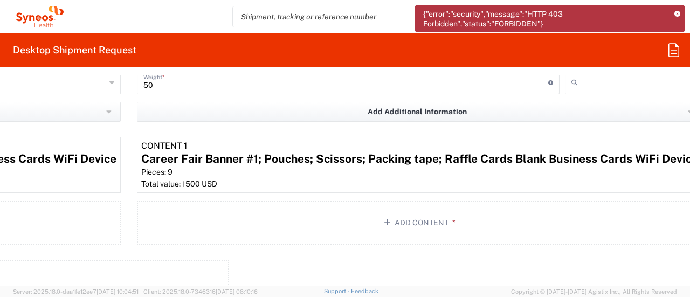
click at [682, 149] on form "Requester Information Krista Slowikowski Name * 7325374995 Phone * krista.slowi…" at bounding box center [345, 180] width 690 height 210
click at [681, 147] on form "Requester Information Krista Slowikowski Name * 7325374995 Phone * krista.slowi…" at bounding box center [345, 180] width 690 height 210
click at [389, 217] on button "Add Content *" at bounding box center [419, 222] width 565 height 44
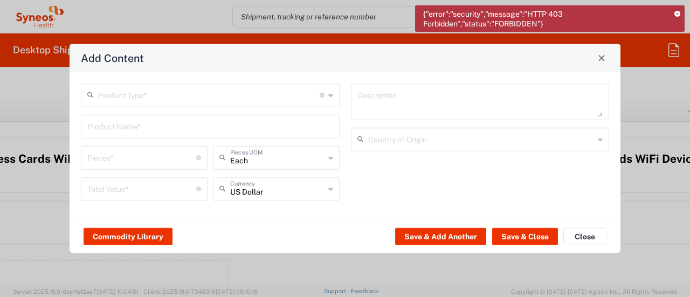
click at [170, 101] on input "text" at bounding box center [208, 94] width 221 height 19
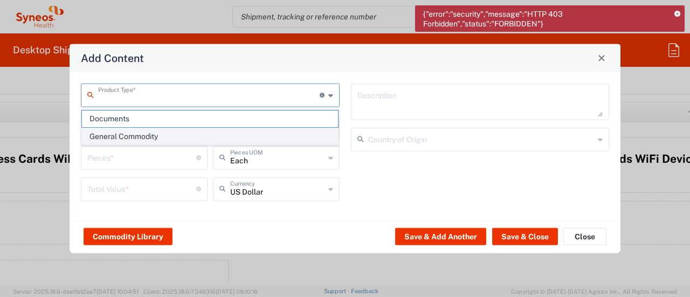
click at [163, 130] on span "General Commodity" at bounding box center [210, 136] width 256 height 17
type input "General Commodity"
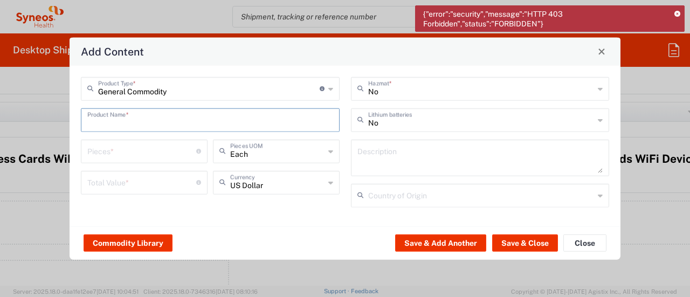
click at [156, 119] on input "text" at bounding box center [210, 118] width 246 height 19
paste input "Career Fair Banner #2 - Laptop ; Powerstrip; extension cord; display risers flo…"
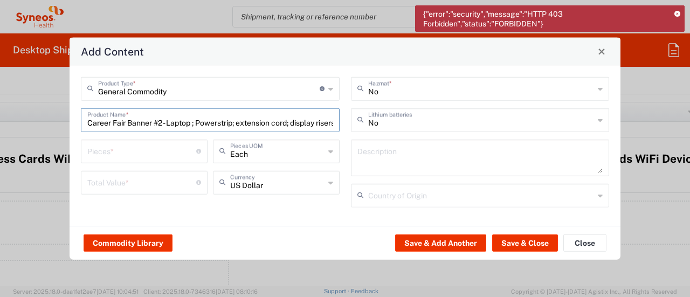
scroll to position [0, 99]
type input "Career Fair Banner #2 - Laptop ; Powerstrip; extension cord; display risers flo…"
click at [152, 145] on input "number" at bounding box center [141, 150] width 109 height 19
type input "8"
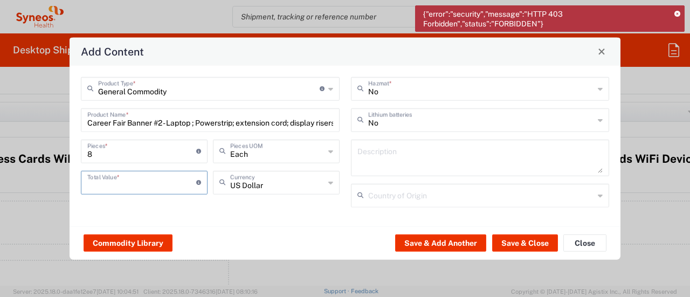
click at [145, 180] on input "number" at bounding box center [141, 181] width 109 height 19
type input "2"
type input "1500"
click at [518, 241] on button "Save & Close" at bounding box center [525, 242] width 66 height 17
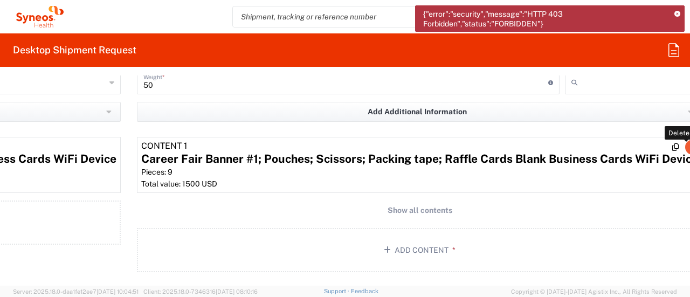
click at [689, 148] on icon "button" at bounding box center [692, 147] width 6 height 8
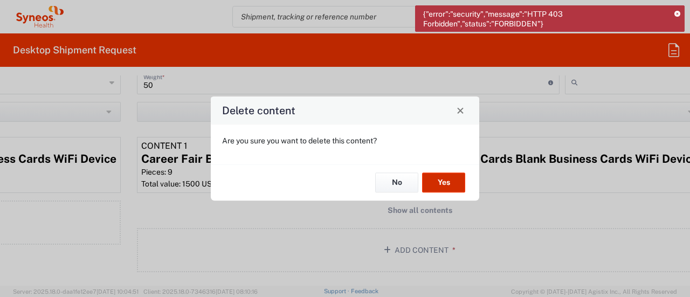
click at [425, 185] on button "Yes" at bounding box center [443, 183] width 43 height 20
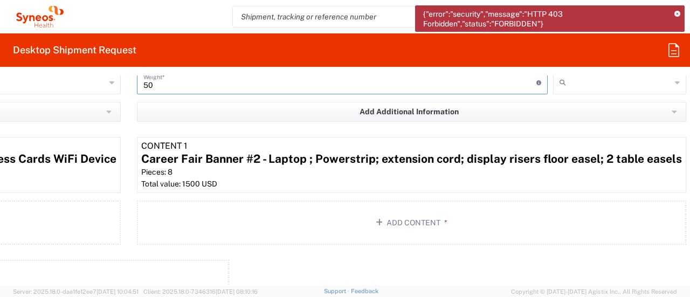
click at [500, 79] on input "50" at bounding box center [339, 81] width 393 height 19
type input "50"
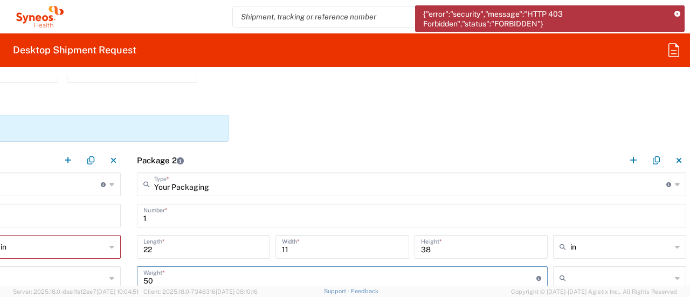
scroll to position [864, 452]
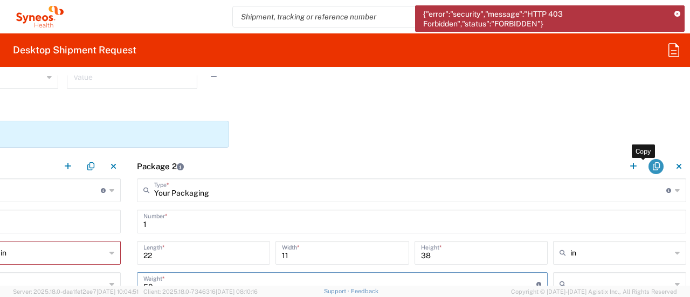
click at [648, 169] on button "button" at bounding box center [655, 166] width 15 height 15
type input "Your Packaging"
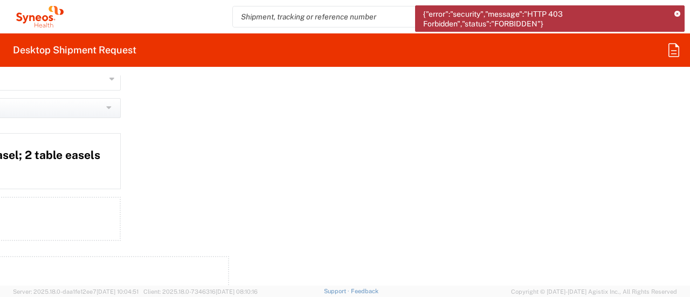
scroll to position [1308, 452]
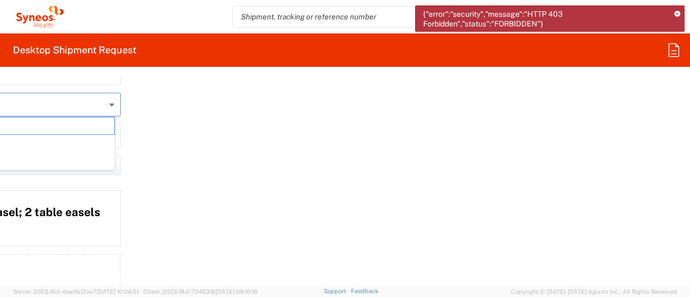
click at [46, 99] on input "text" at bounding box center [53, 104] width 105 height 17
click at [249, 147] on form "Requester Information Krista Slowikowski Name * 7325374995 Phone * krista.slowi…" at bounding box center [345, 180] width 690 height 210
type input "in"
click at [44, 103] on input "text" at bounding box center [53, 104] width 105 height 17
type input "in"
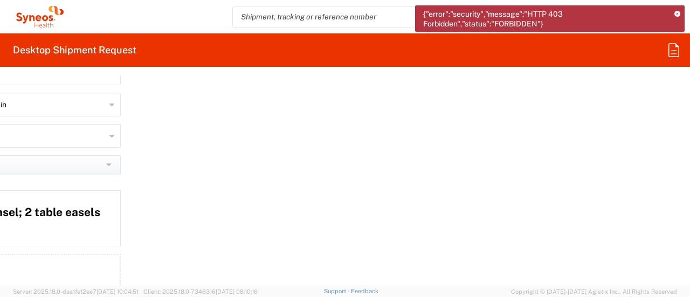
scroll to position [1308, 14]
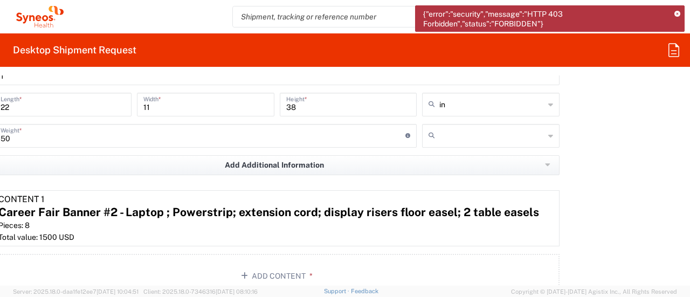
drag, startPoint x: 679, startPoint y: 227, endPoint x: 689, endPoint y: 232, distance: 11.3
click at [684, 241] on form "Requester Information Krista Slowikowski Name * 7325374995 Phone * krista.slowi…" at bounding box center [345, 180] width 690 height 210
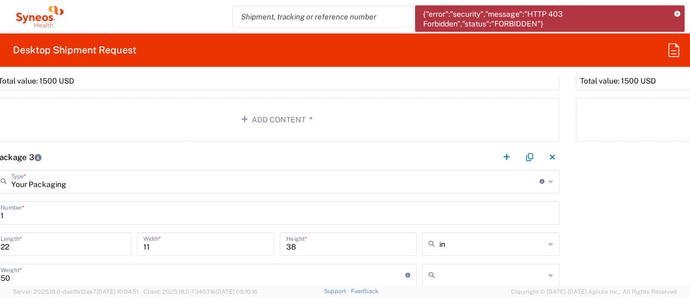
scroll to position [1154, 14]
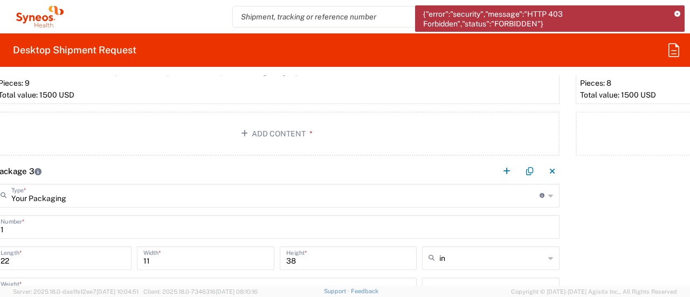
click at [15, 263] on input "22" at bounding box center [63, 257] width 124 height 19
type input "2"
type input "35"
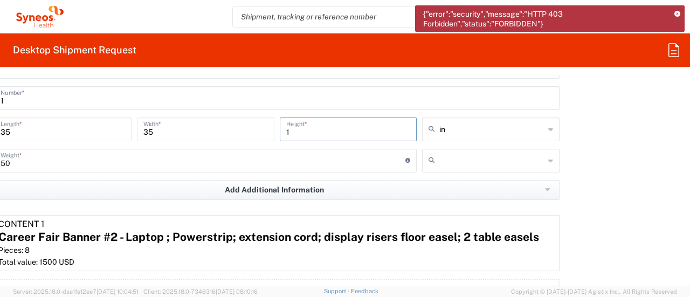
scroll to position [1291, 14]
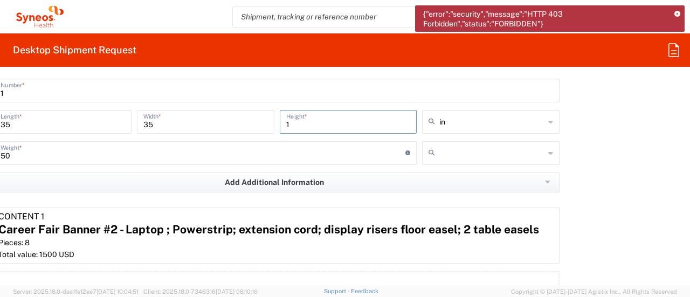
type input "1"
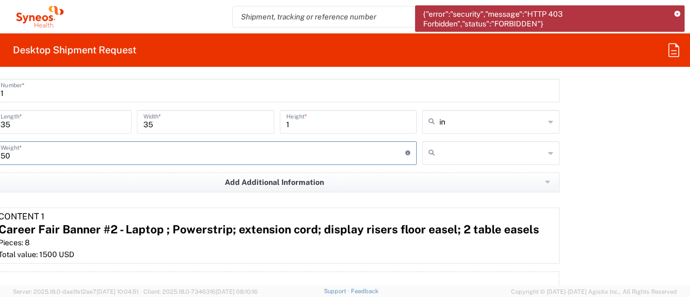
click at [44, 147] on input "50" at bounding box center [203, 152] width 405 height 19
type input "5"
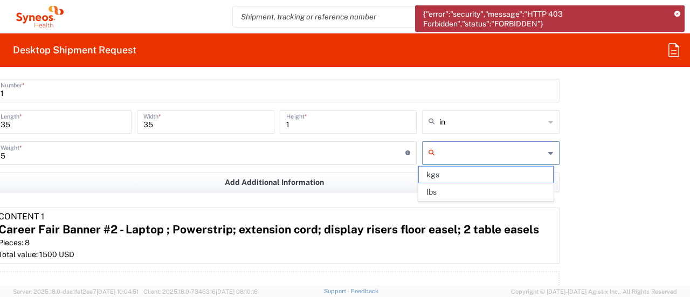
click at [461, 154] on input "text" at bounding box center [491, 152] width 105 height 17
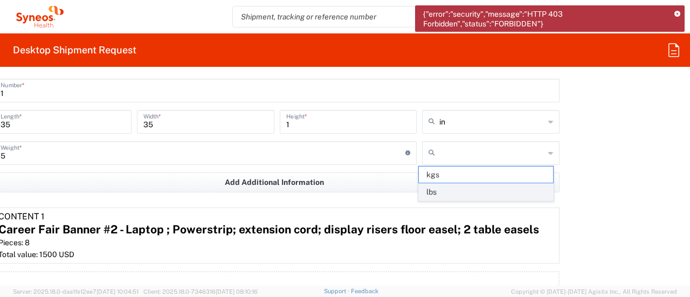
click at [455, 196] on span "lbs" at bounding box center [486, 192] width 134 height 17
type input "lbs"
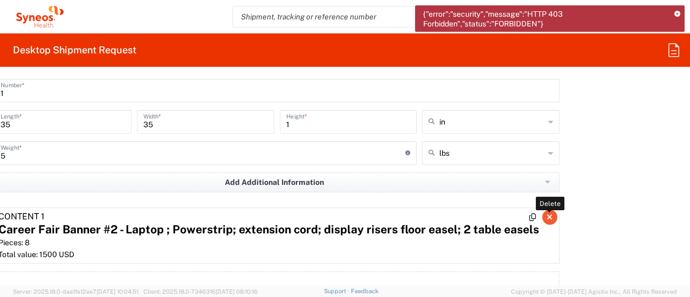
click at [546, 215] on icon "button" at bounding box center [549, 217] width 6 height 8
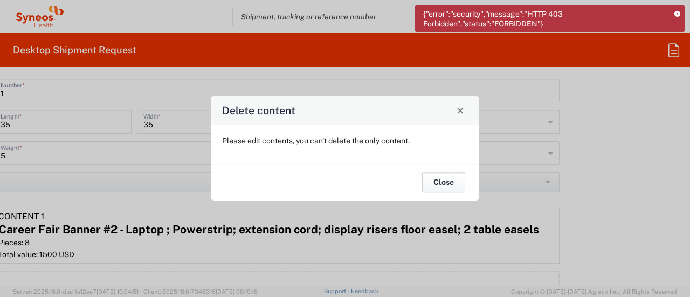
click at [424, 183] on button "Close" at bounding box center [443, 183] width 43 height 20
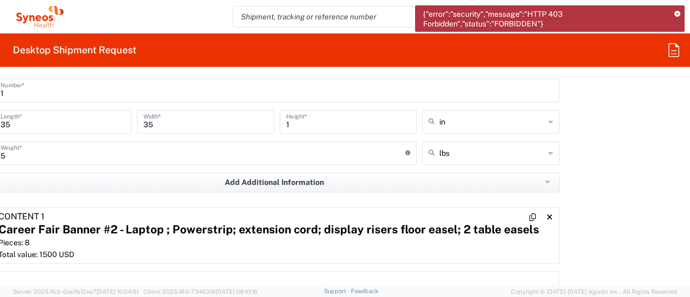
click at [453, 226] on div "Career Fair Banner #2 - Laptop ; Powerstrip; extension cord; display risers flo…" at bounding box center [276, 229] width 556 height 16
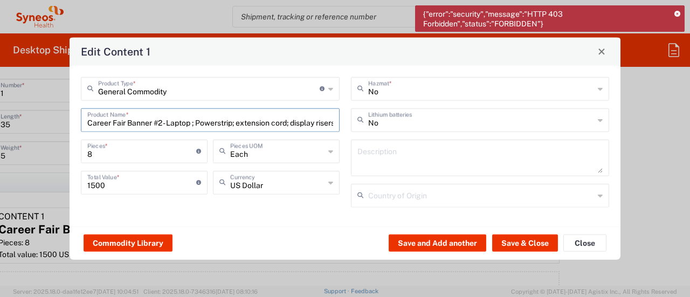
scroll to position [0, 99]
drag, startPoint x: 89, startPoint y: 123, endPoint x: 474, endPoint y: 148, distance: 385.9
click at [474, 148] on div "General Commodity Product Type * Document: Paper document generated internally …" at bounding box center [344, 145] width 539 height 138
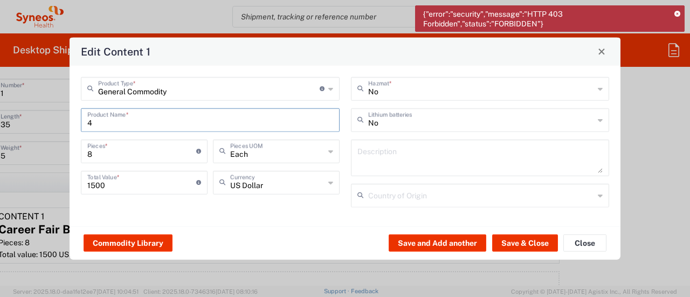
scroll to position [0, 0]
type input "4 signs"
click at [135, 153] on input "8" at bounding box center [141, 150] width 109 height 19
type input "4"
type input "6000"
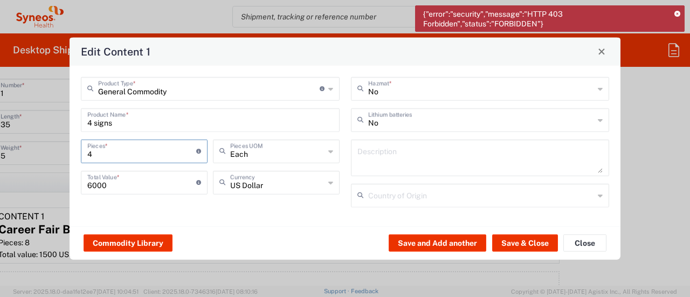
type input "4"
drag, startPoint x: 99, startPoint y: 188, endPoint x: 40, endPoint y: 185, distance: 59.3
click at [41, 186] on div "Edit Content 1 General Commodity Product Type * Document: Paper document genera…" at bounding box center [345, 148] width 690 height 297
type input "200"
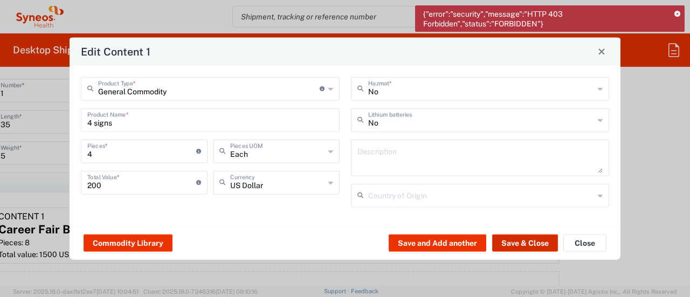
click at [524, 247] on button "Save & Close" at bounding box center [525, 242] width 66 height 17
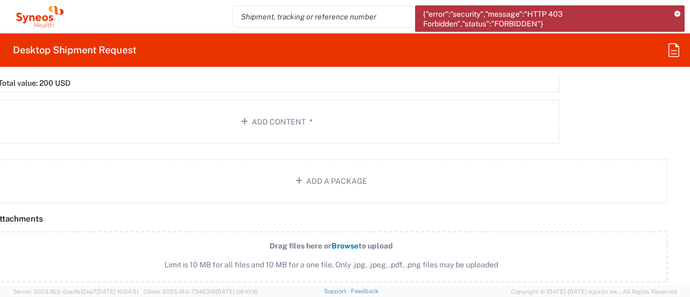
scroll to position [1466, 14]
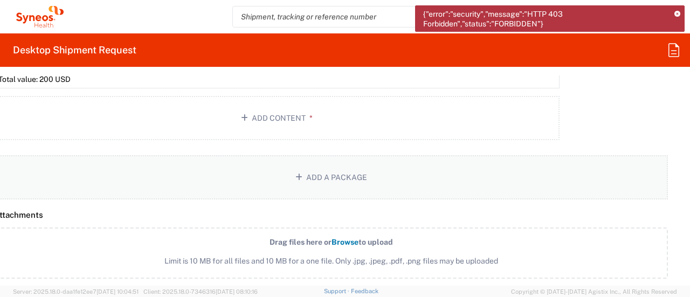
click at [330, 173] on button "Add a Package" at bounding box center [330, 177] width 673 height 44
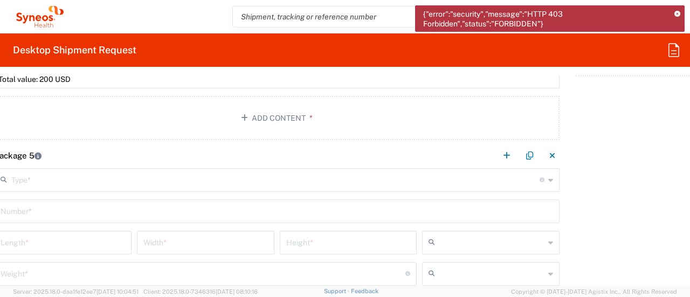
click at [69, 182] on input "text" at bounding box center [275, 179] width 528 height 19
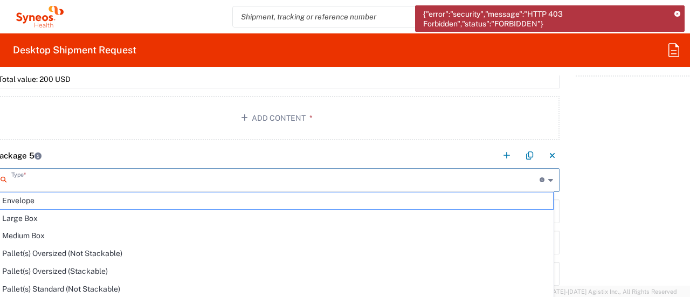
scroll to position [0, 0]
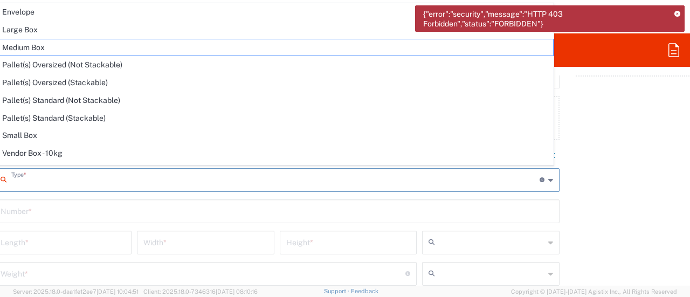
click at [53, 147] on span "Vendor Box - 10kg" at bounding box center [274, 153] width 558 height 17
type input "Vendor Box - 10kg"
type input "41.5"
type input "34"
type input "27"
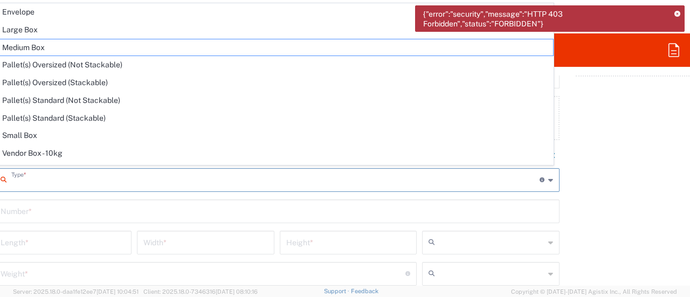
type input "cm"
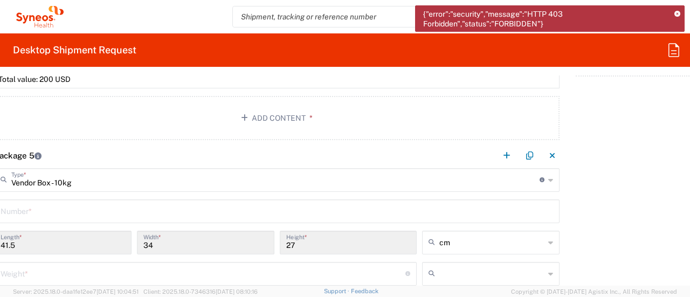
click at [54, 179] on input "Vendor Box - 10kg" at bounding box center [275, 179] width 528 height 19
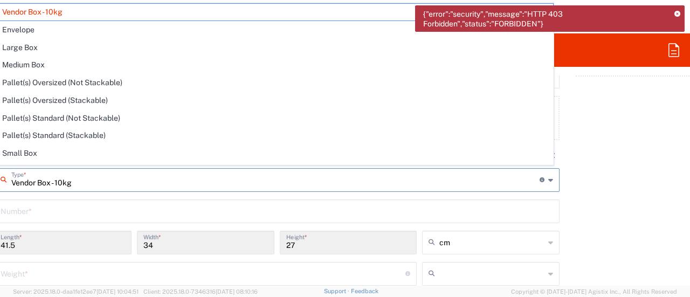
scroll to position [29, 0]
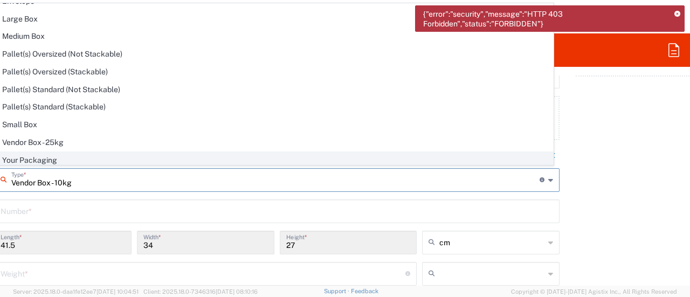
click at [88, 161] on span "Your Packaging" at bounding box center [274, 160] width 558 height 17
type input "Your Packaging"
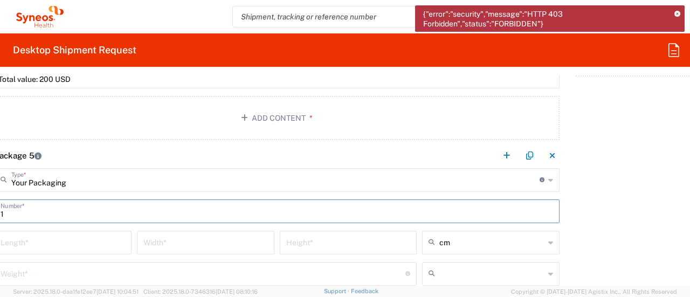
type input "1"
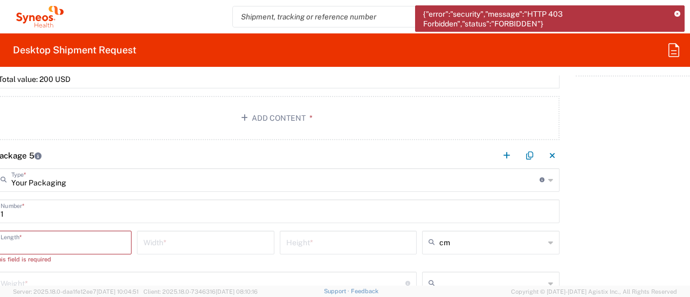
click at [30, 241] on input "number" at bounding box center [63, 241] width 124 height 19
click at [25, 242] on input "number" at bounding box center [63, 241] width 124 height 19
type input "16.3"
type input "9.2"
type input "9.3"
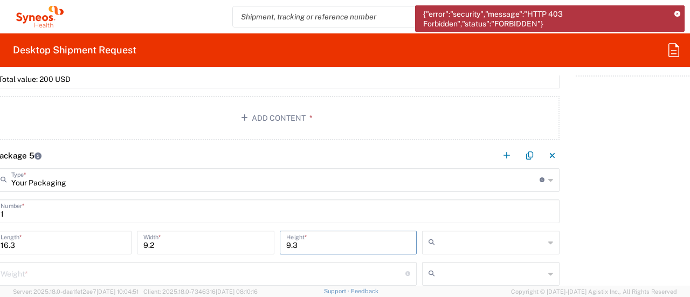
click at [473, 243] on input "text" at bounding box center [491, 242] width 105 height 17
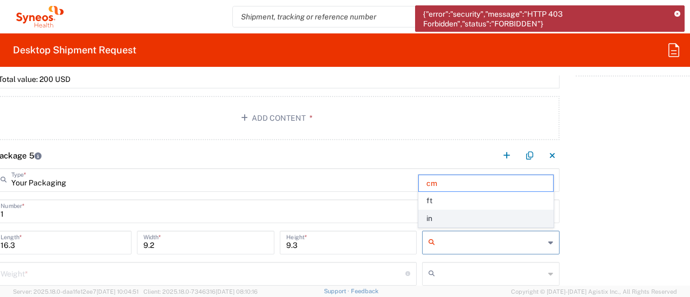
click at [461, 224] on span "in" at bounding box center [486, 218] width 134 height 17
type input "6.42"
type input "3.62"
type input "3.66"
type input "in"
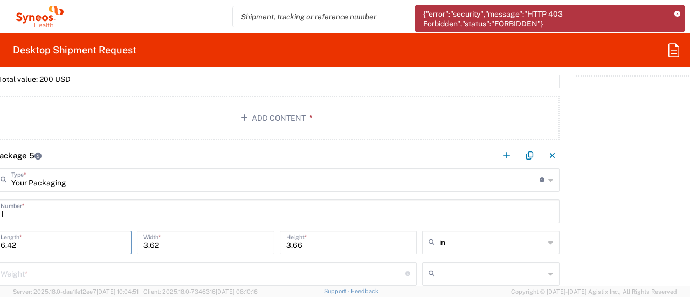
click at [71, 243] on input "6.42" at bounding box center [63, 241] width 124 height 19
type input "6"
click at [44, 242] on input "number" at bounding box center [63, 241] width 124 height 19
type input "16.3"
type input "1"
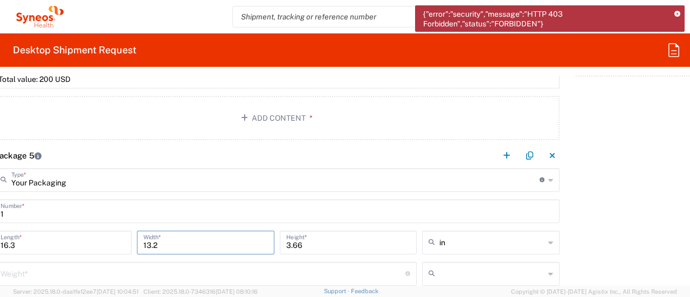
type input "13.2"
drag, startPoint x: 300, startPoint y: 244, endPoint x: 237, endPoint y: 246, distance: 62.5
click at [237, 246] on div "16.3 Length * 13.2 Width * 3.66 Height * in cm ft in" at bounding box center [276, 246] width 570 height 31
type input "9.3"
click at [266, 270] on input "number" at bounding box center [203, 272] width 405 height 19
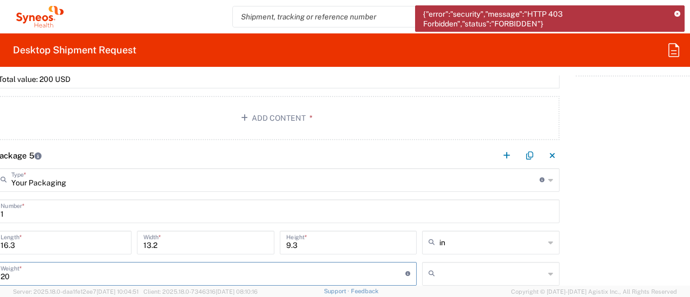
type input "20"
click at [458, 273] on input "text" at bounding box center [491, 273] width 105 height 17
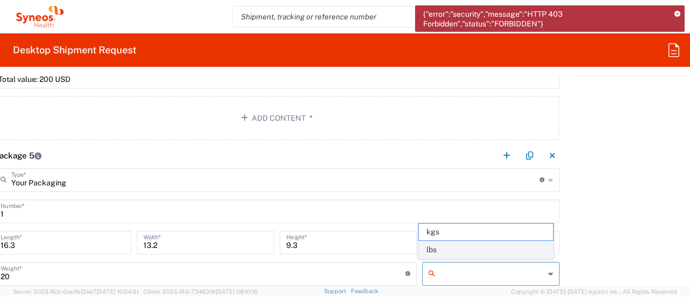
click at [464, 249] on span "lbs" at bounding box center [486, 249] width 134 height 17
type input "lbs"
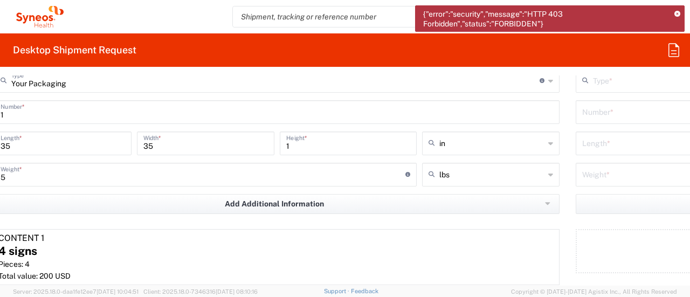
scroll to position [1193, 14]
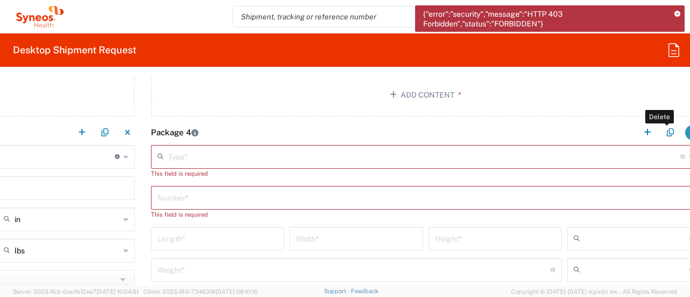
click at [685, 133] on button "button" at bounding box center [692, 132] width 15 height 15
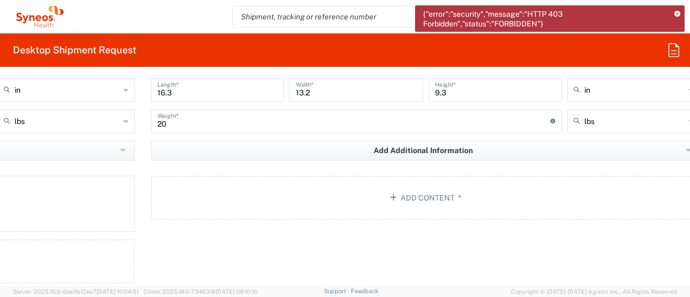
scroll to position [1326, 438]
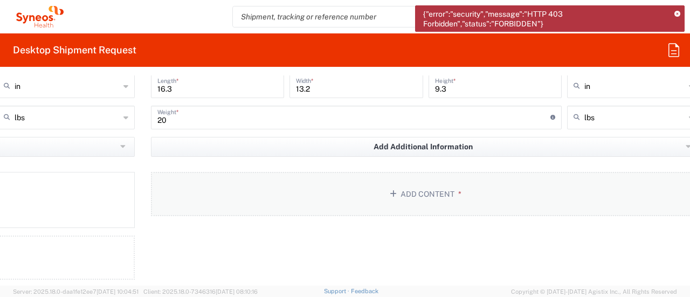
click at [409, 183] on button "Add Content *" at bounding box center [425, 194] width 549 height 44
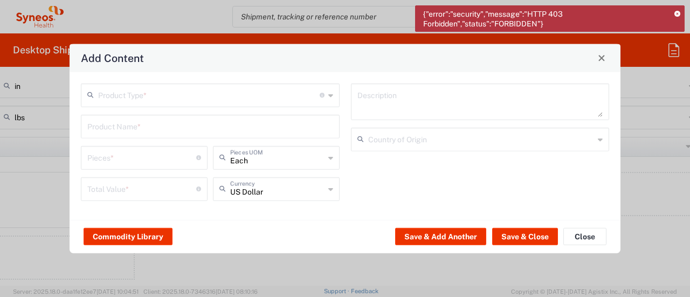
click at [148, 101] on input "text" at bounding box center [208, 94] width 221 height 19
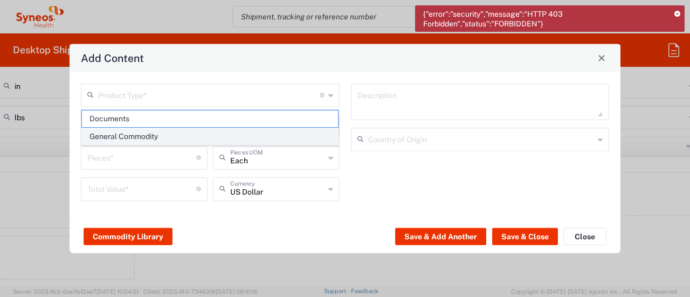
click at [138, 134] on span "General Commodity" at bounding box center [210, 136] width 256 height 17
type input "General Commodity"
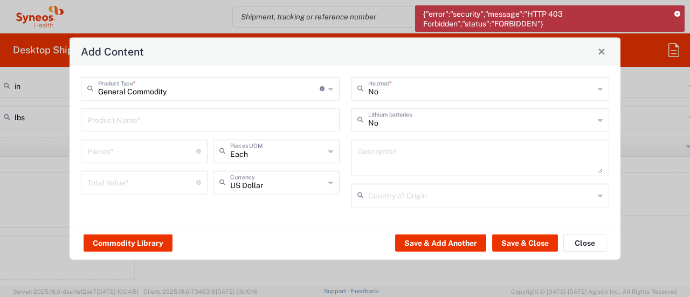
click at [121, 122] on input "text" at bounding box center [210, 118] width 246 height 19
type input "Journals"
click at [111, 155] on input "number" at bounding box center [141, 150] width 109 height 19
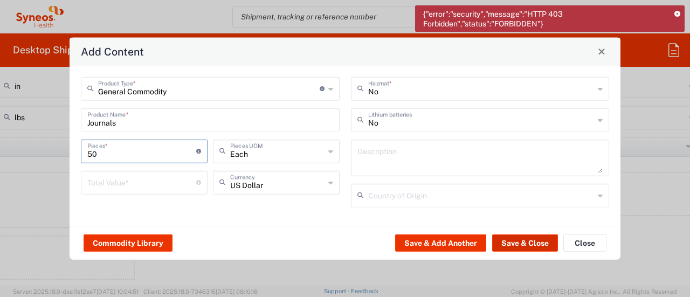
type input "50"
click at [528, 245] on button "Save & Close" at bounding box center [525, 242] width 66 height 17
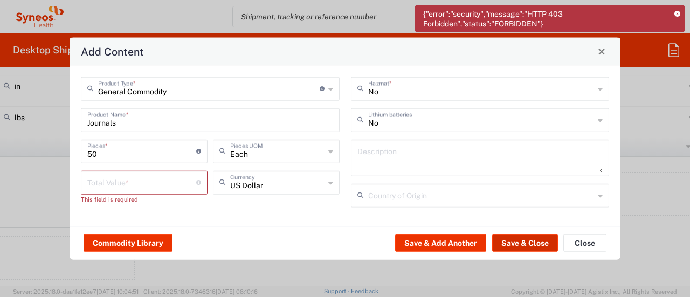
click at [530, 245] on button "Save & Close" at bounding box center [525, 242] width 66 height 17
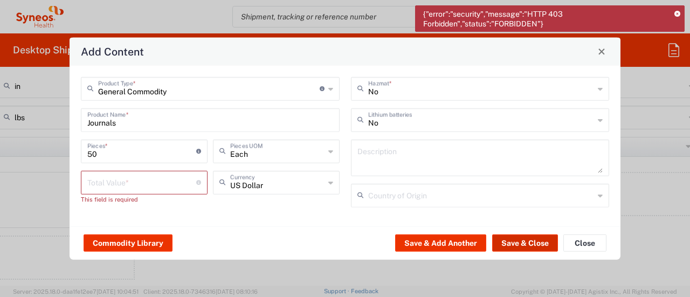
click at [529, 242] on button "Save & Close" at bounding box center [525, 242] width 66 height 17
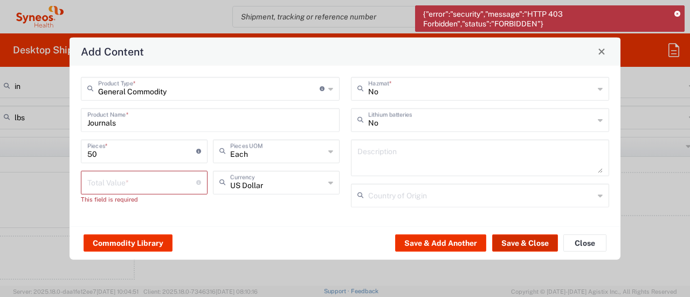
click at [529, 242] on button "Save & Close" at bounding box center [525, 242] width 66 height 17
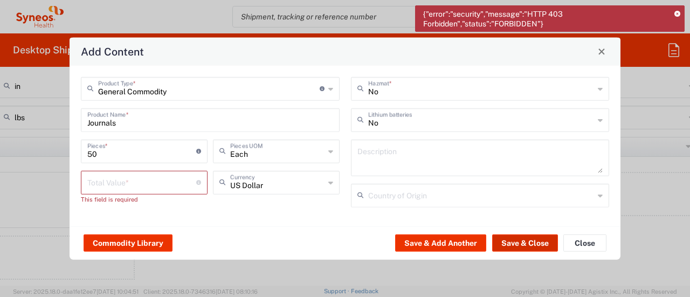
click at [529, 242] on button "Save & Close" at bounding box center [525, 242] width 66 height 17
click at [511, 239] on button "Save & Close" at bounding box center [525, 242] width 66 height 17
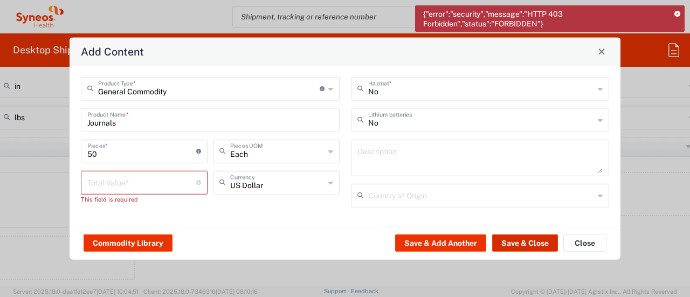
click at [511, 239] on button "Save & Close" at bounding box center [525, 242] width 66 height 17
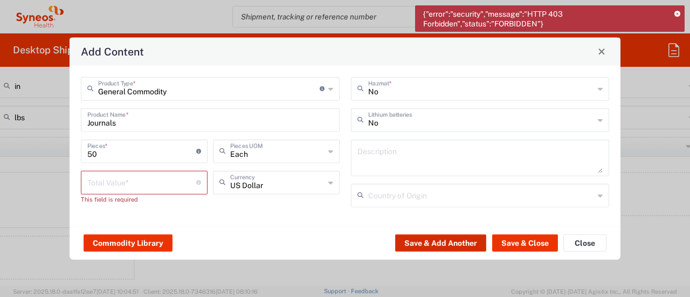
click at [438, 246] on button "Save & Add Another" at bounding box center [440, 242] width 91 height 17
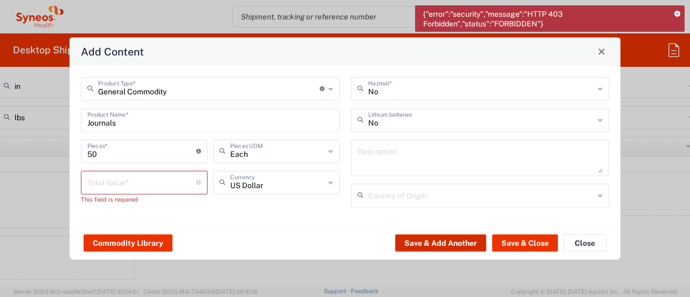
click at [438, 246] on button "Save & Add Another" at bounding box center [440, 242] width 91 height 17
click at [147, 180] on input "number" at bounding box center [141, 181] width 109 height 19
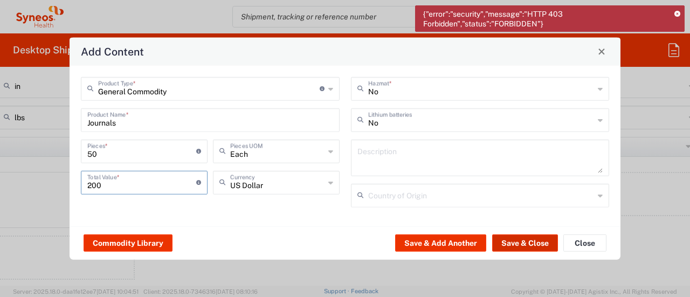
type input "200"
click at [505, 242] on button "Save & Close" at bounding box center [525, 242] width 66 height 17
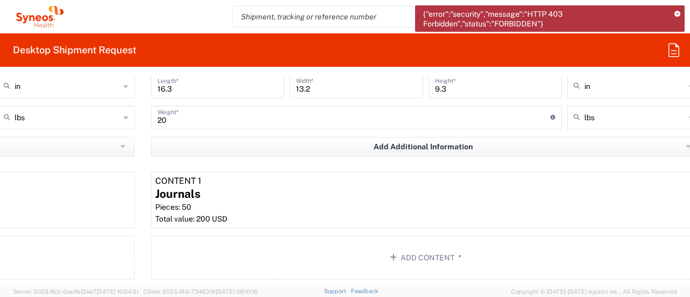
drag, startPoint x: 681, startPoint y: 233, endPoint x: 689, endPoint y: 240, distance: 10.7
click at [688, 246] on form "Requester Information Krista Slowikowski Name * 7325374995 Phone * krista.slowi…" at bounding box center [345, 180] width 690 height 210
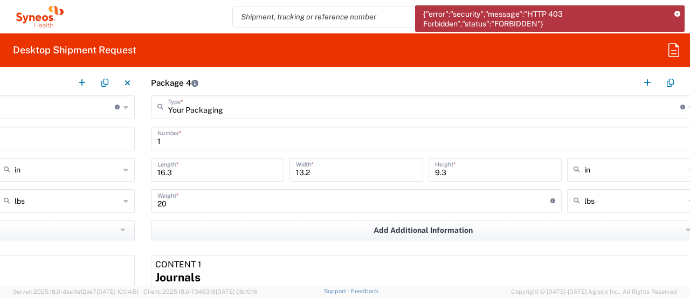
scroll to position [1218, 438]
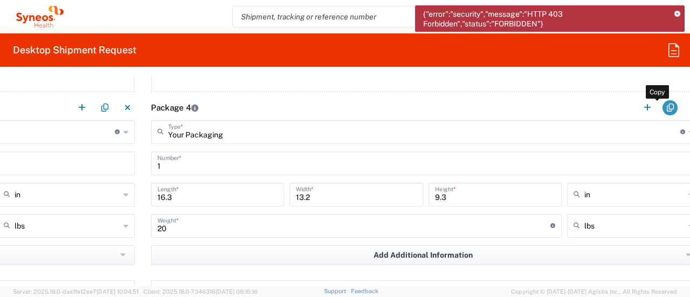
click at [662, 108] on button "button" at bounding box center [669, 107] width 15 height 15
type input "Your Packaging"
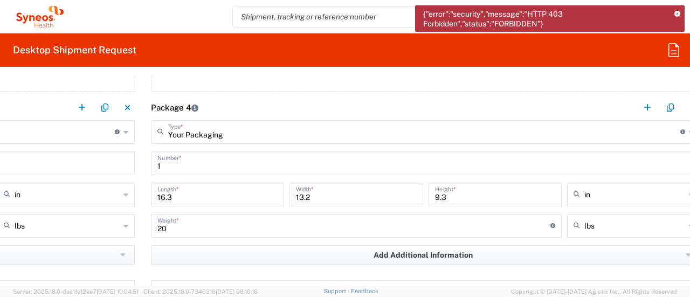
type input "Your Packaging"
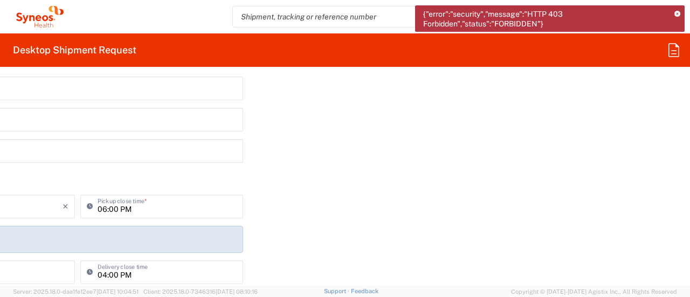
scroll to position [0, 438]
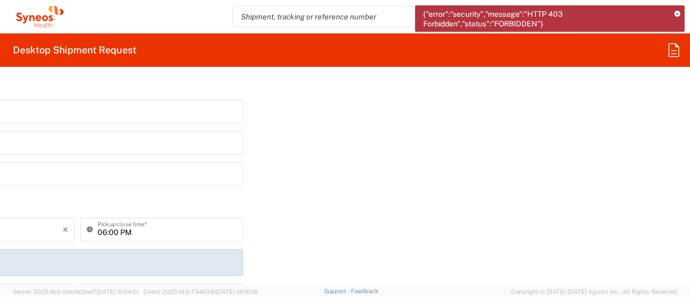
click at [173, 116] on input "text" at bounding box center [78, 110] width 318 height 19
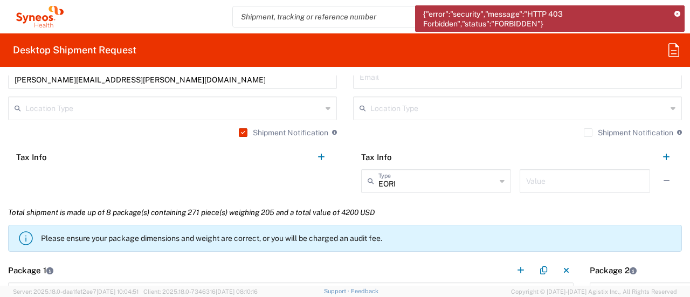
scroll to position [0, 0]
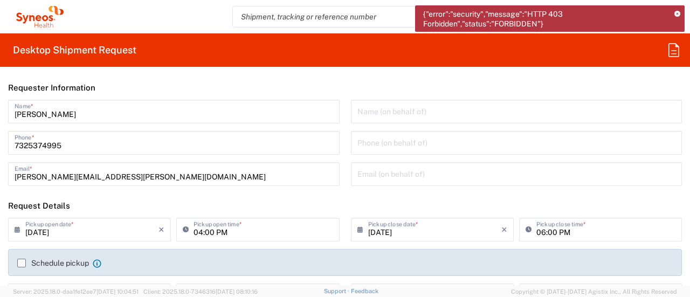
click at [673, 45] on agx-forms-root "{"error":"security","message":"HTTP 403 Forbidden","status":"FORBIDDEN"} Krista…" at bounding box center [345, 148] width 690 height 297
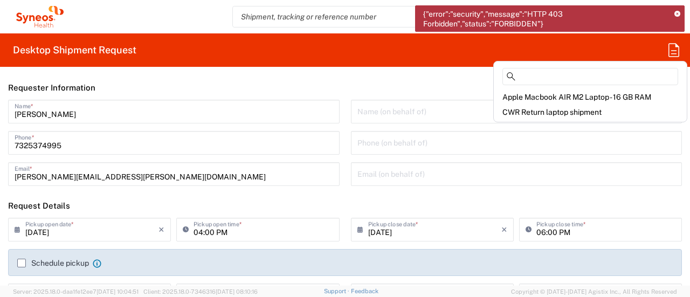
click at [433, 98] on header "Requester Information" at bounding box center [345, 87] width 690 height 24
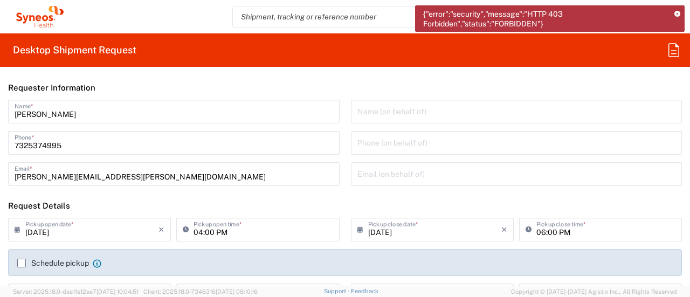
click at [422, 128] on div "Name (on behalf of) Phone (on behalf of) Email (on behalf of)" at bounding box center [516, 147] width 343 height 94
click at [123, 116] on input "[PERSON_NAME]" at bounding box center [174, 110] width 318 height 19
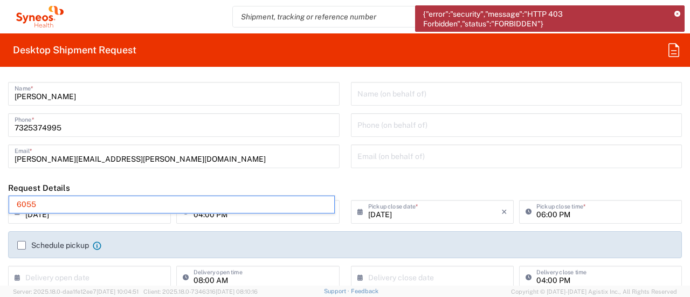
type input "6055"
type input "6055 DEPARTMENTAL EXPENSE"
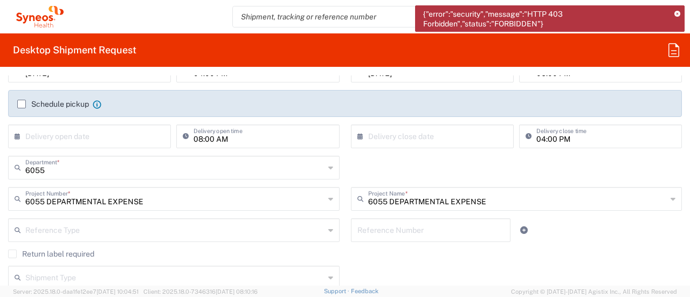
scroll to position [291, 0]
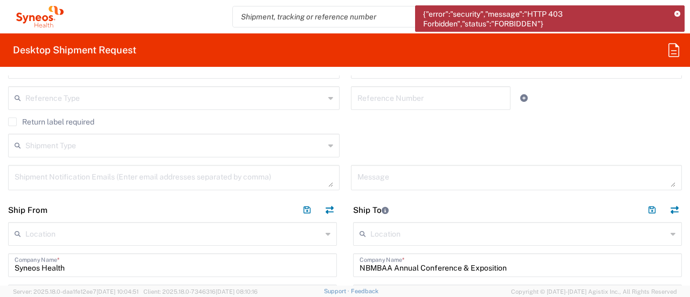
type input "New Jersey"
type input "United States"
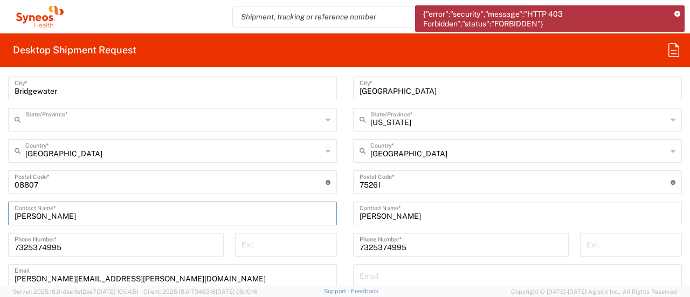
click at [146, 127] on input "text" at bounding box center [173, 118] width 296 height 19
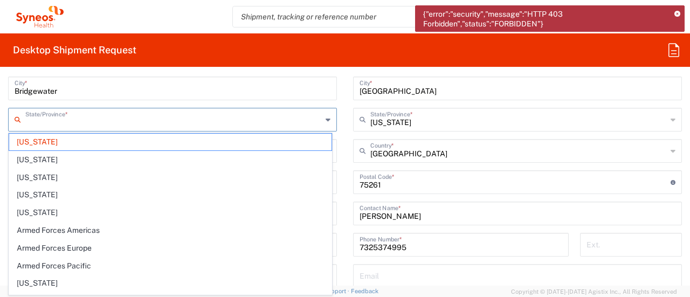
type input "New Jersey"
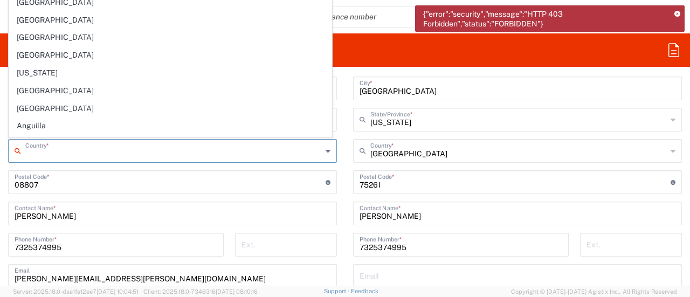
type input "United States"
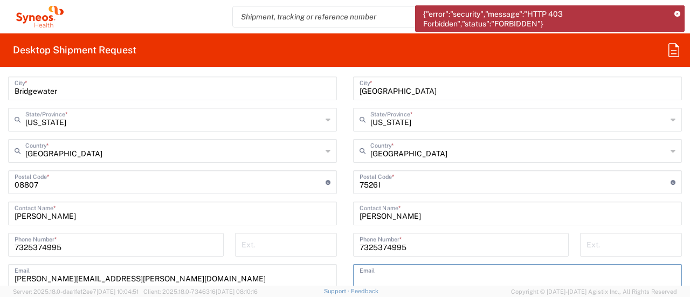
type input "Texas"
type input "United States"
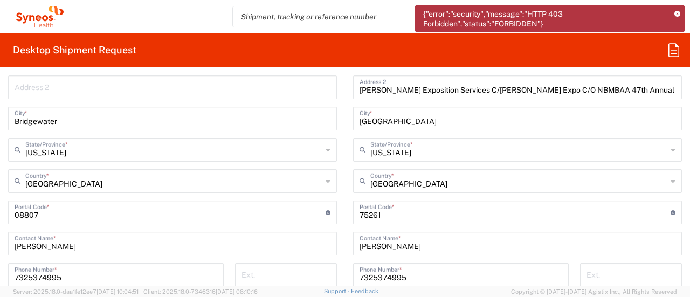
scroll to position [0, 0]
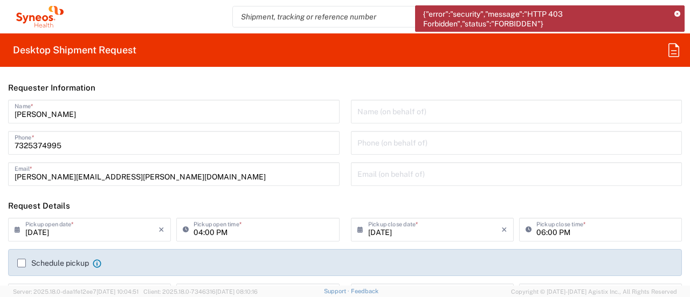
click at [670, 49] on agx-forms-root "{"error":"security","message":"HTTP 403 Forbidden","status":"FORBIDDEN"} Krista…" at bounding box center [345, 148] width 690 height 297
click at [305, 26] on div at bounding box center [380, 17] width 296 height 22
click at [680, 15] on div "{"error":"security","message":"HTTP 403 Forbidden","status":"FORBIDDEN"}" at bounding box center [549, 18] width 269 height 26
click at [679, 15] on icon at bounding box center [677, 14] width 6 height 6
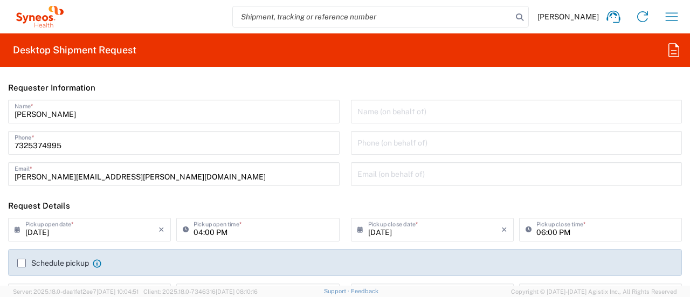
click at [464, 161] on div "Name (on behalf of) Phone (on behalf of) Email (on behalf of)" at bounding box center [516, 147] width 343 height 94
click at [629, 114] on input "text" at bounding box center [516, 110] width 318 height 19
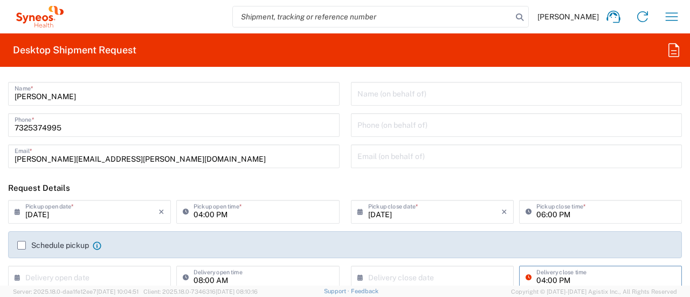
type input "6055"
type input "6055 DEPARTMENTAL EXPENSE"
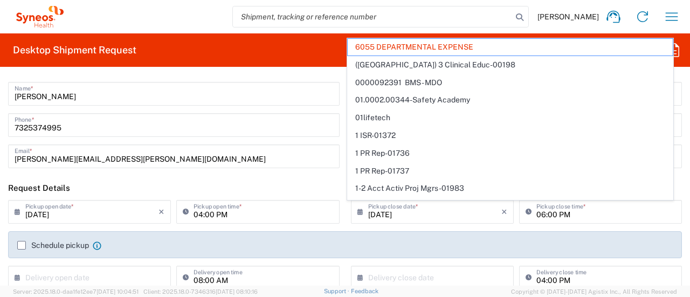
scroll to position [145, 0]
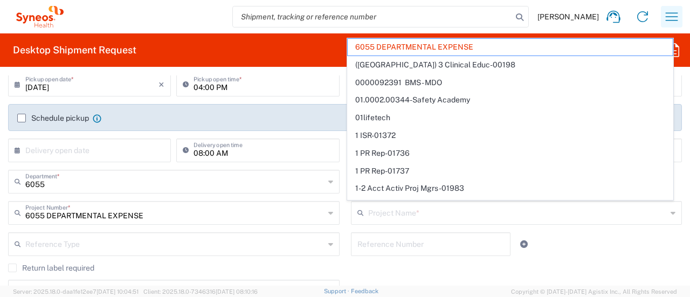
click at [677, 23] on icon "button" at bounding box center [671, 16] width 17 height 17
type input "6055 DEPARTMENTAL EXPENSE"
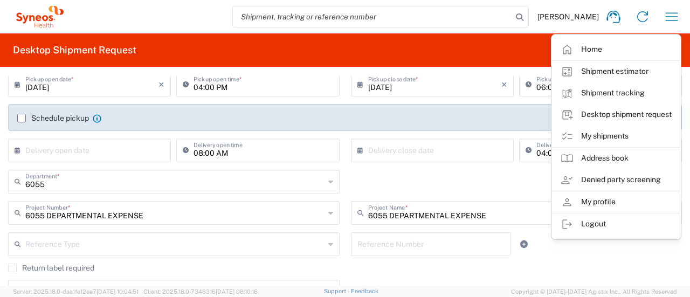
click at [503, 52] on agx-form-header "Desktop Shipment Request" at bounding box center [345, 49] width 690 height 33
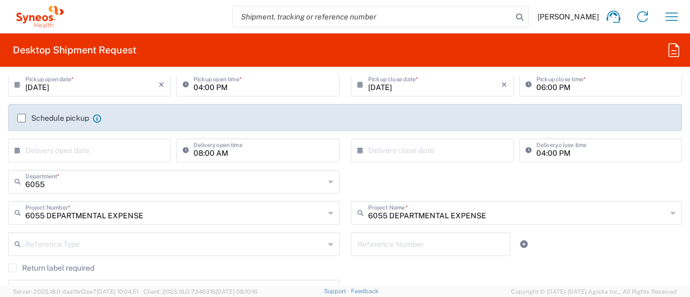
click at [301, 240] on input "text" at bounding box center [174, 243] width 299 height 19
type input "New Jersey"
type input "United States"
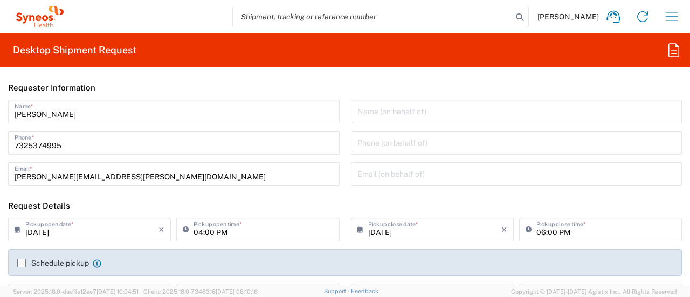
click at [441, 126] on div "Name (on behalf of) Phone (on behalf of) Email (on behalf of)" at bounding box center [516, 147] width 343 height 94
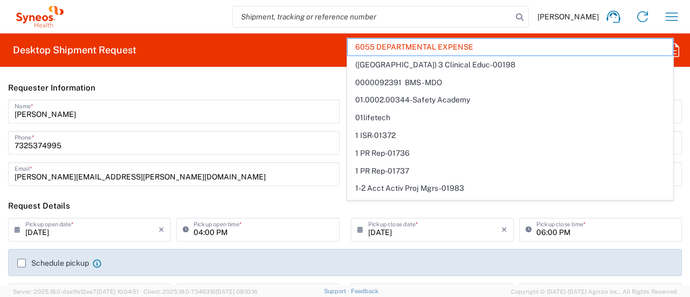
type input "6055"
type input "6055 DEPARTMENTAL EXPENSE"
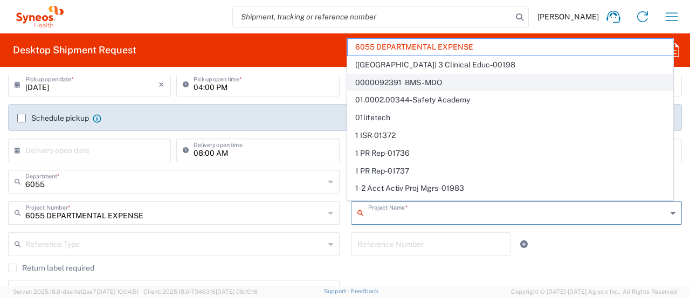
type input "6055 DEPARTMENTAL EXPENSE"
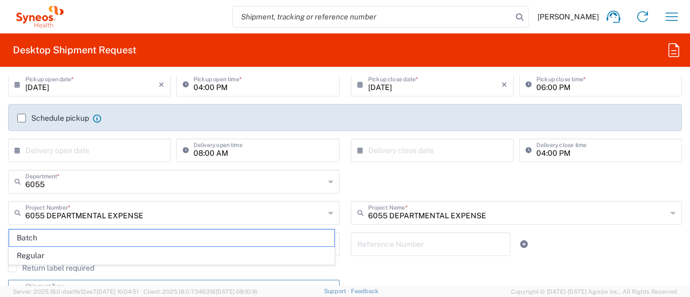
scroll to position [159, 0]
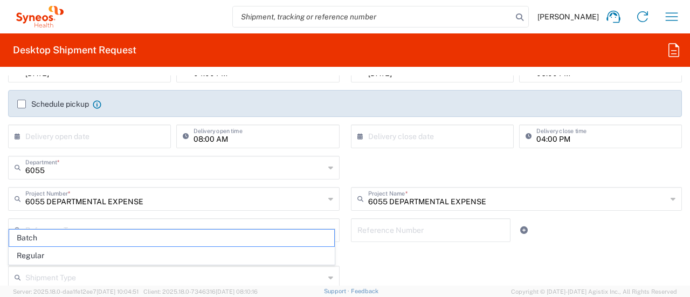
click at [461, 269] on div "Shipment Type Batch Regular" at bounding box center [345, 281] width 685 height 31
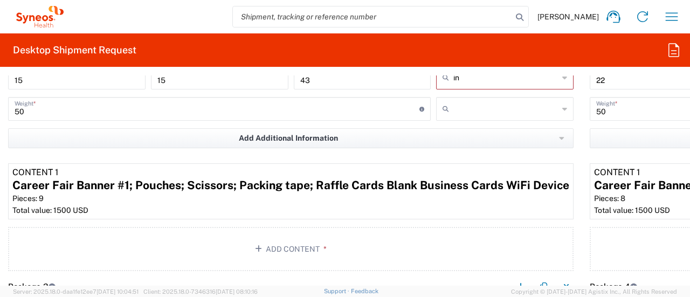
scroll to position [0, 0]
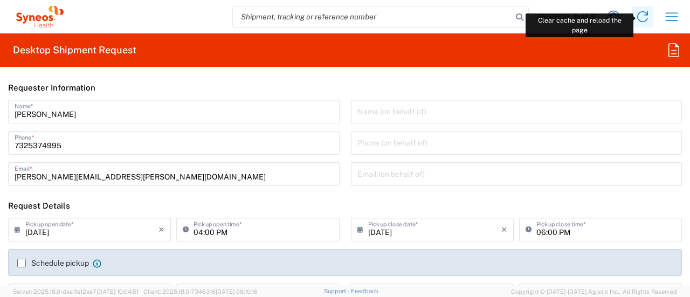
click at [633, 11] on icon at bounding box center [641, 16] width 17 height 17
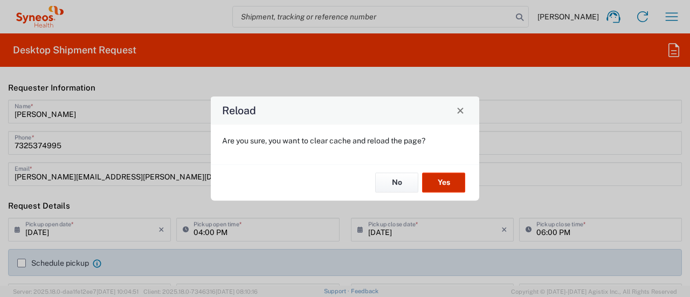
click at [430, 182] on button "Yes" at bounding box center [443, 183] width 43 height 20
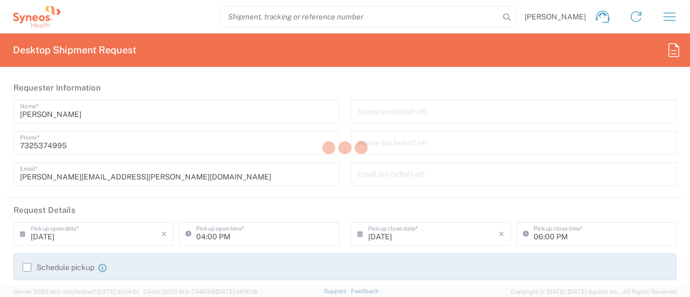
type input "Department"
type input "6055"
type input "Syneos Health Commercial Servi- NJ US"
type input "3rd Floor"
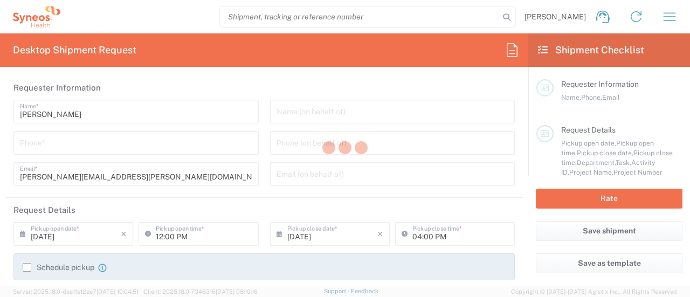
type input "6055"
type input "[US_STATE]"
type input "[GEOGRAPHIC_DATA]"
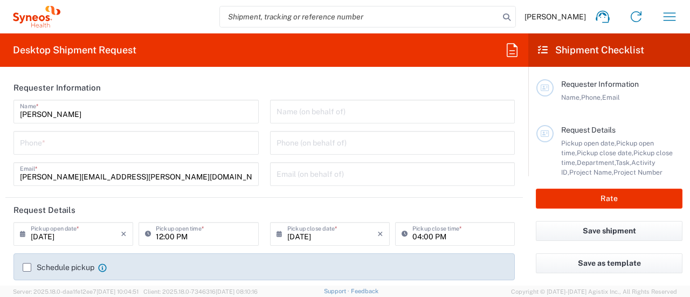
type input "Syneos Health Commercial Servi- [GEOGRAPHIC_DATA] [GEOGRAPHIC_DATA]"
click at [673, 23] on icon "button" at bounding box center [668, 16] width 17 height 17
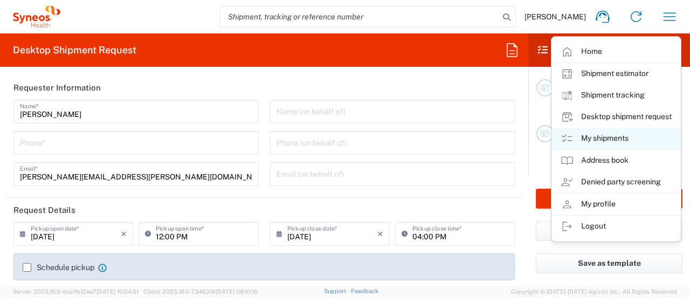
click at [600, 137] on link "My shipments" at bounding box center [616, 139] width 128 height 22
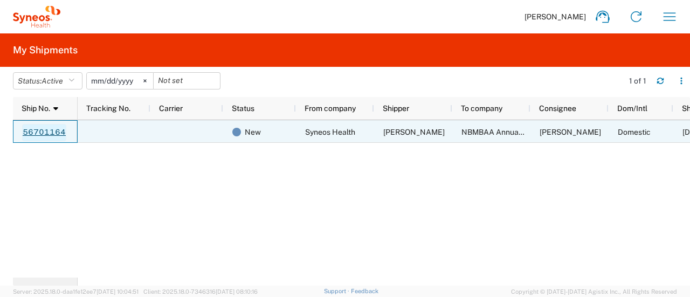
click at [31, 132] on link "56701164" at bounding box center [44, 132] width 44 height 17
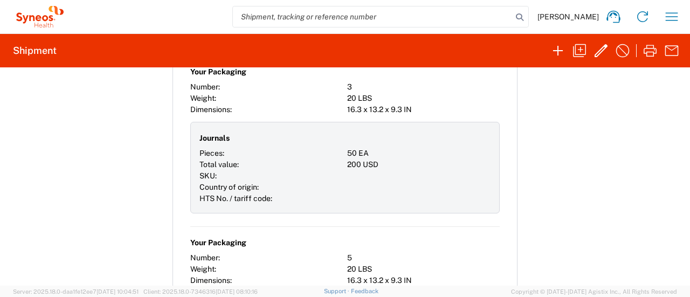
scroll to position [1658, 0]
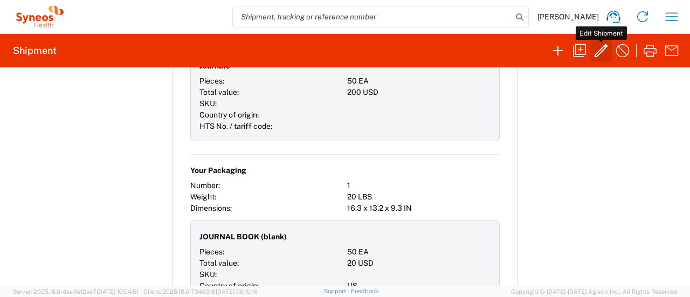
click at [598, 55] on icon "button" at bounding box center [600, 50] width 17 height 17
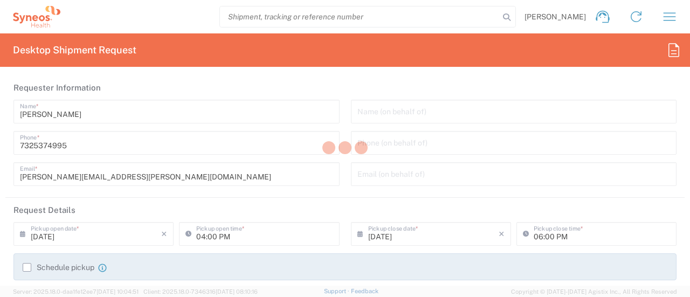
type input "6055"
type input "6055 DEPARTMENTAL EXPENSE"
type input "[US_STATE]"
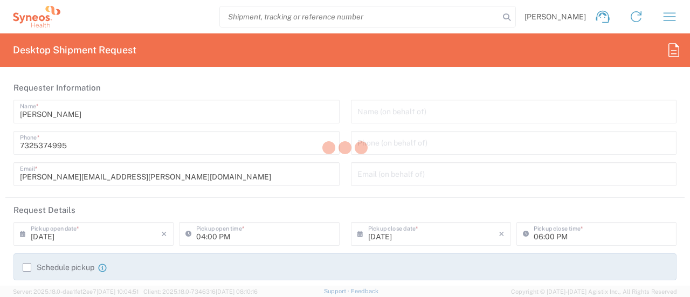
type input "Your Packaging"
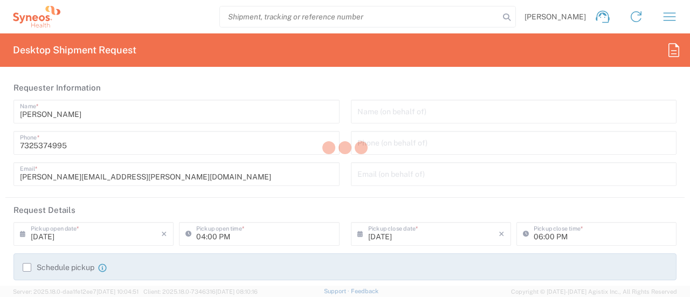
type input "Your Packaging"
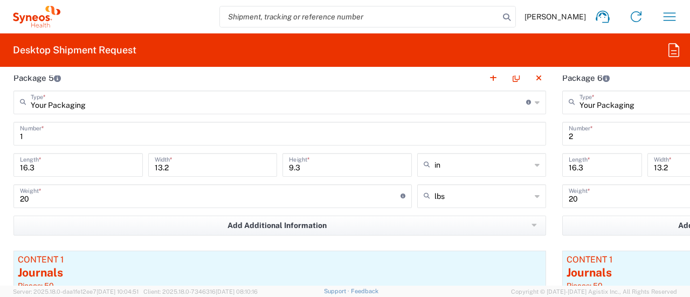
scroll to position [1574, 0]
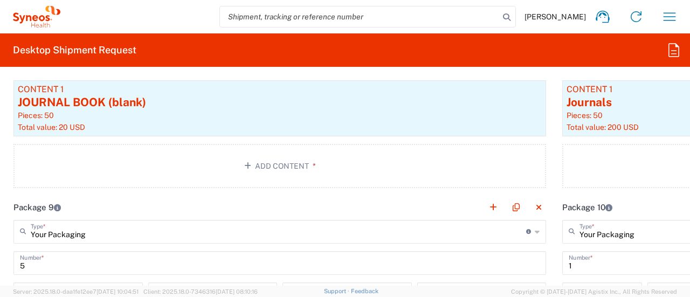
scroll to position [2044, 0]
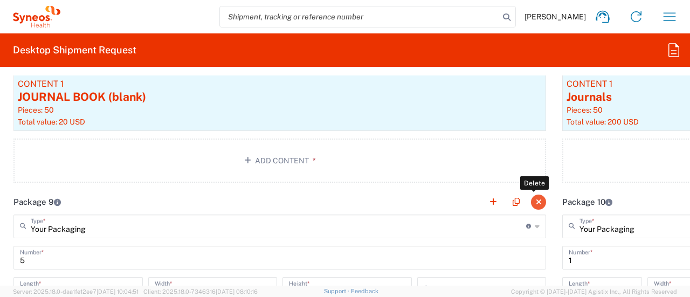
click at [538, 199] on button "button" at bounding box center [538, 201] width 15 height 15
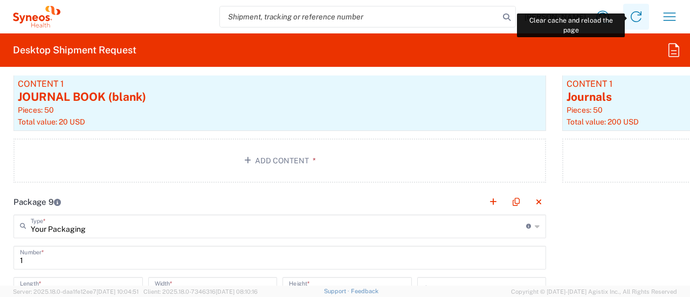
click at [637, 19] on icon at bounding box center [635, 16] width 17 height 17
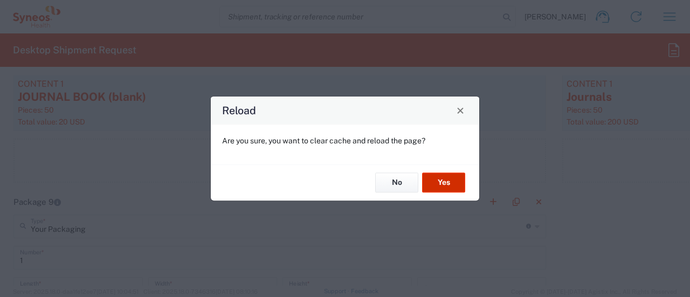
click at [435, 182] on button "Yes" at bounding box center [443, 183] width 43 height 20
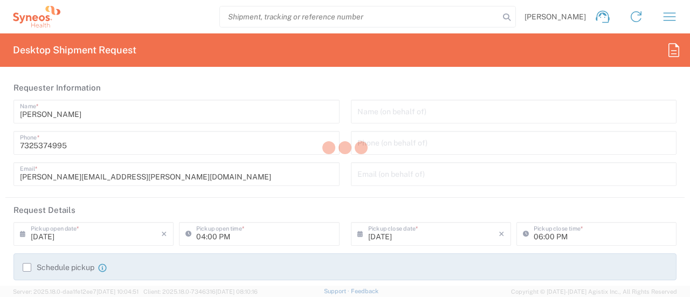
type input "6055"
type input "6055 DEPARTMENTAL EXPENSE"
type input "[US_STATE]"
type input "[GEOGRAPHIC_DATA]"
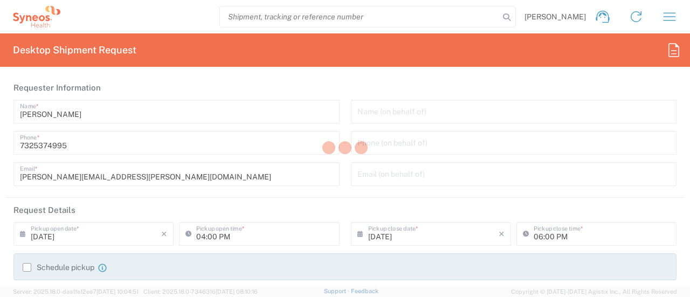
type input "[US_STATE]"
type input "[GEOGRAPHIC_DATA]"
type input "Your Packaging"
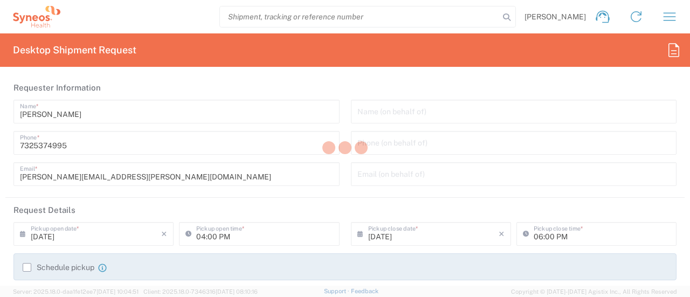
type input "Your Packaging"
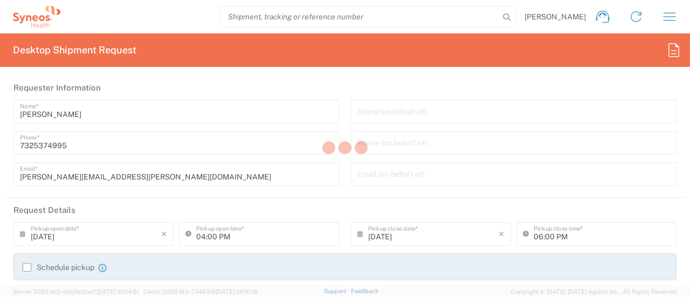
type input "Your Packaging"
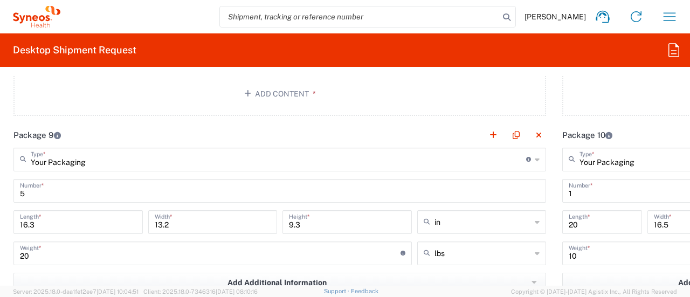
scroll to position [2089, 0]
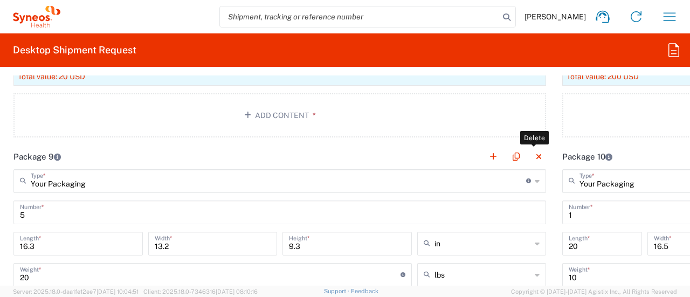
click at [531, 150] on button "button" at bounding box center [538, 156] width 15 height 15
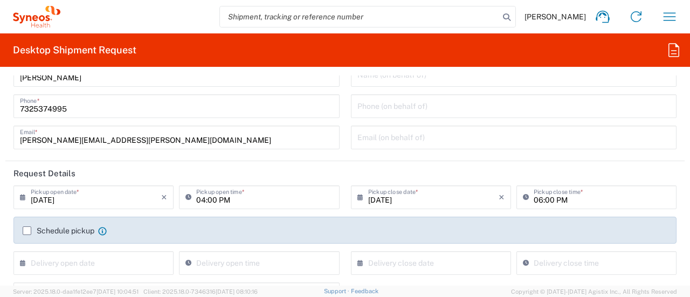
scroll to position [0, 0]
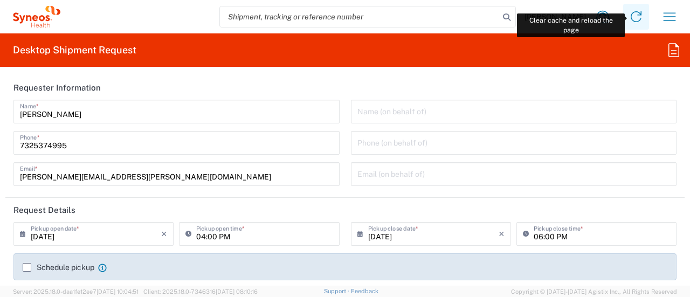
click at [638, 15] on icon at bounding box center [635, 16] width 11 height 11
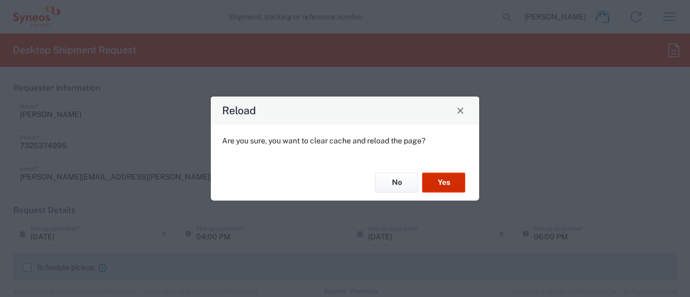
click at [457, 186] on button "Yes" at bounding box center [443, 183] width 43 height 20
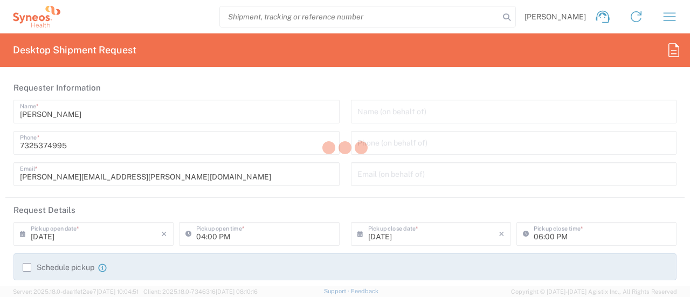
type input "6055"
type input "6055 DEPARTMENTAL EXPENSE"
type input "[US_STATE]"
type input "[GEOGRAPHIC_DATA]"
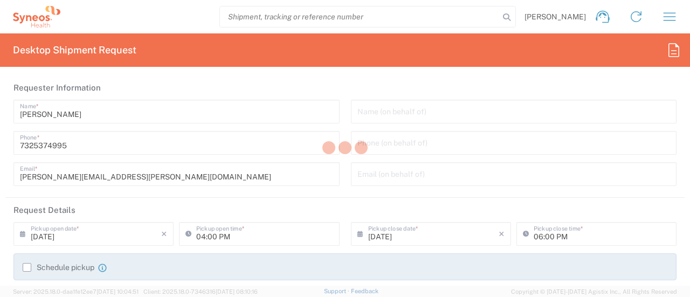
type input "[US_STATE]"
type input "[GEOGRAPHIC_DATA]"
type input "Your Packaging"
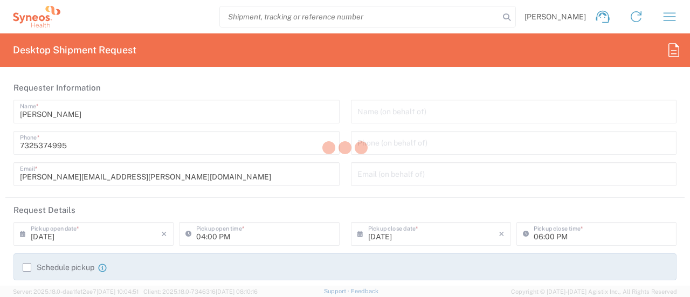
type input "Your Packaging"
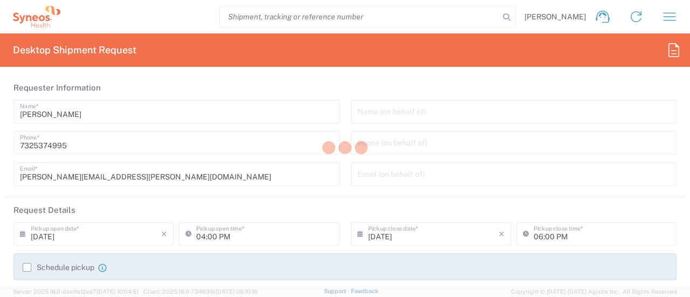
type input "Your Packaging"
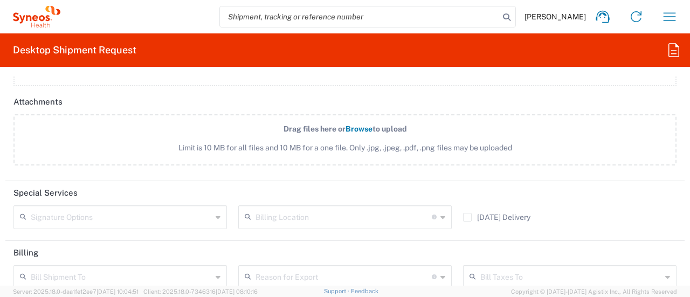
scroll to position [2612, 0]
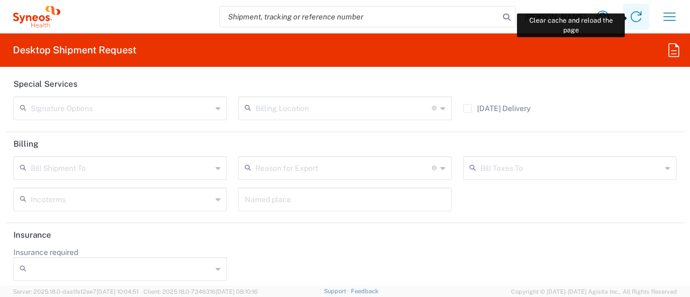
click at [637, 23] on icon at bounding box center [635, 16] width 17 height 17
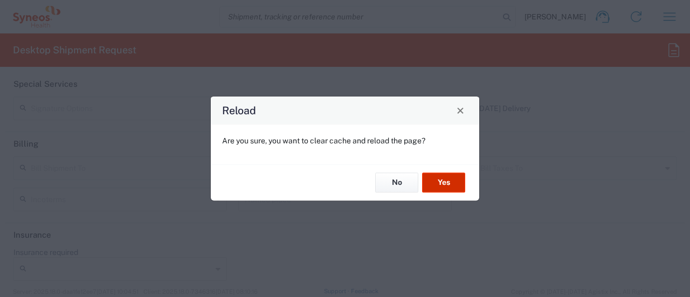
click at [458, 186] on button "Yes" at bounding box center [443, 183] width 43 height 20
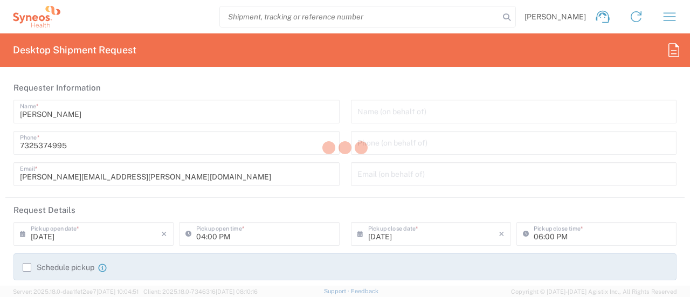
type input "6055"
type input "6055 DEPARTMENTAL EXPENSE"
type input "[US_STATE]"
type input "[GEOGRAPHIC_DATA]"
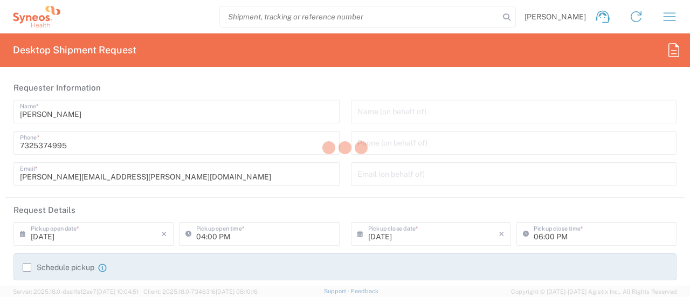
type input "[US_STATE]"
type input "[GEOGRAPHIC_DATA]"
type input "Your Packaging"
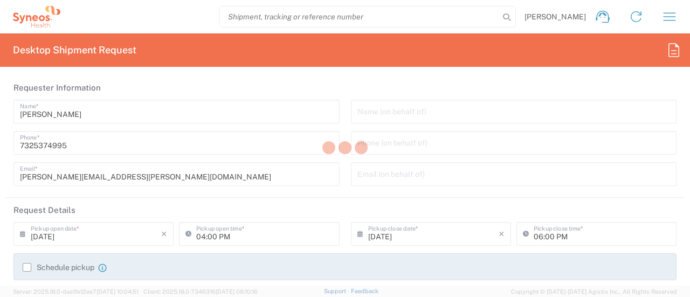
type input "Your Packaging"
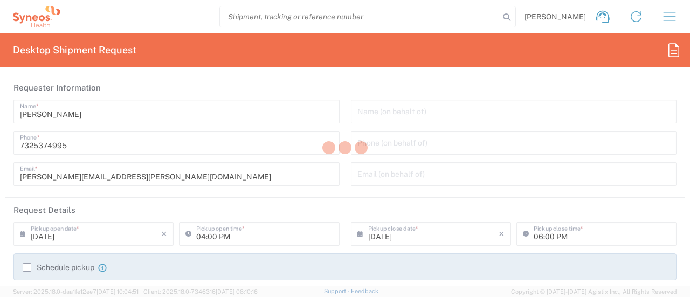
type input "Your Packaging"
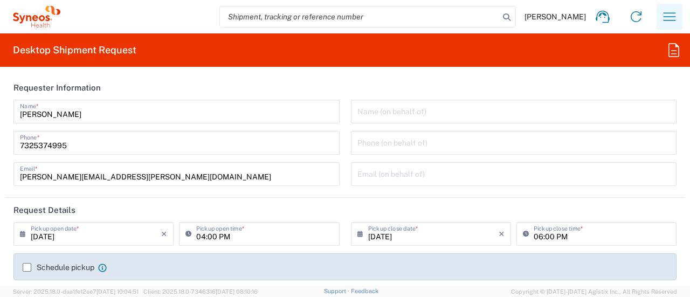
click at [671, 22] on icon "button" at bounding box center [668, 16] width 17 height 17
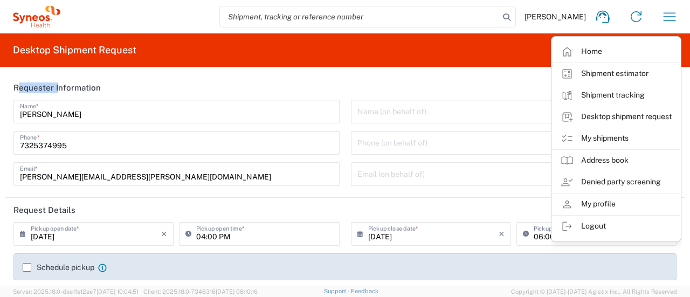
click at [474, 52] on agx-form-header "Desktop Shipment Request" at bounding box center [345, 49] width 690 height 33
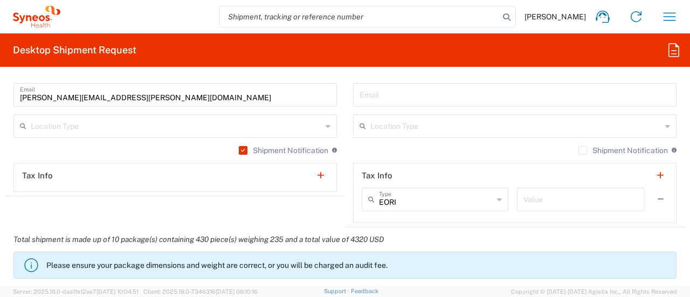
scroll to position [783, 0]
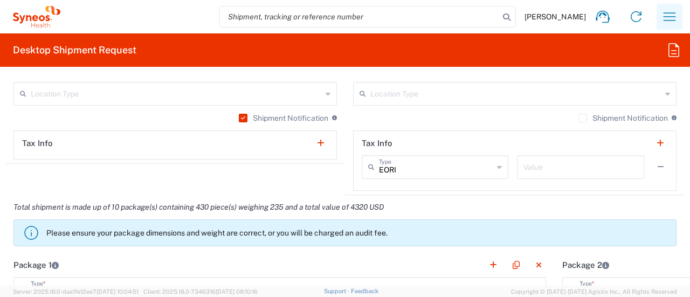
click at [658, 26] on button "button" at bounding box center [669, 17] width 26 height 26
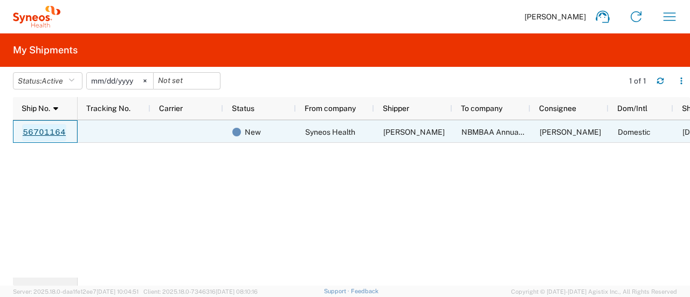
click at [50, 132] on link "56701164" at bounding box center [44, 132] width 44 height 17
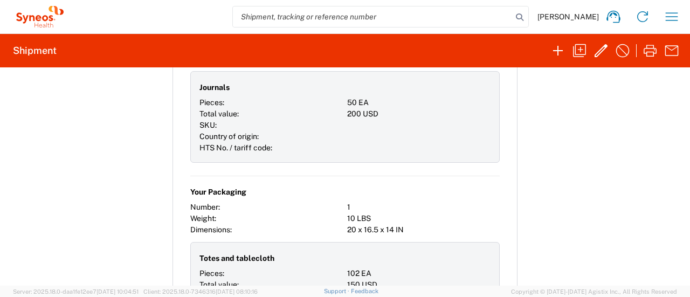
scroll to position [2194, 0]
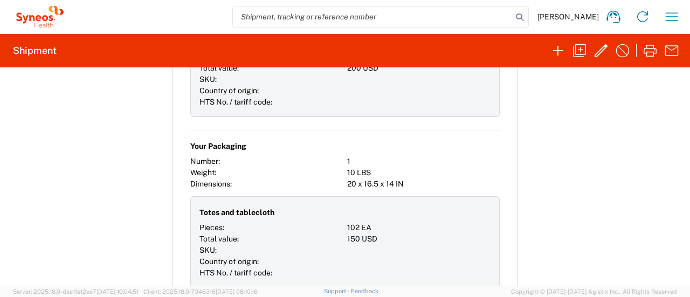
click at [488, 137] on div at bounding box center [423, 146] width 152 height 19
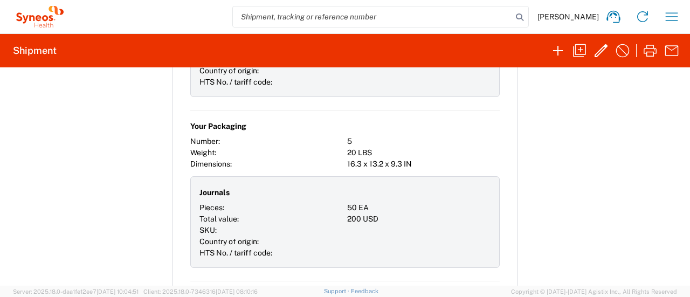
scroll to position [0, 0]
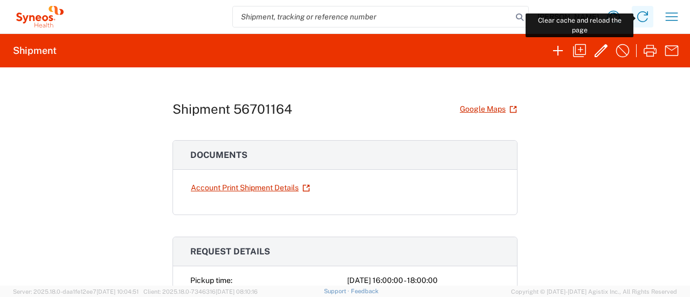
click at [642, 17] on icon at bounding box center [641, 16] width 17 height 17
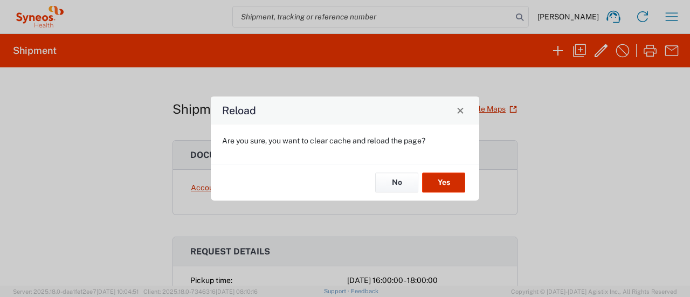
click at [444, 182] on button "Yes" at bounding box center [443, 183] width 43 height 20
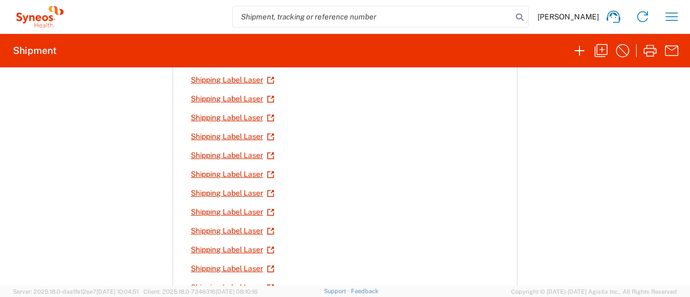
scroll to position [167, 0]
